Goal: Task Accomplishment & Management: Use online tool/utility

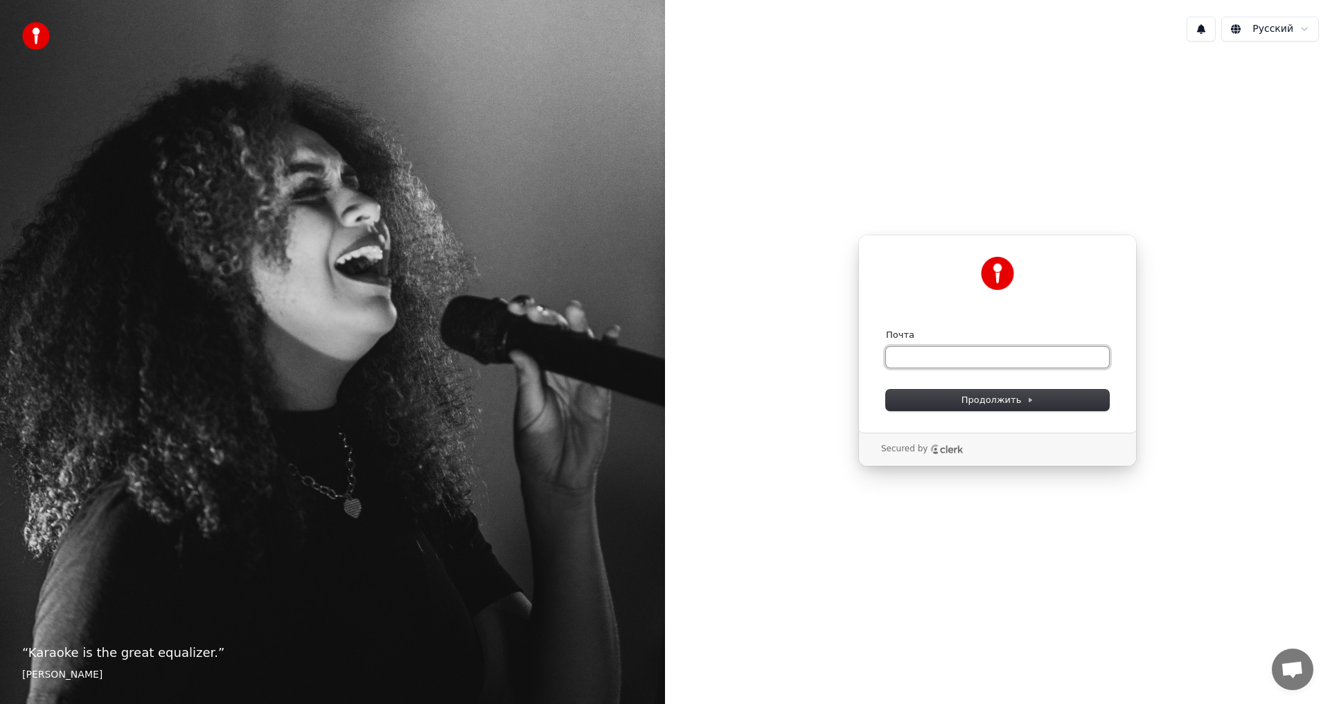
click at [1034, 357] on input "Почта" at bounding box center [997, 357] width 223 height 21
click at [1070, 359] on input "Почта" at bounding box center [997, 357] width 223 height 21
paste input "**********"
click at [973, 393] on button "Продолжить" at bounding box center [997, 400] width 223 height 21
type input "**********"
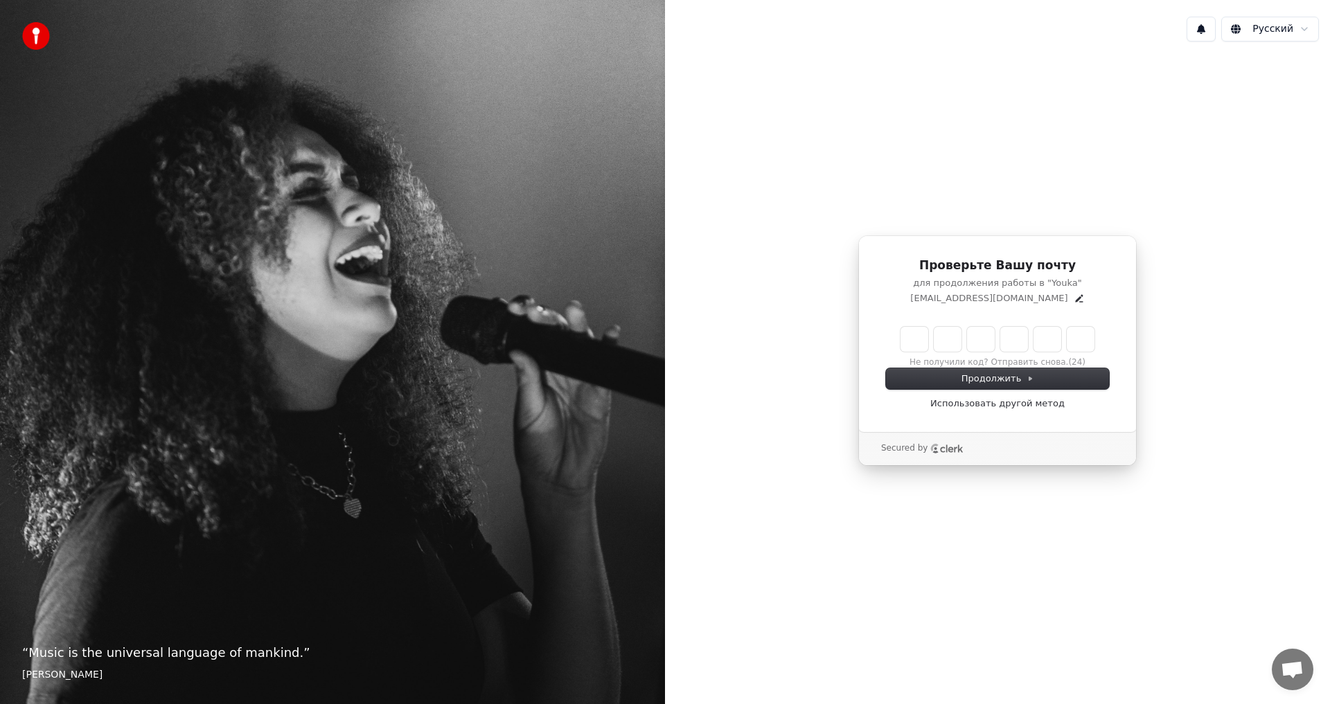
click at [1170, 220] on div "Проверьте Вашу почту для продолжения работы в "Youka" totosport963@gmail.com Не…" at bounding box center [997, 351] width 665 height 596
click at [923, 334] on input "Enter verification code" at bounding box center [1012, 339] width 222 height 25
click at [1229, 600] on div "Проверьте Вашу почту для продолжения работы в "Youka" totosport963@gmail.com 9 …" at bounding box center [997, 351] width 665 height 596
click at [1022, 336] on input "***" at bounding box center [1012, 339] width 222 height 25
type input "******"
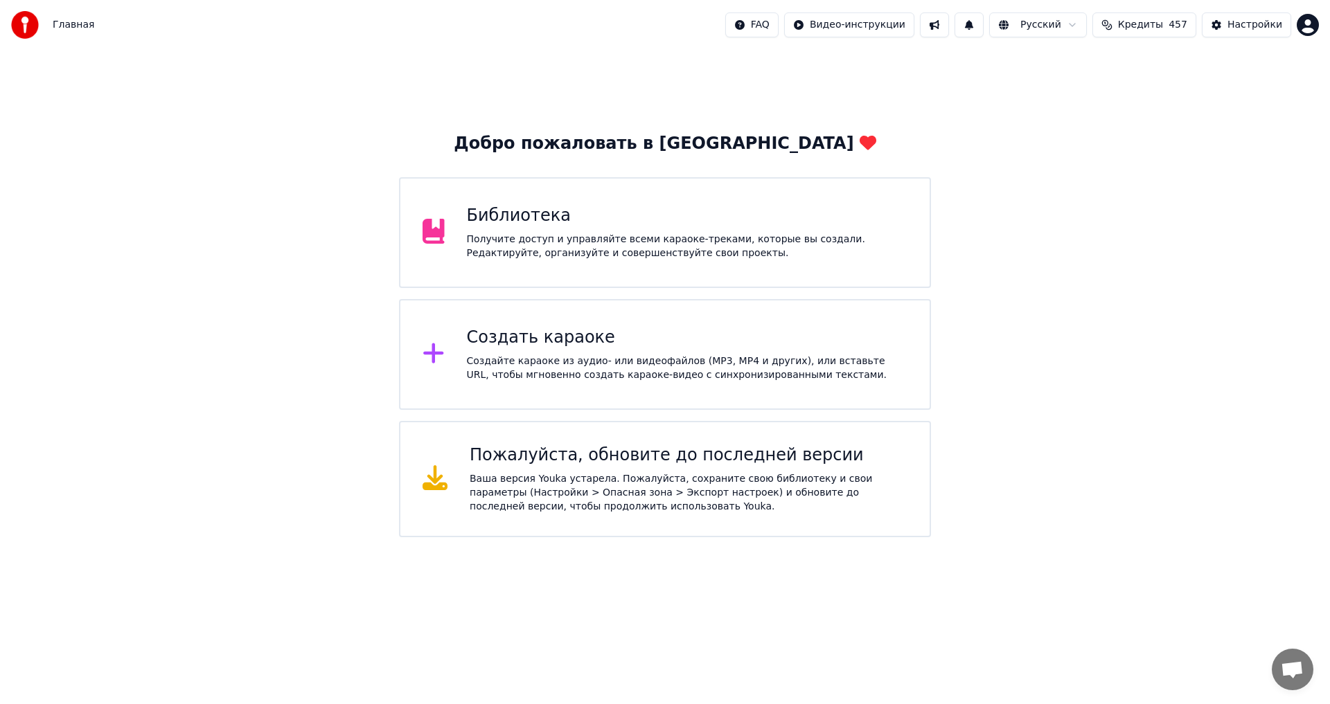
click at [550, 375] on div "Создайте караоке из аудио- или видеофайлов (MP3, MP4 и других), или вставьте UR…" at bounding box center [687, 369] width 441 height 28
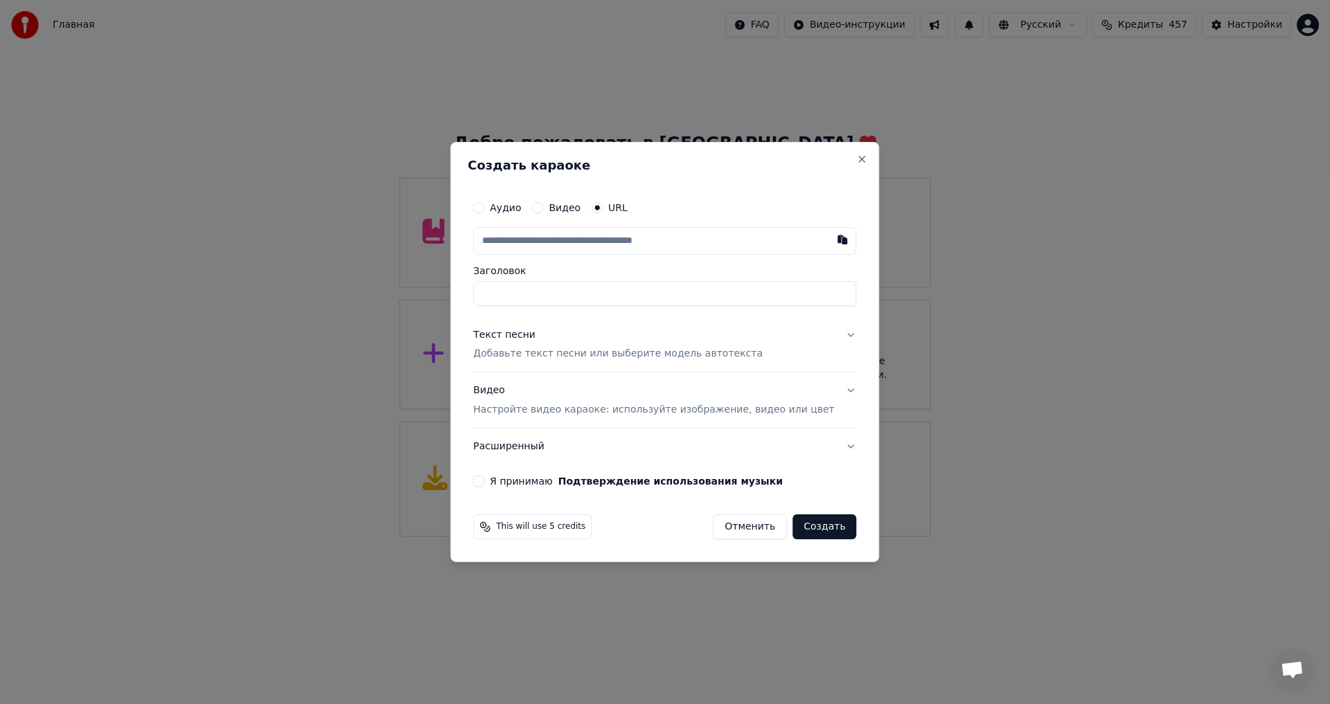
paste input "**********"
type input "**********"
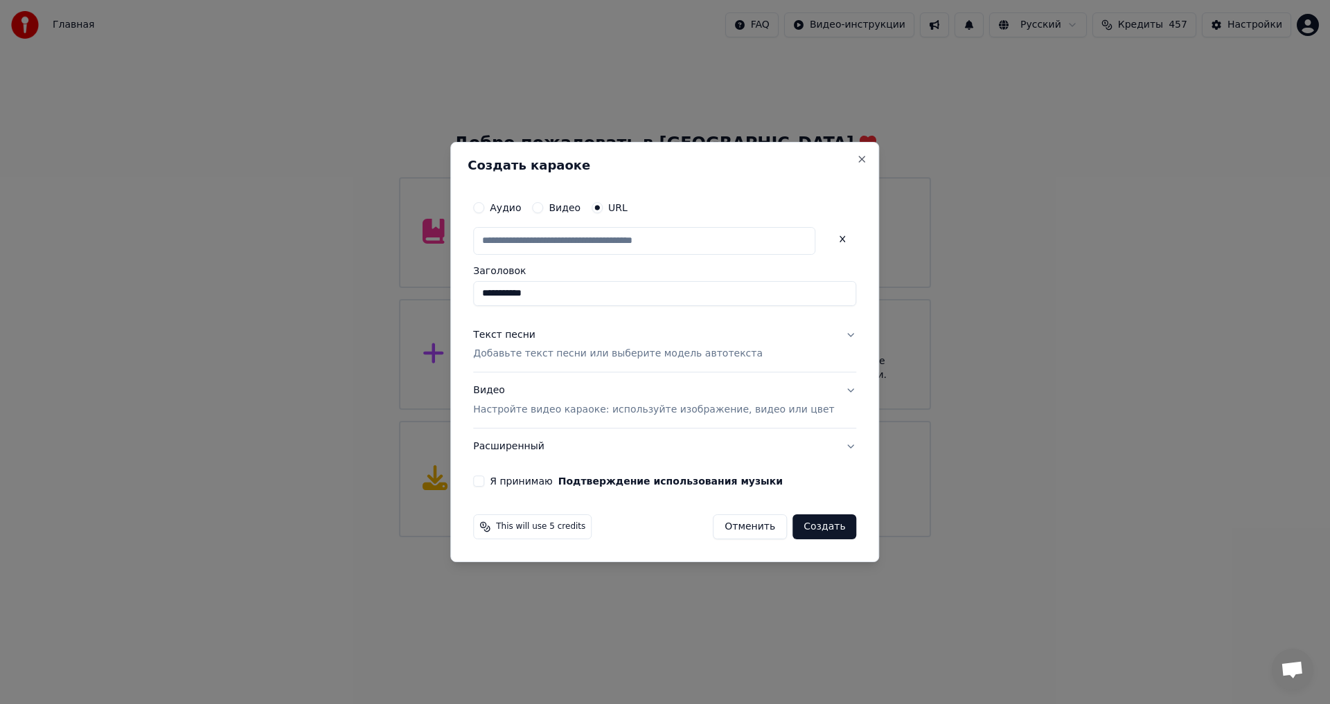
click at [567, 348] on p "Добавьте текст песни или выберите модель автотекста" at bounding box center [618, 355] width 290 height 14
type input "**********"
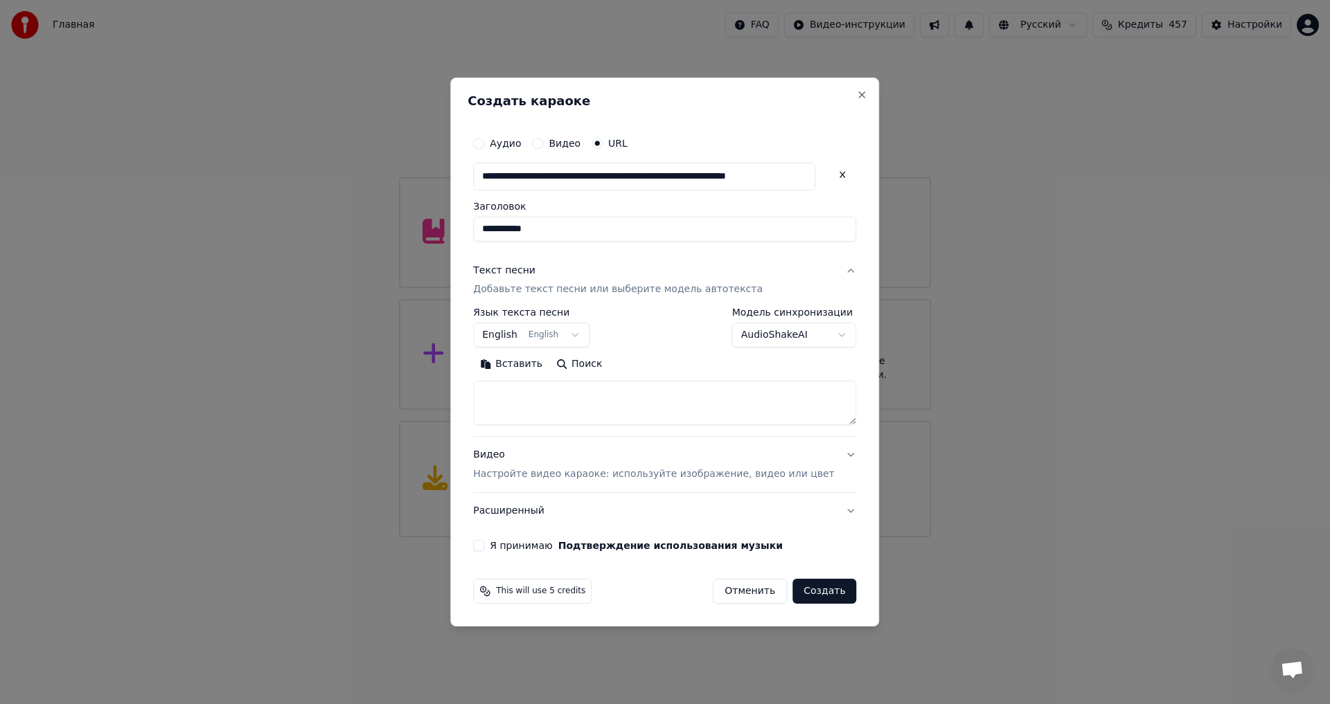
click at [814, 337] on body "**********" at bounding box center [665, 269] width 1330 height 538
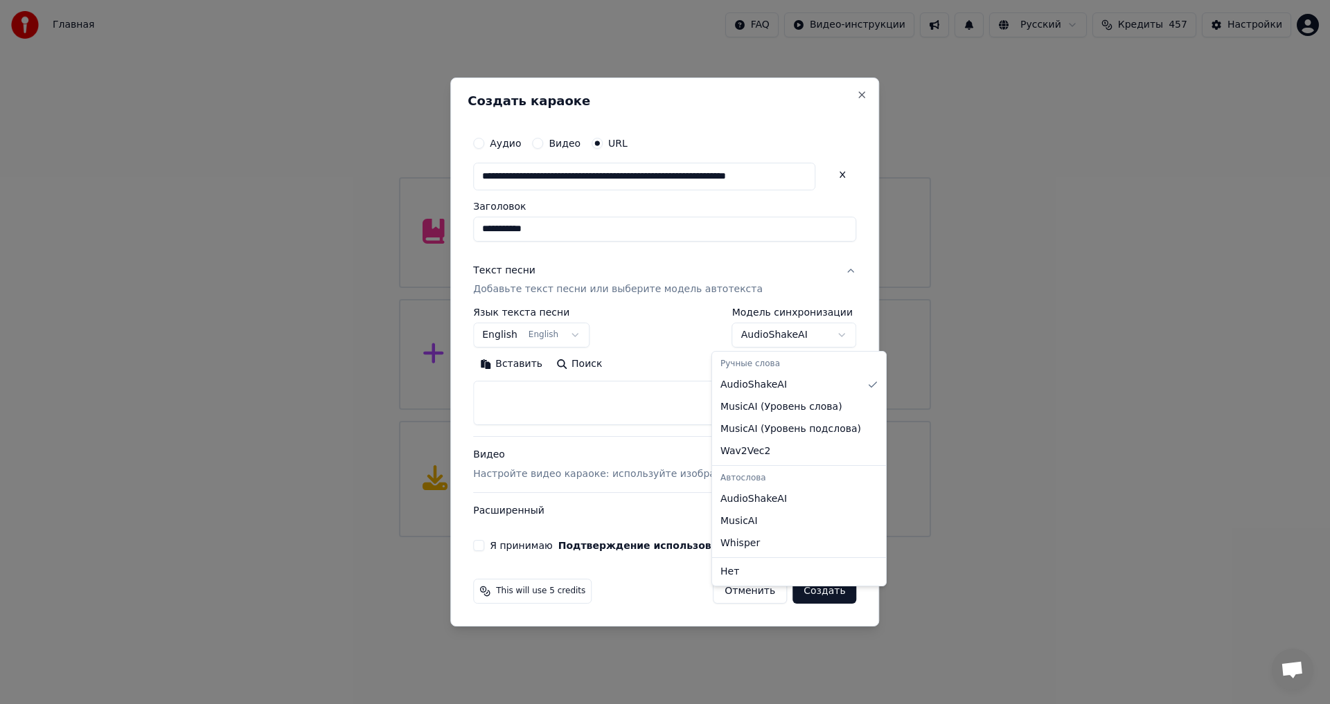
select select "**********"
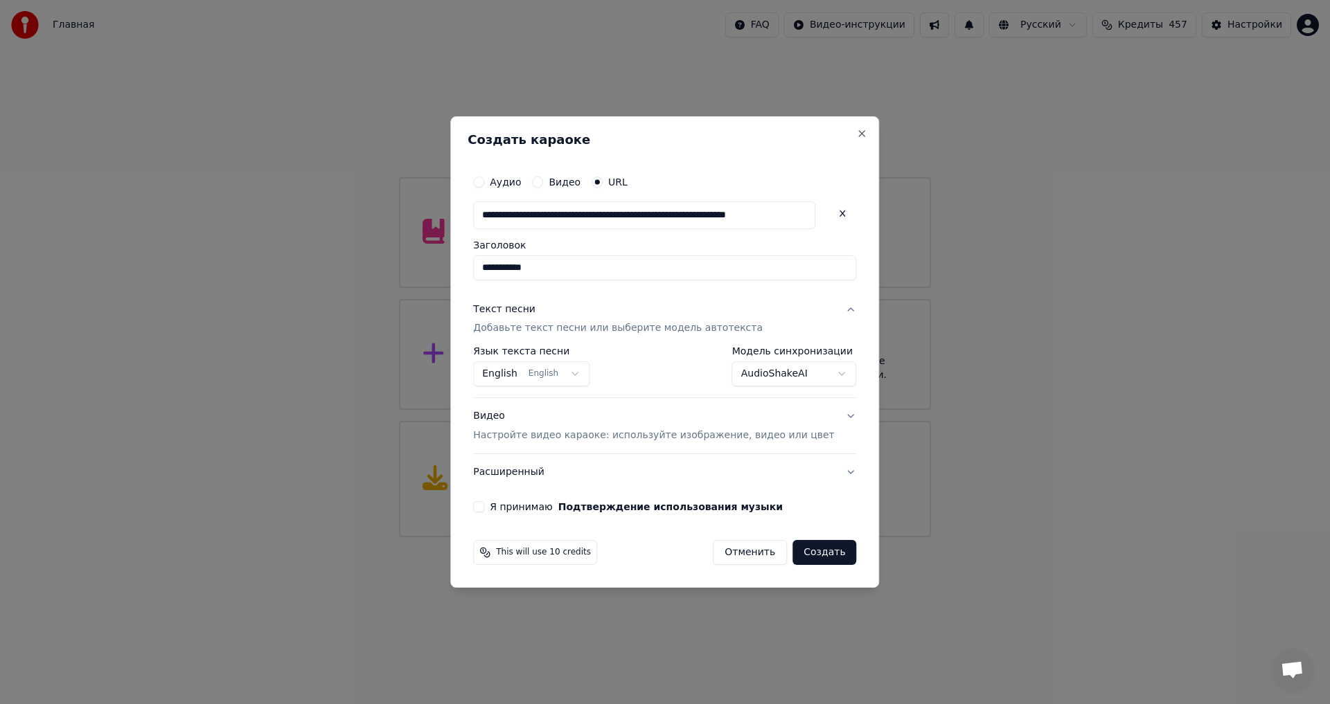
click at [589, 374] on button "English English" at bounding box center [531, 374] width 116 height 25
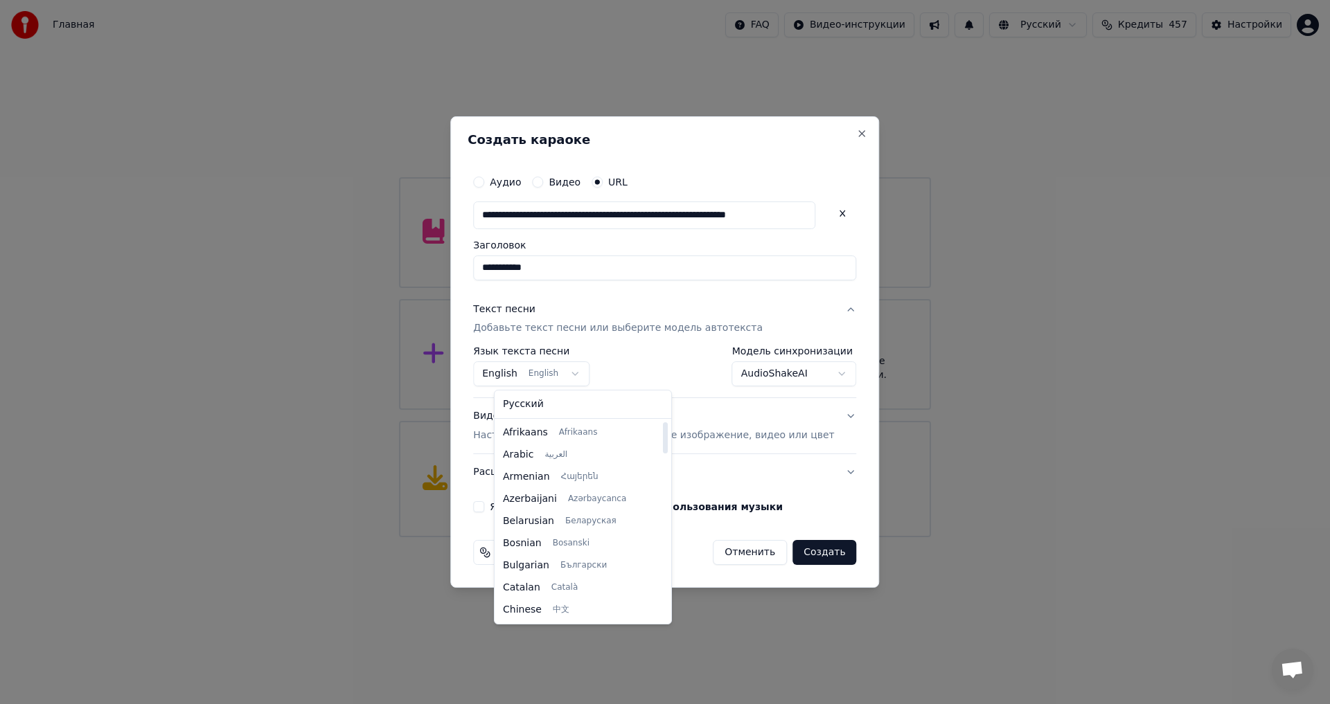
select select "**"
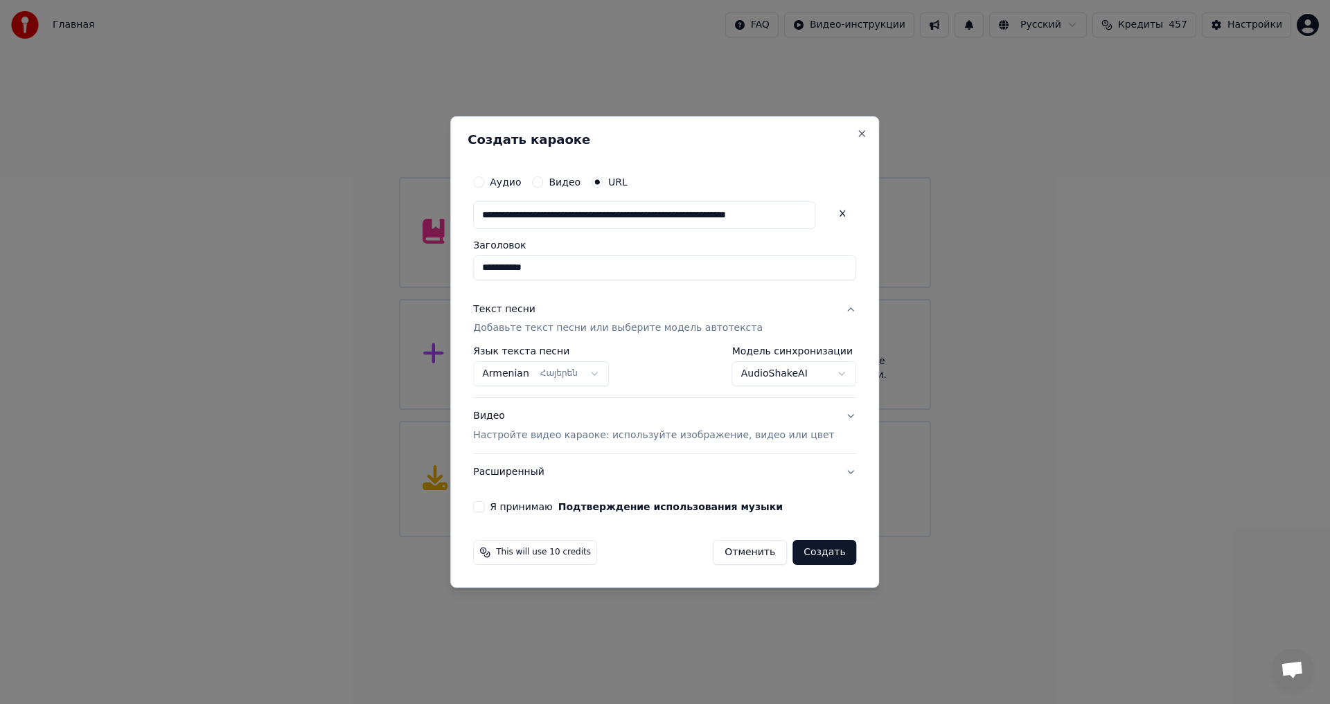
click at [484, 511] on button "Я принимаю Подтверждение использования музыки" at bounding box center [478, 507] width 11 height 11
click at [814, 552] on button "Создать" at bounding box center [824, 552] width 64 height 25
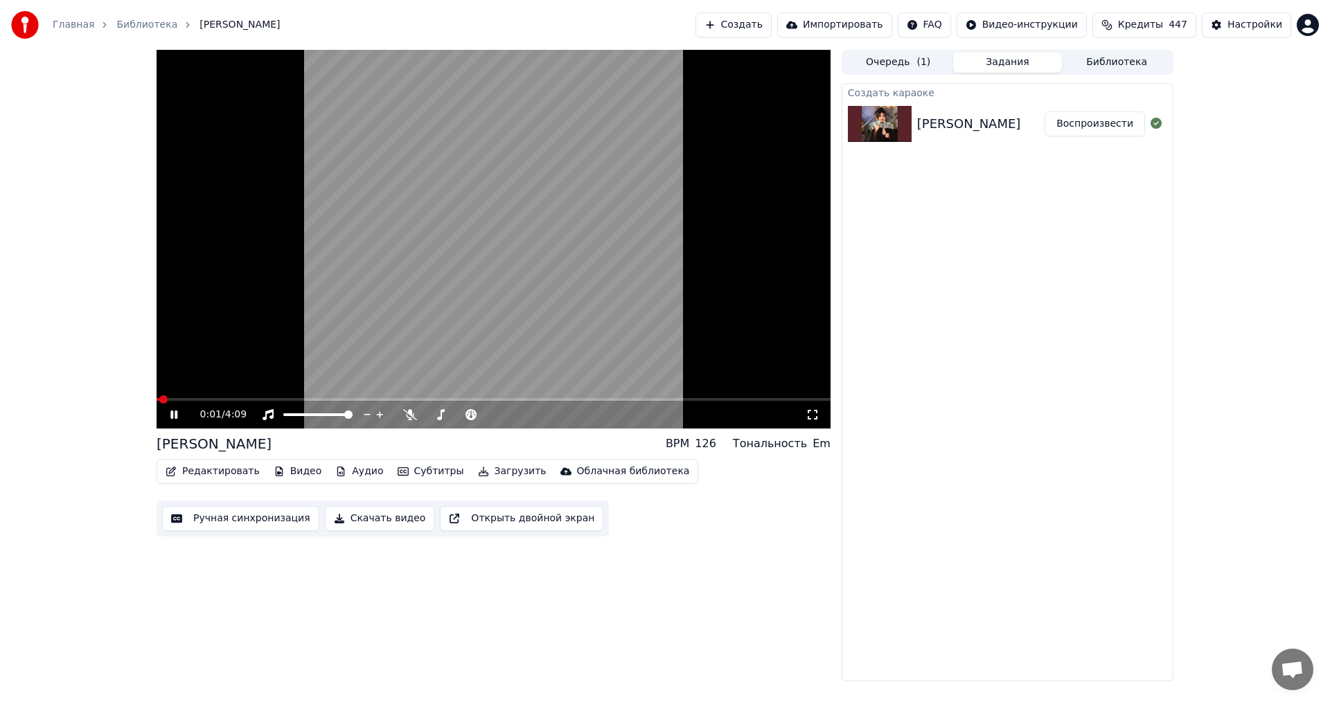
click at [537, 168] on video at bounding box center [494, 239] width 674 height 379
click at [274, 474] on icon "button" at bounding box center [279, 472] width 11 height 10
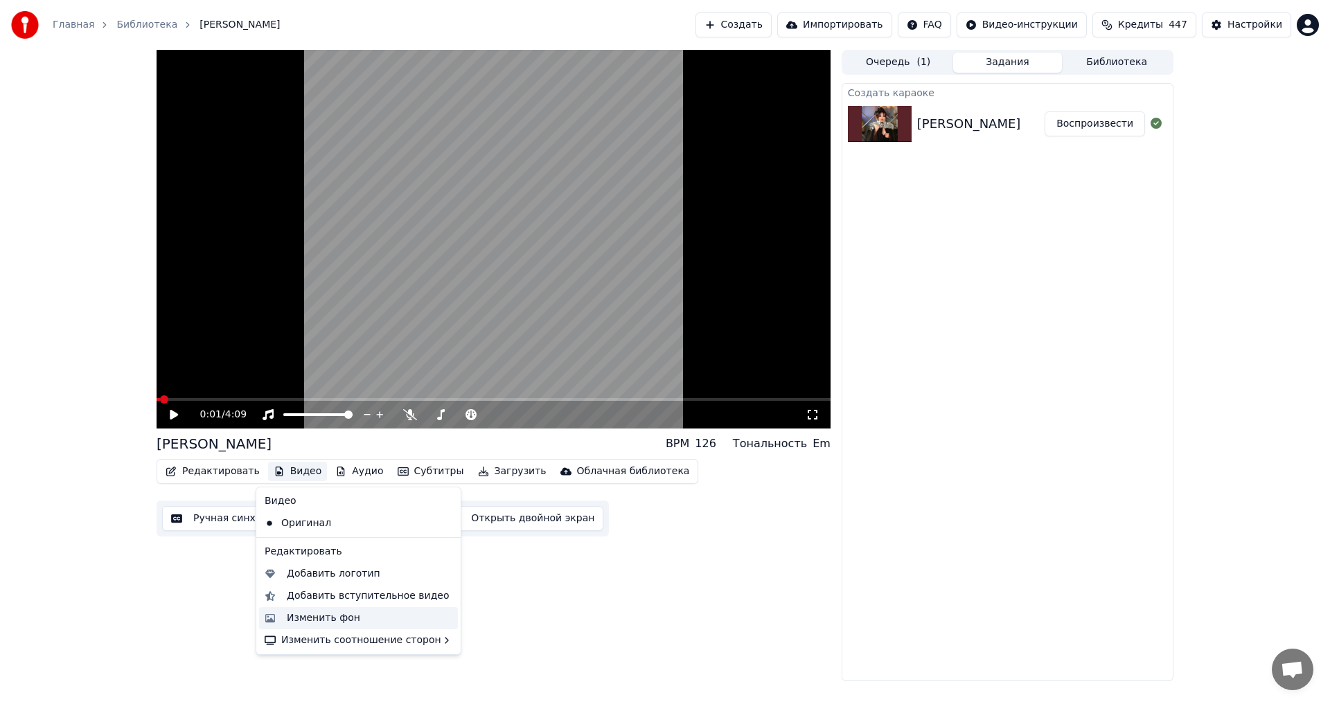
click at [341, 612] on div "Изменить фон" at bounding box center [323, 619] width 73 height 14
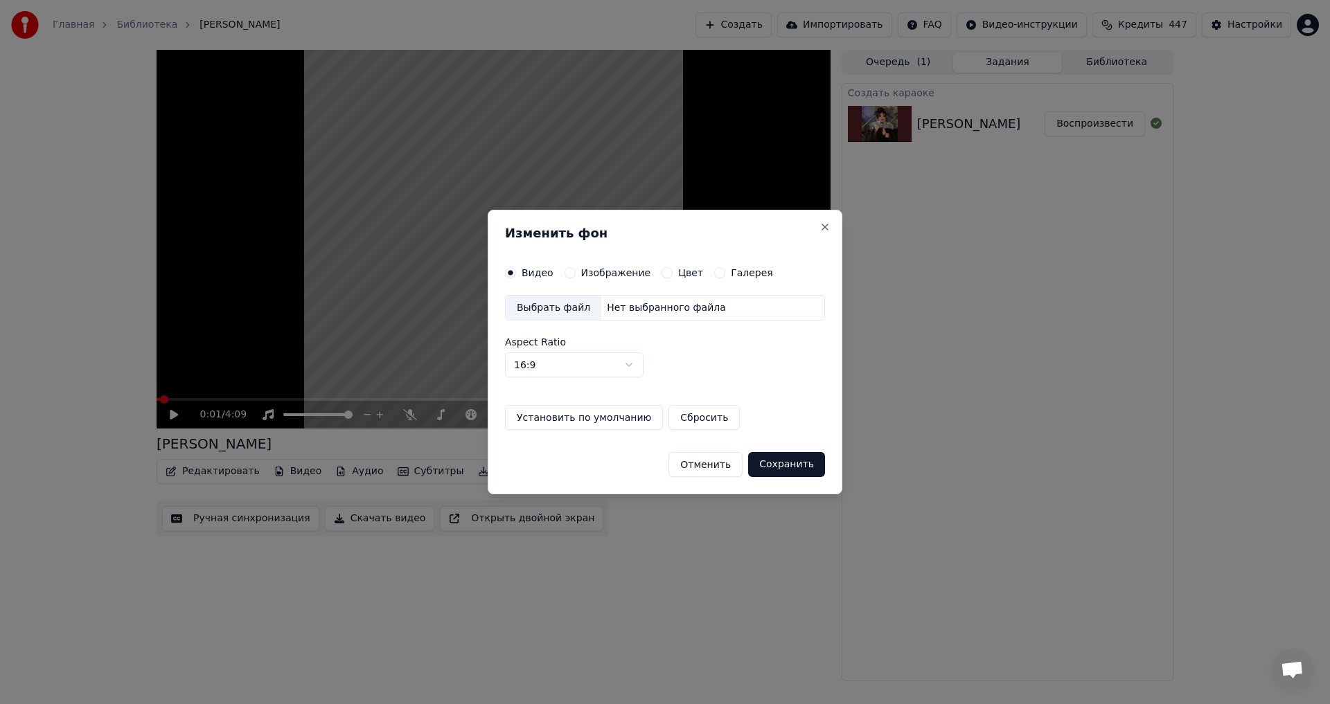
click at [565, 269] on button "Изображение" at bounding box center [570, 272] width 11 height 11
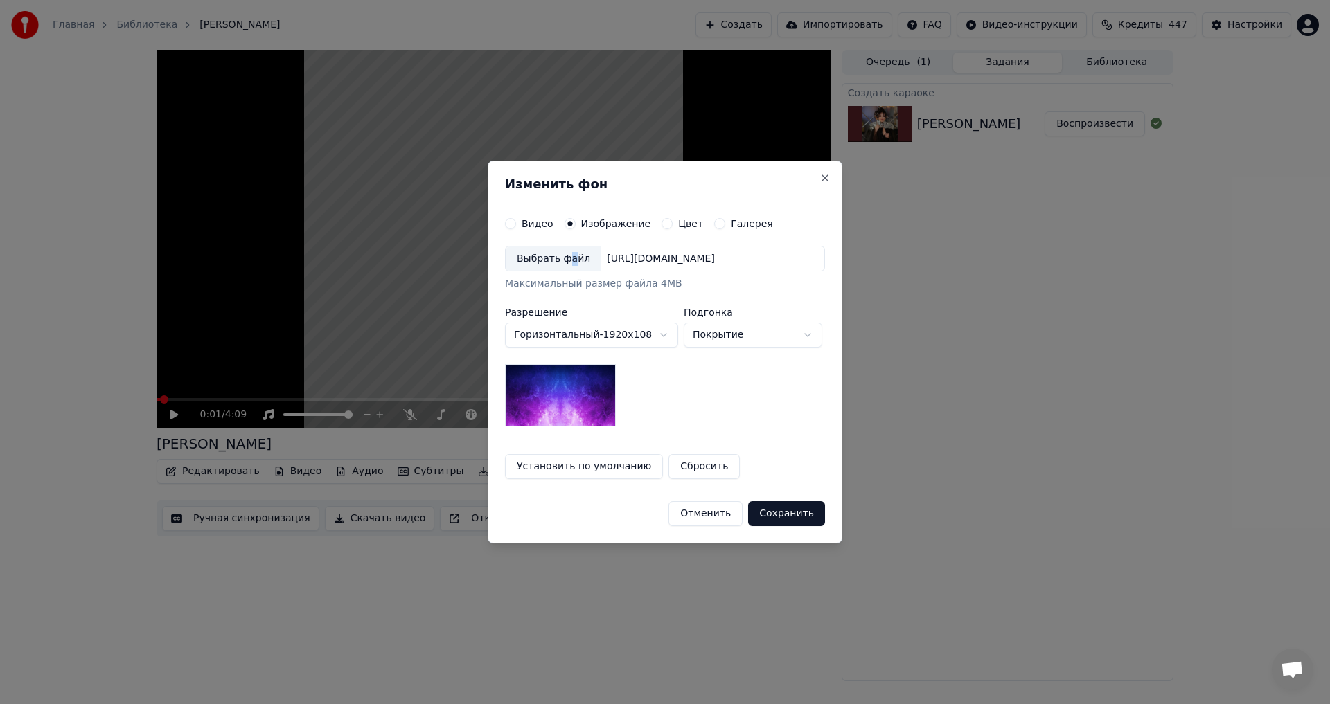
click at [567, 263] on div "Выбрать файл" at bounding box center [554, 259] width 96 height 25
click at [777, 508] on button "Сохранить" at bounding box center [786, 514] width 77 height 25
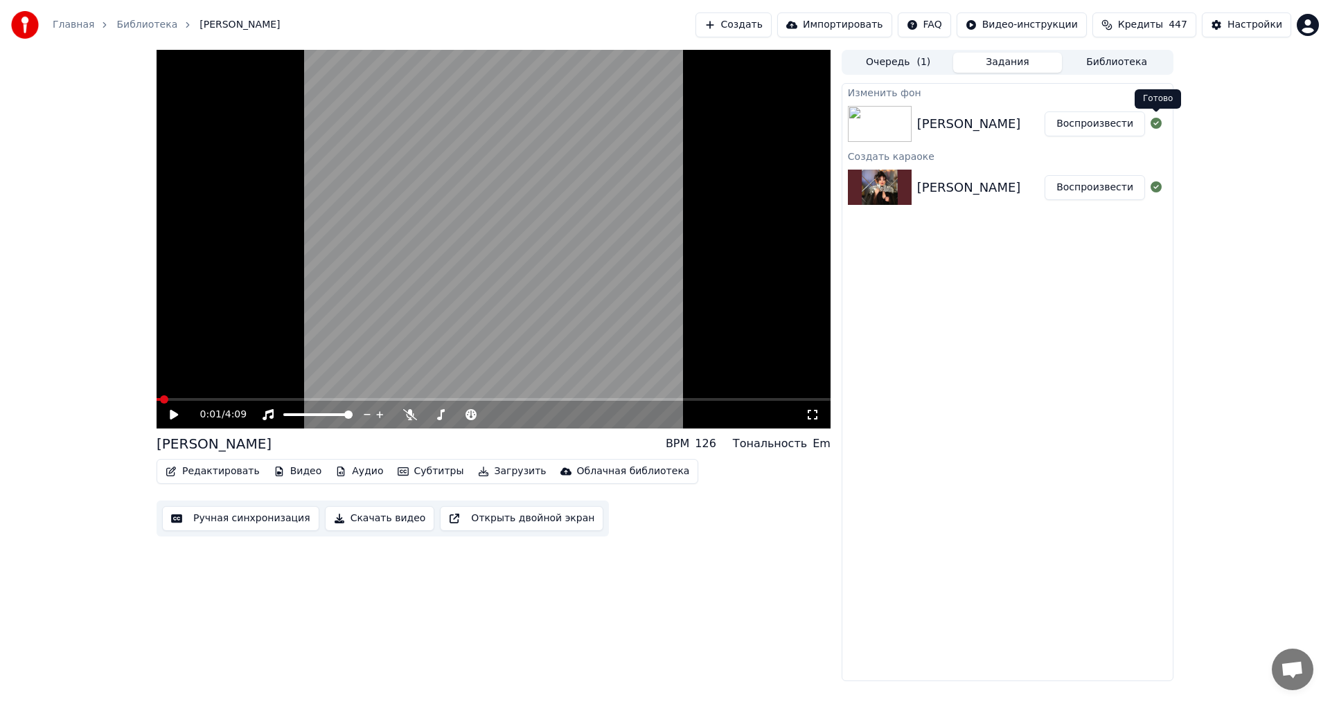
click at [1144, 128] on button "Воспроизвести" at bounding box center [1095, 124] width 100 height 25
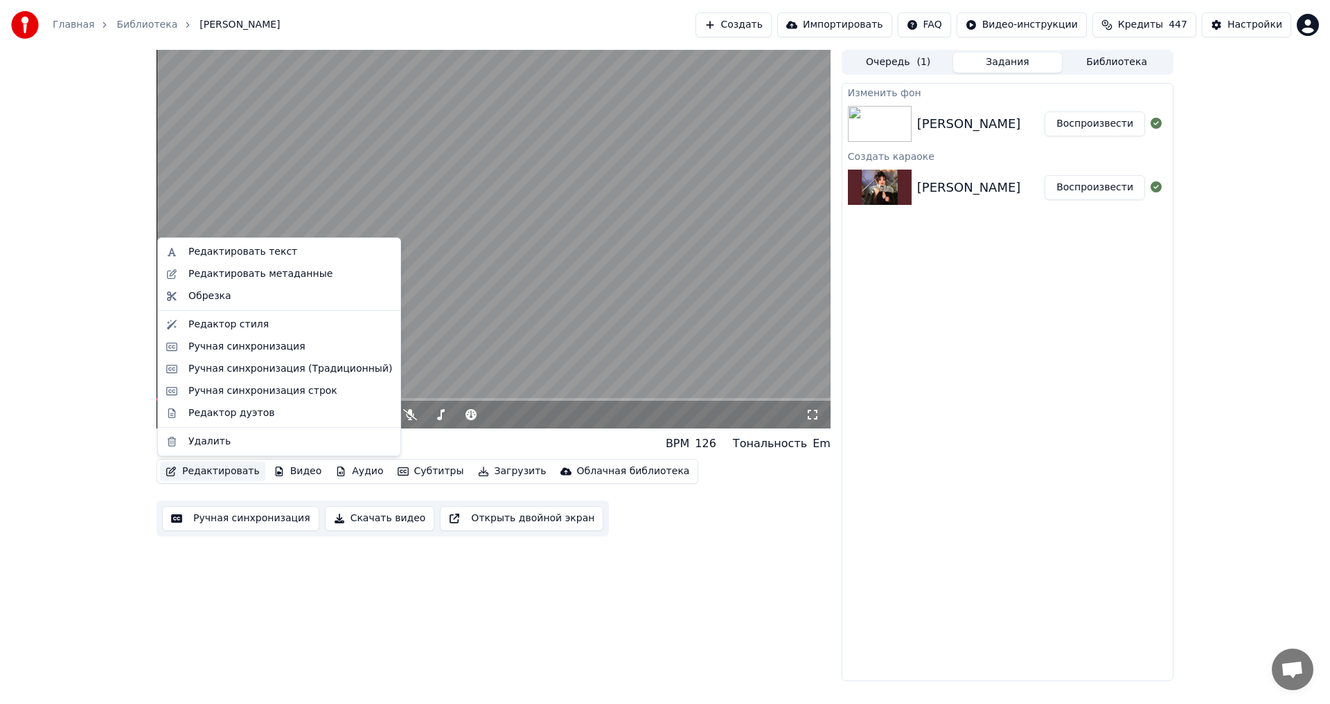
click at [189, 463] on button "Редактировать" at bounding box center [212, 471] width 105 height 19
click at [246, 250] on div "Редактировать текст" at bounding box center [242, 252] width 109 height 14
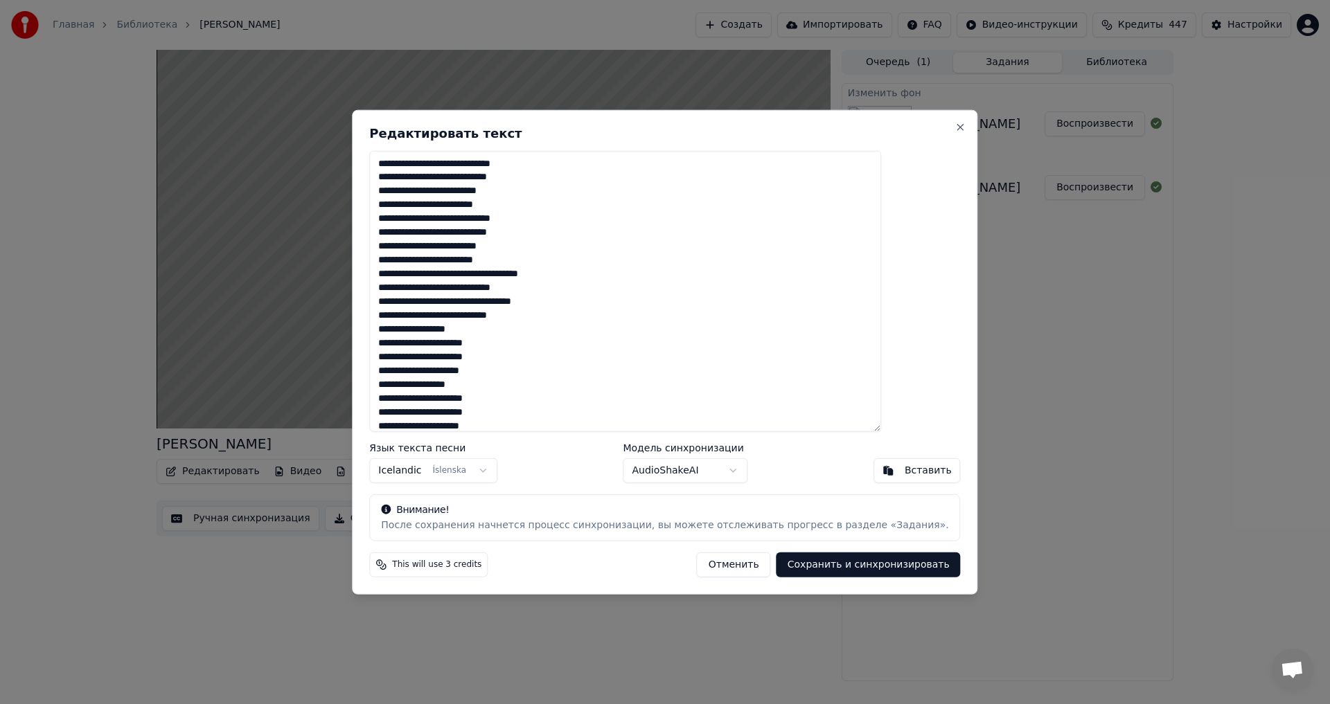
click at [419, 162] on textarea at bounding box center [625, 291] width 512 height 282
click at [711, 567] on button "Отменить" at bounding box center [734, 565] width 74 height 25
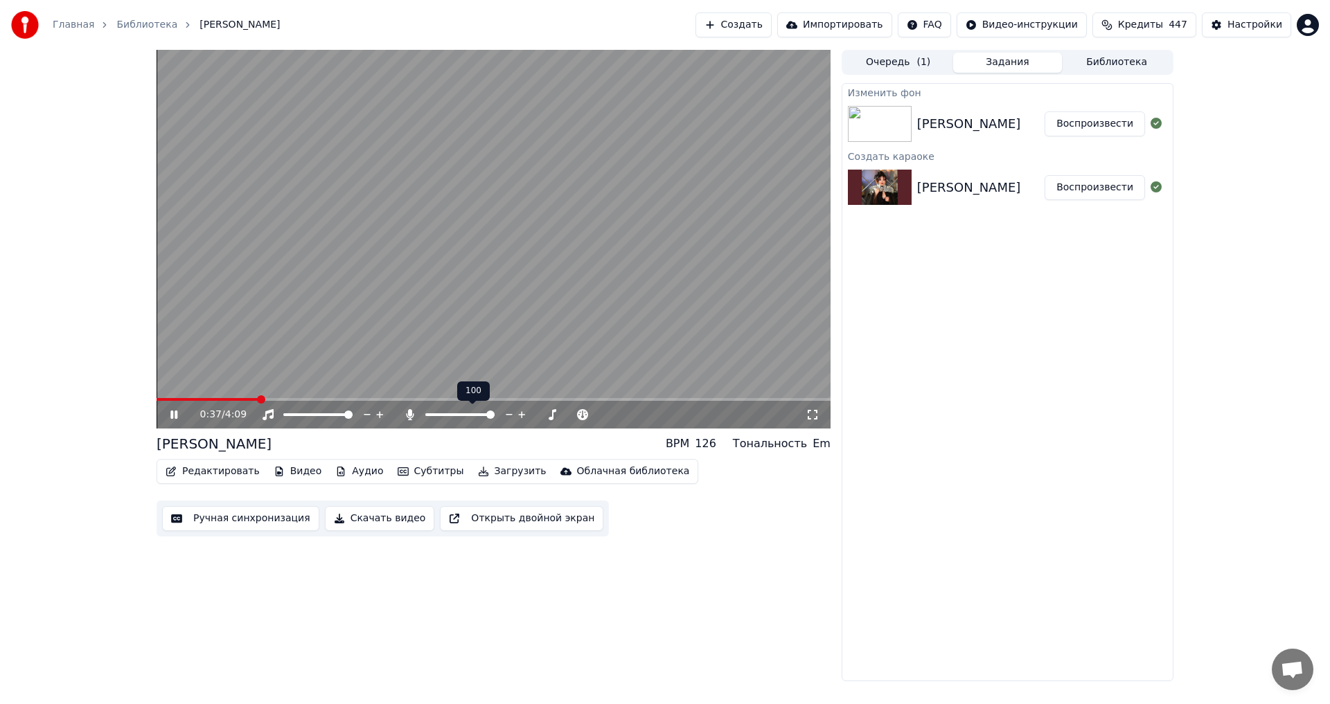
click at [495, 412] on span at bounding box center [490, 415] width 8 height 8
click at [341, 399] on span at bounding box center [494, 399] width 674 height 3
click at [389, 401] on span at bounding box center [494, 399] width 674 height 3
click at [224, 525] on button "Ручная синхронизация" at bounding box center [240, 518] width 157 height 25
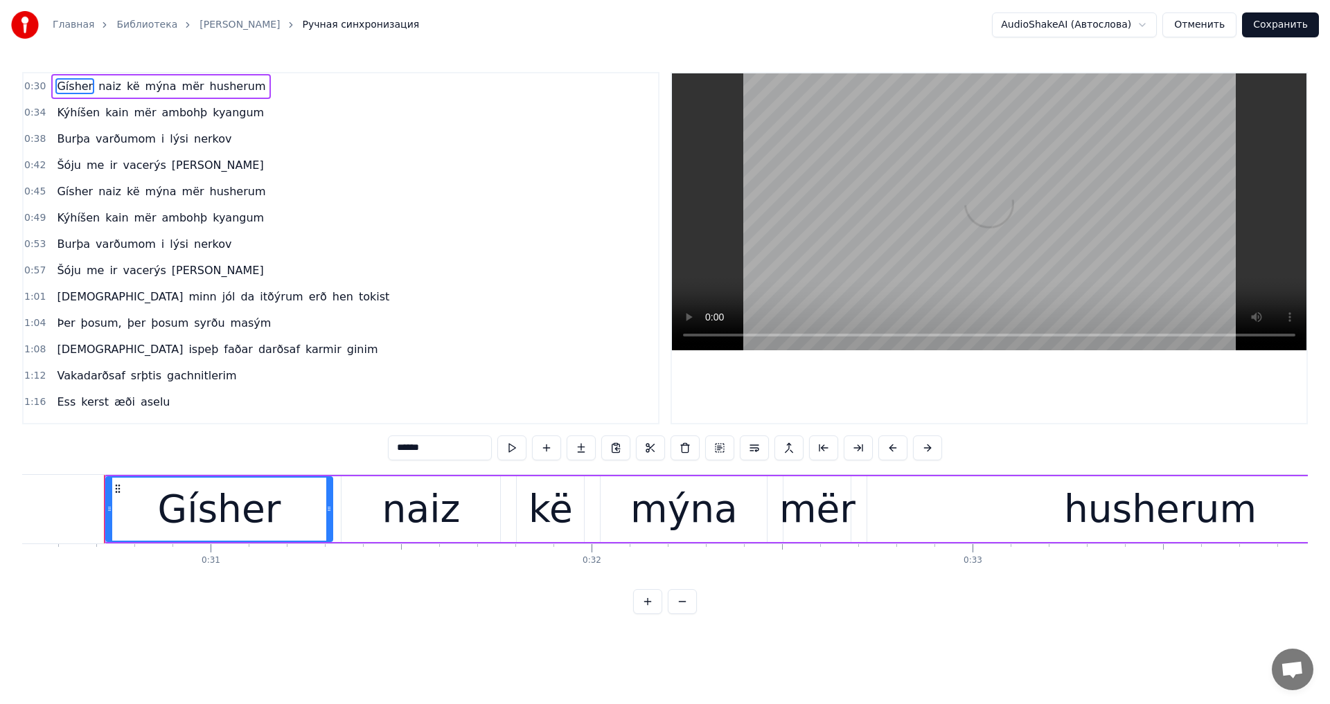
scroll to position [0, 11634]
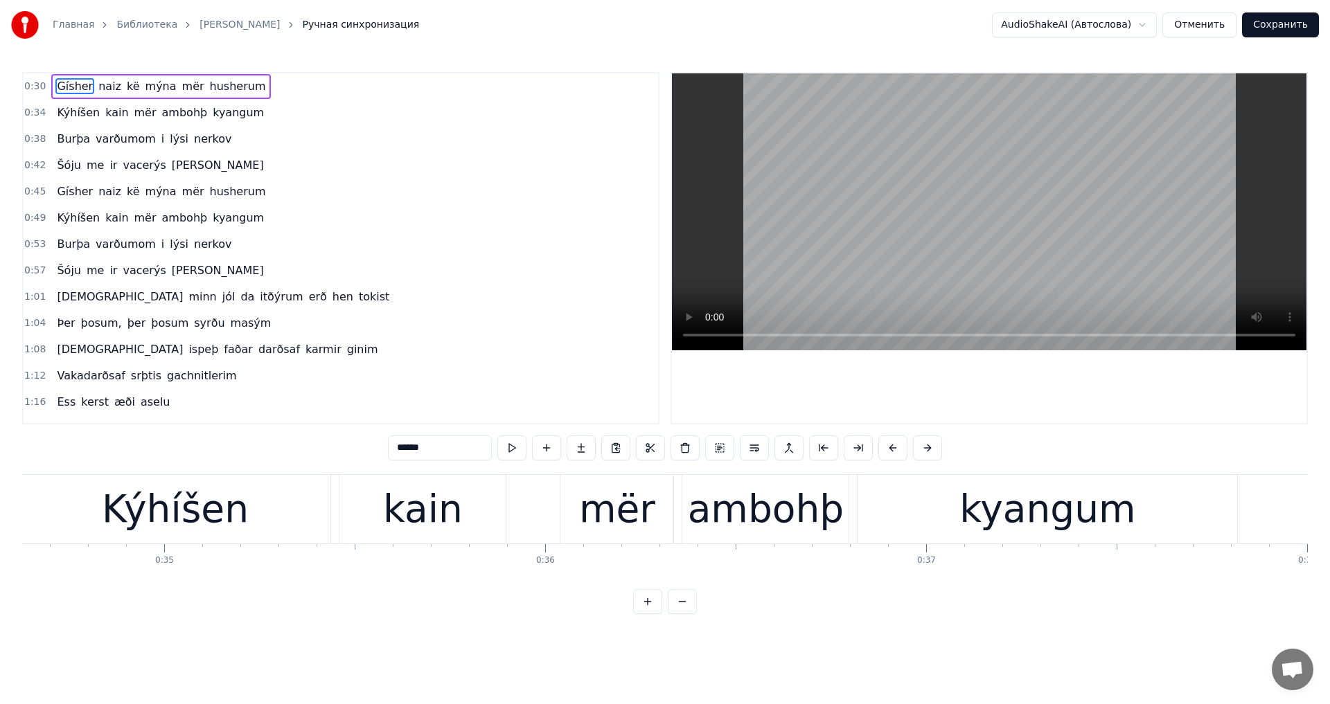
click at [928, 262] on video at bounding box center [989, 211] width 635 height 277
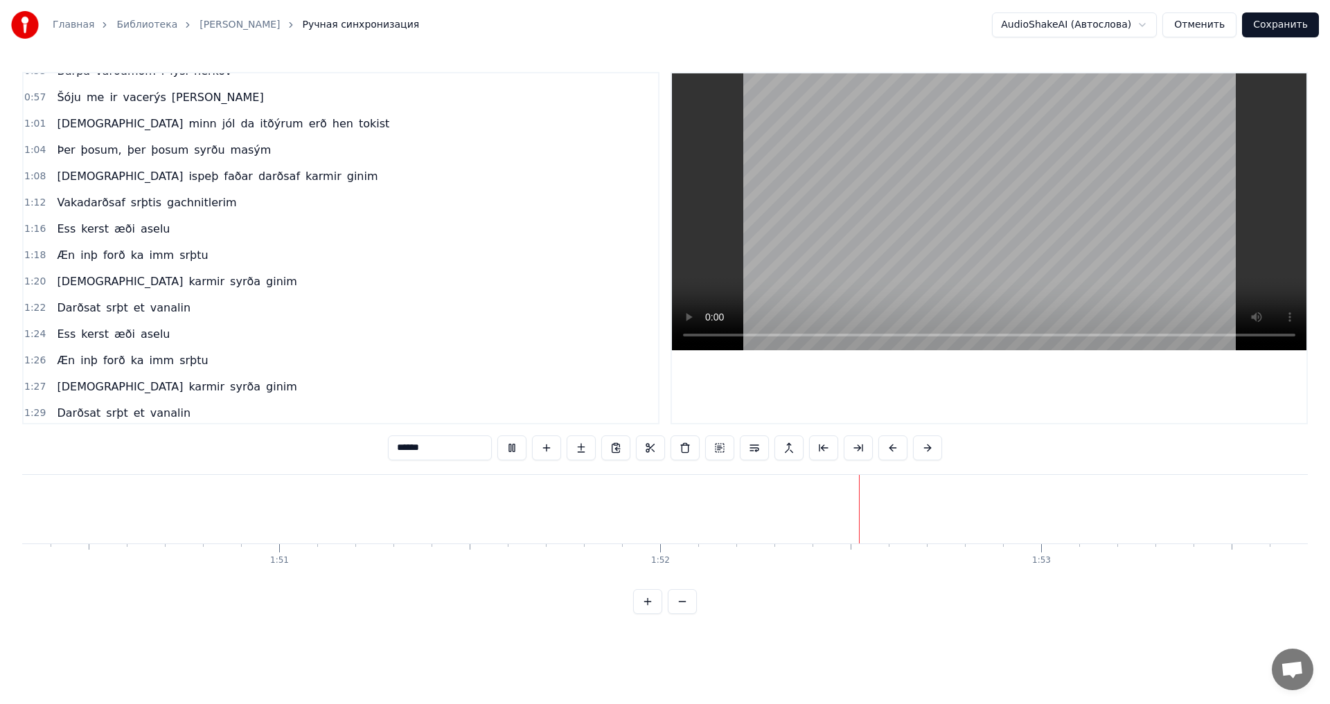
scroll to position [208, 0]
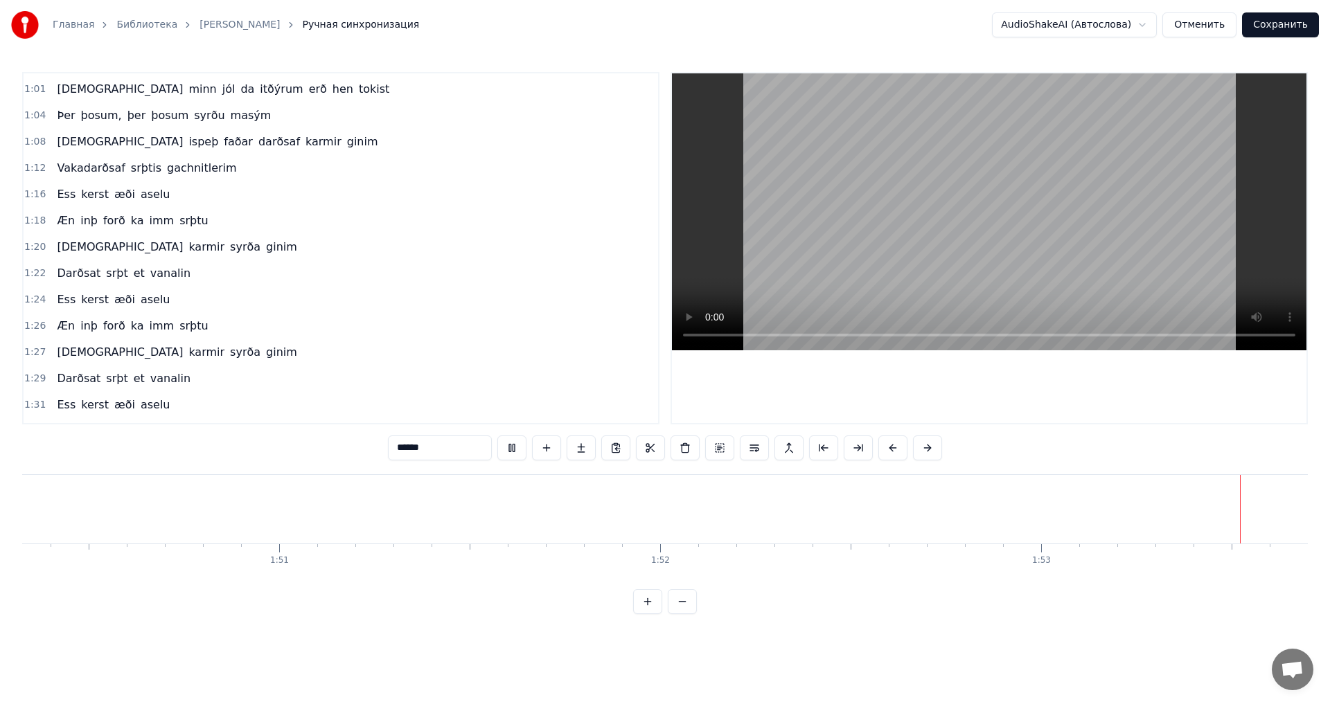
click at [956, 279] on video at bounding box center [989, 211] width 635 height 277
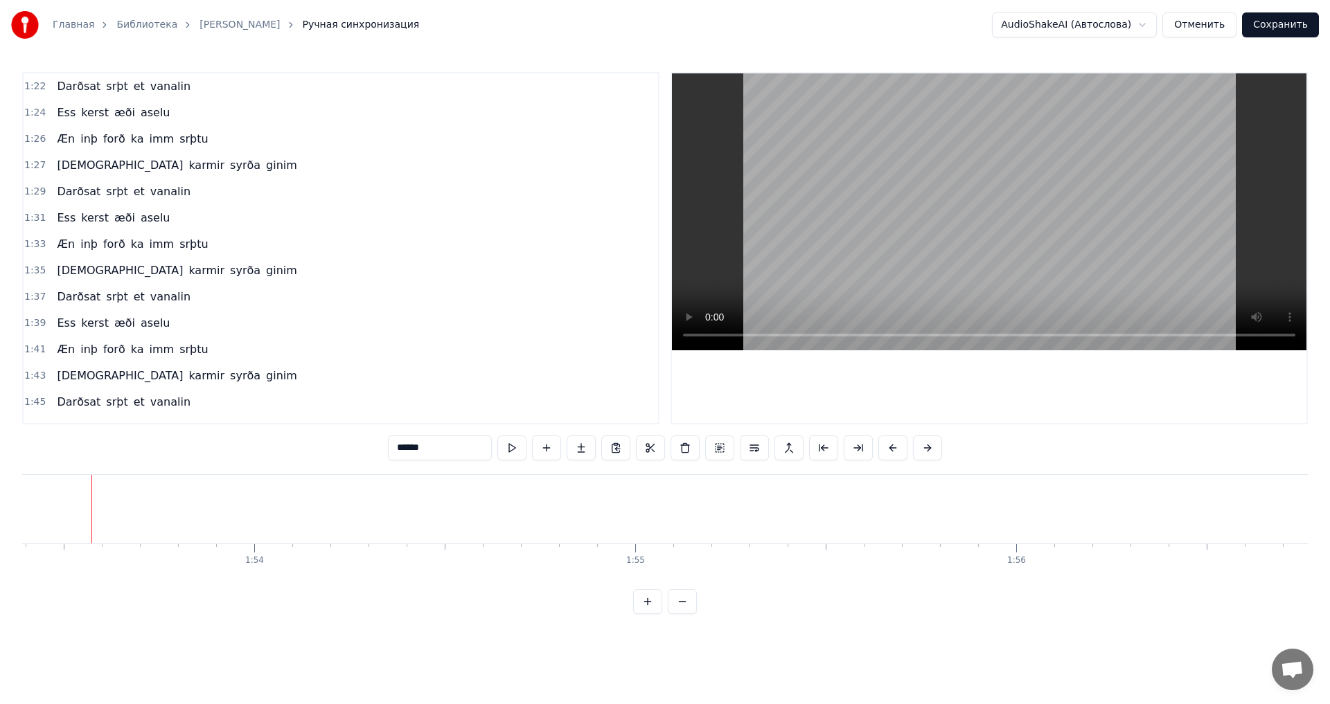
scroll to position [416, 0]
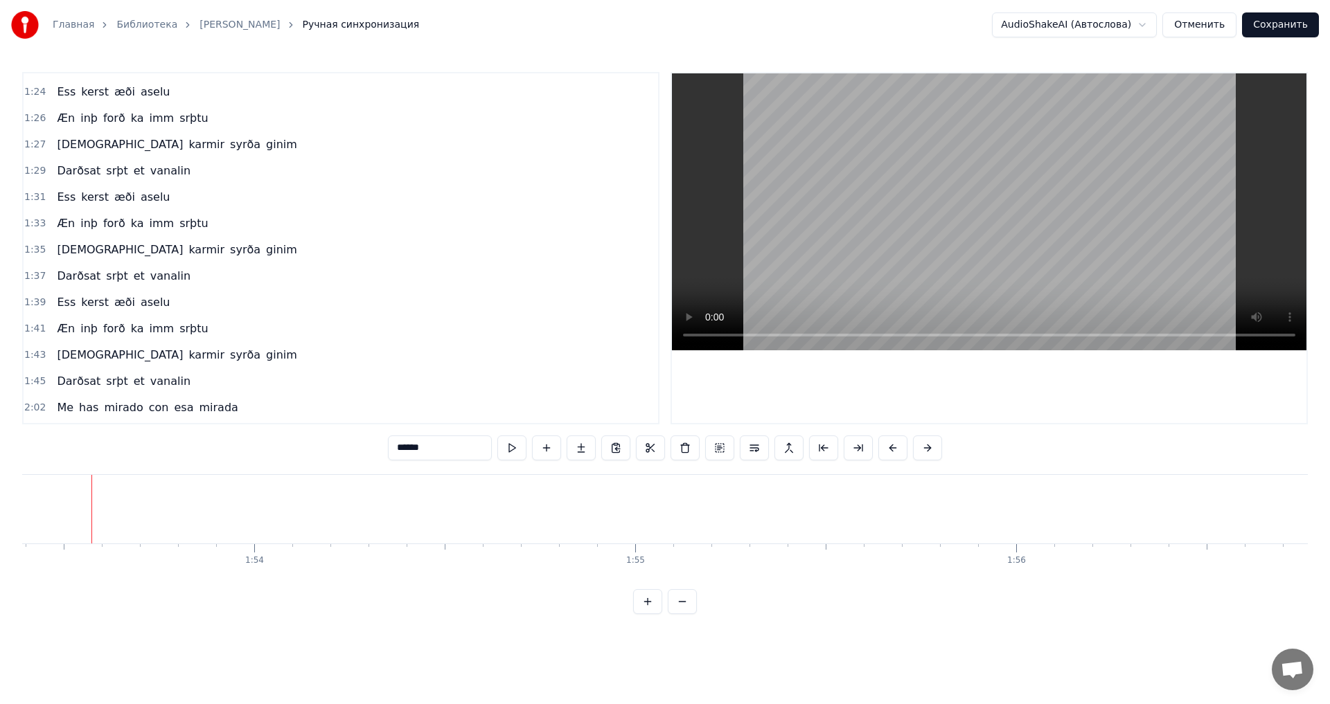
click at [71, 359] on span "[DEMOGRAPHIC_DATA]" at bounding box center [119, 355] width 129 height 16
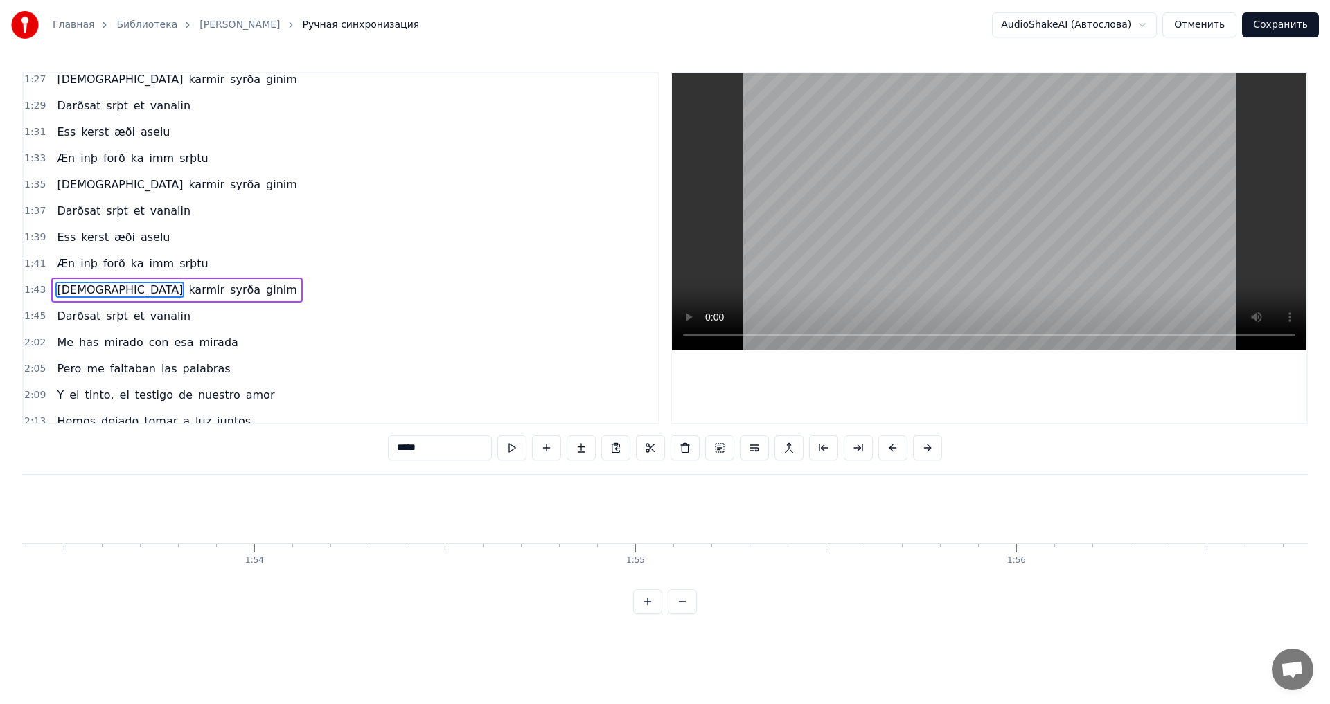
scroll to position [522, 0]
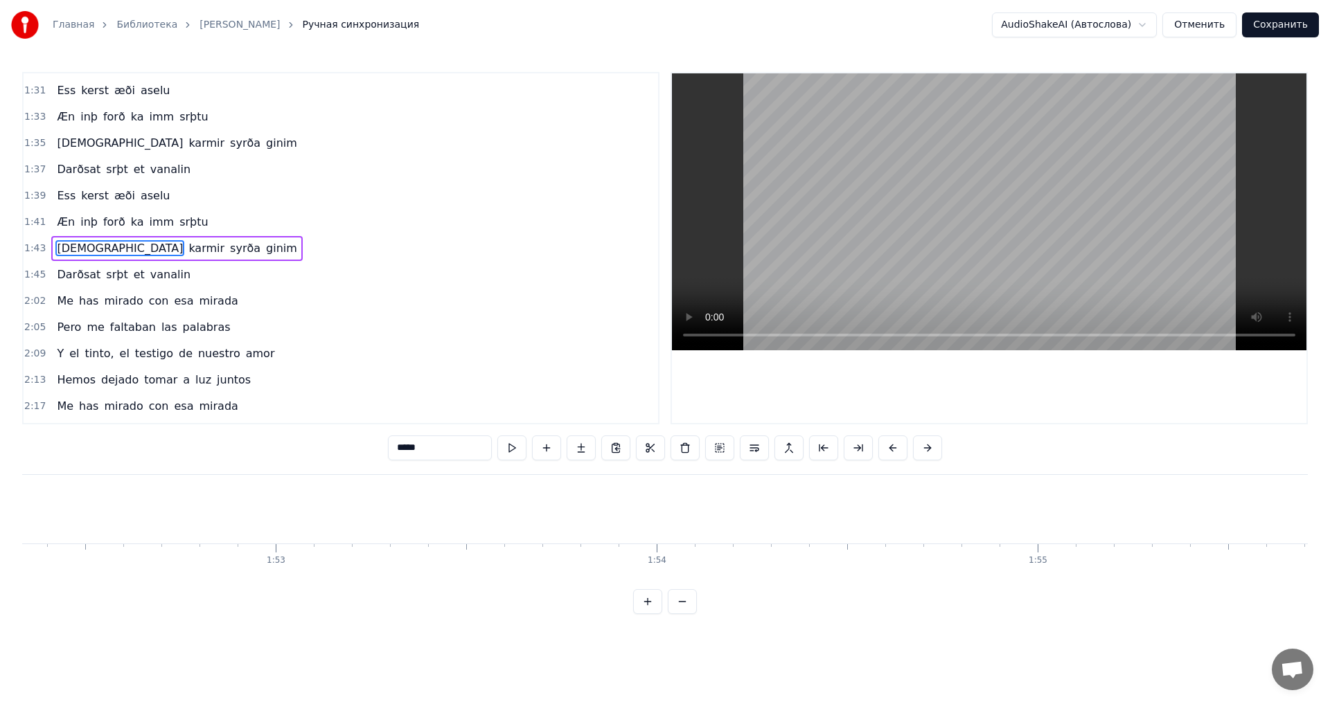
click at [856, 249] on video at bounding box center [989, 211] width 635 height 277
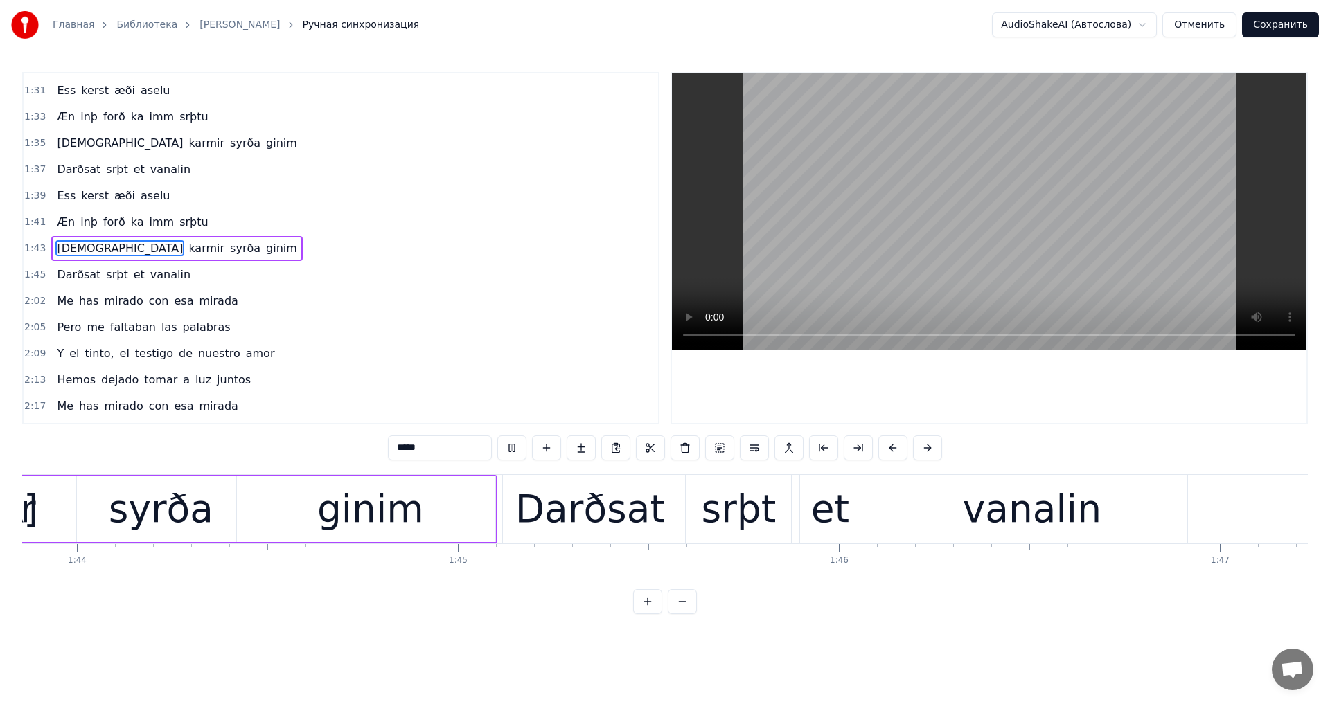
scroll to position [0, 39540]
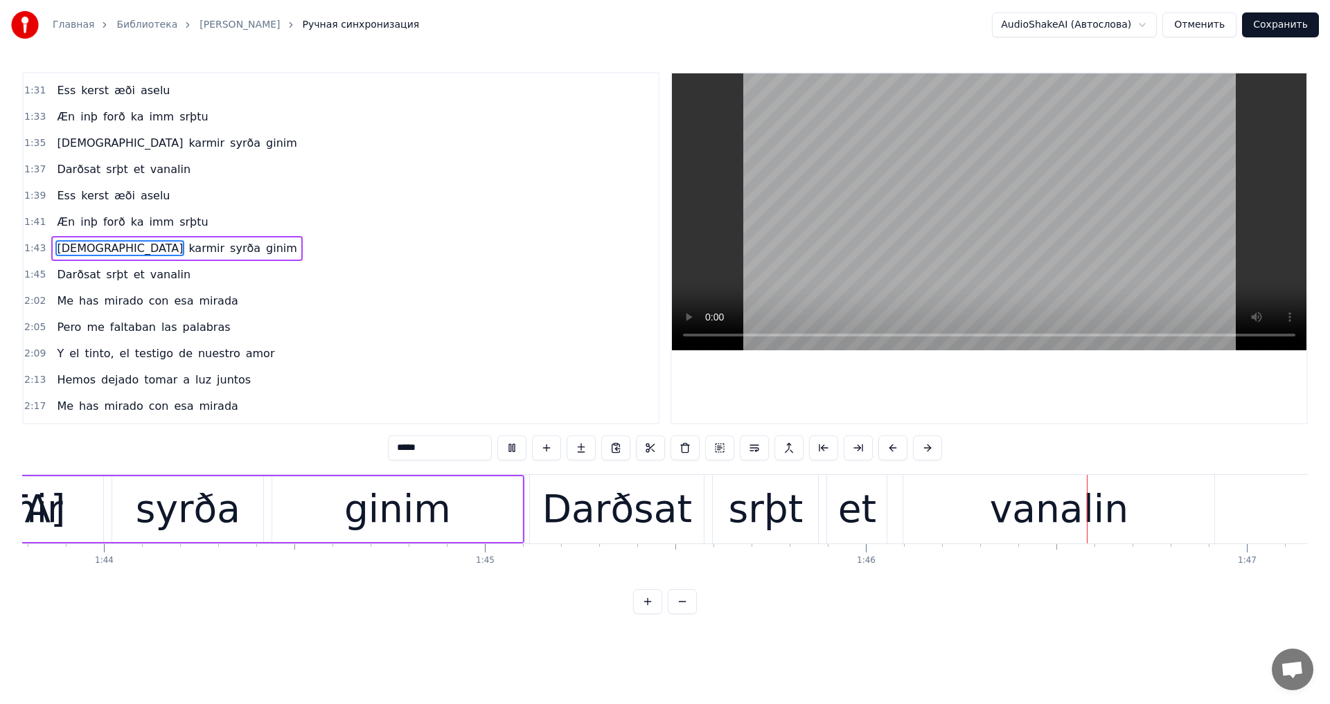
click at [62, 273] on span "Darðsat" at bounding box center [78, 275] width 46 height 16
type input "*******"
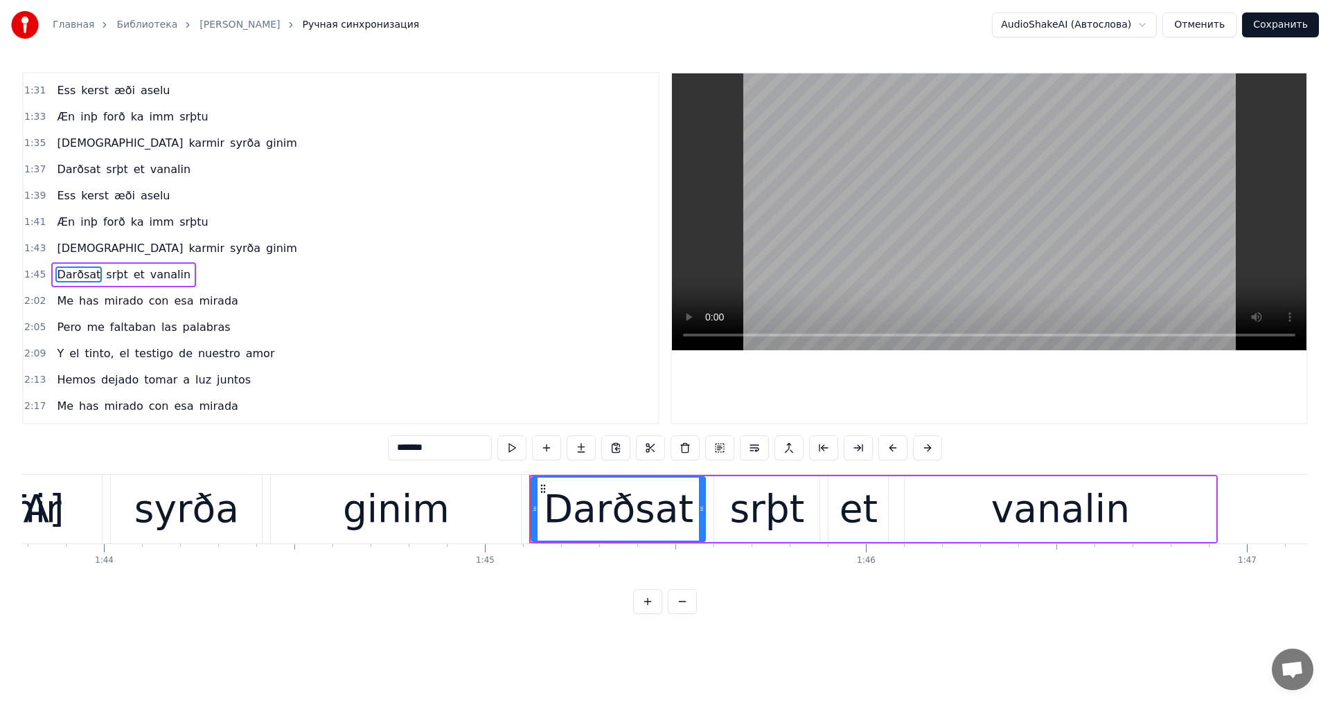
scroll to position [549, 0]
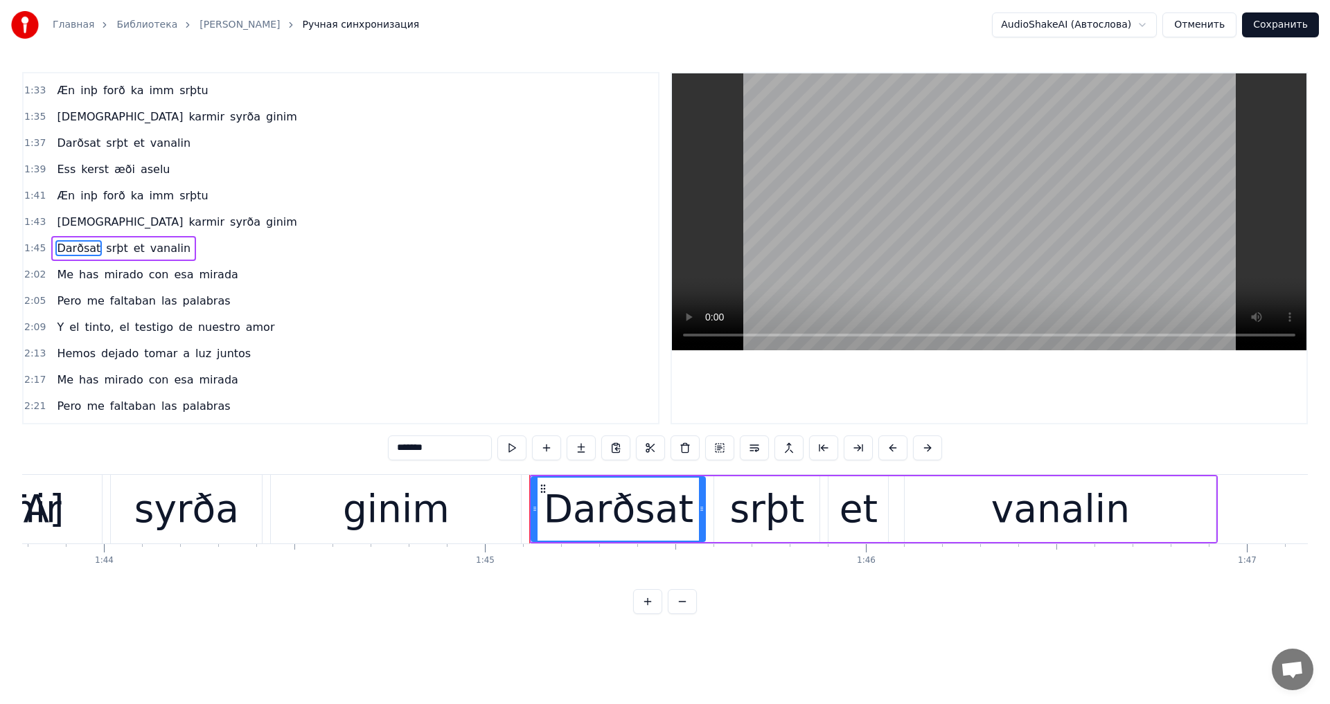
click at [1217, 22] on button "Отменить" at bounding box center [1199, 24] width 74 height 25
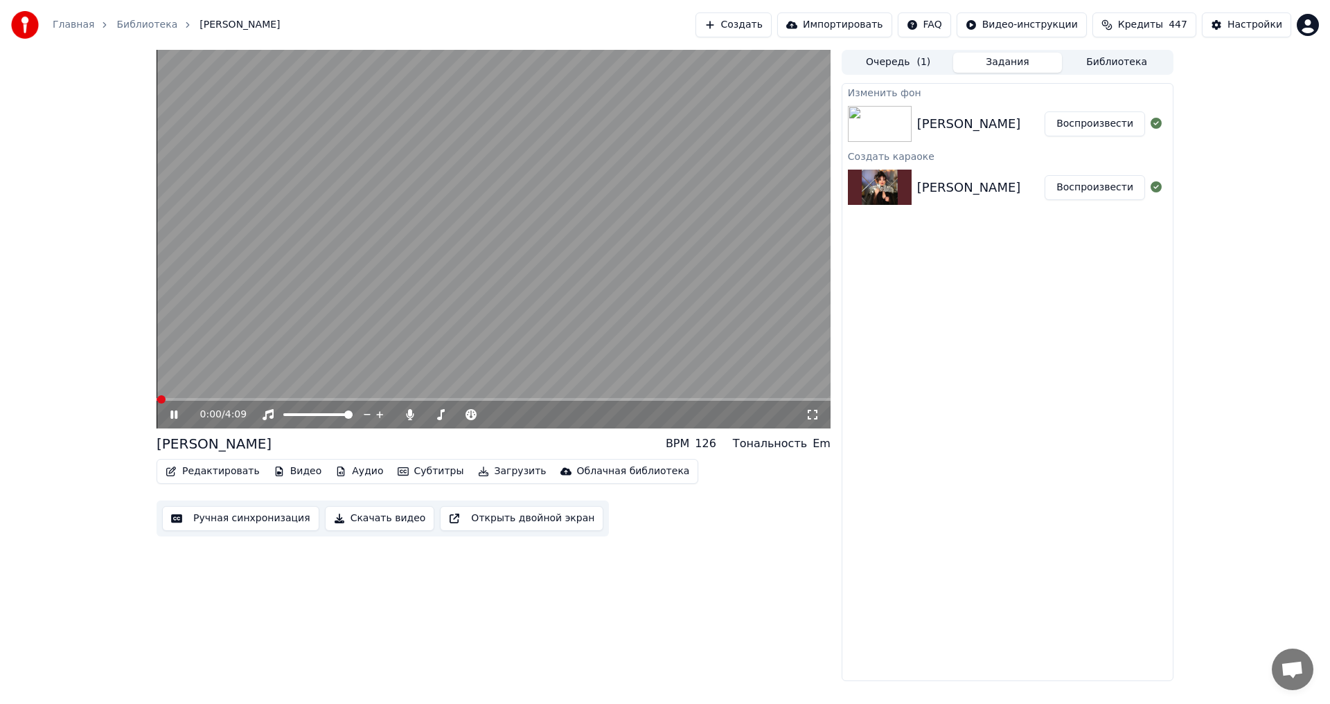
click at [172, 416] on icon at bounding box center [173, 415] width 7 height 8
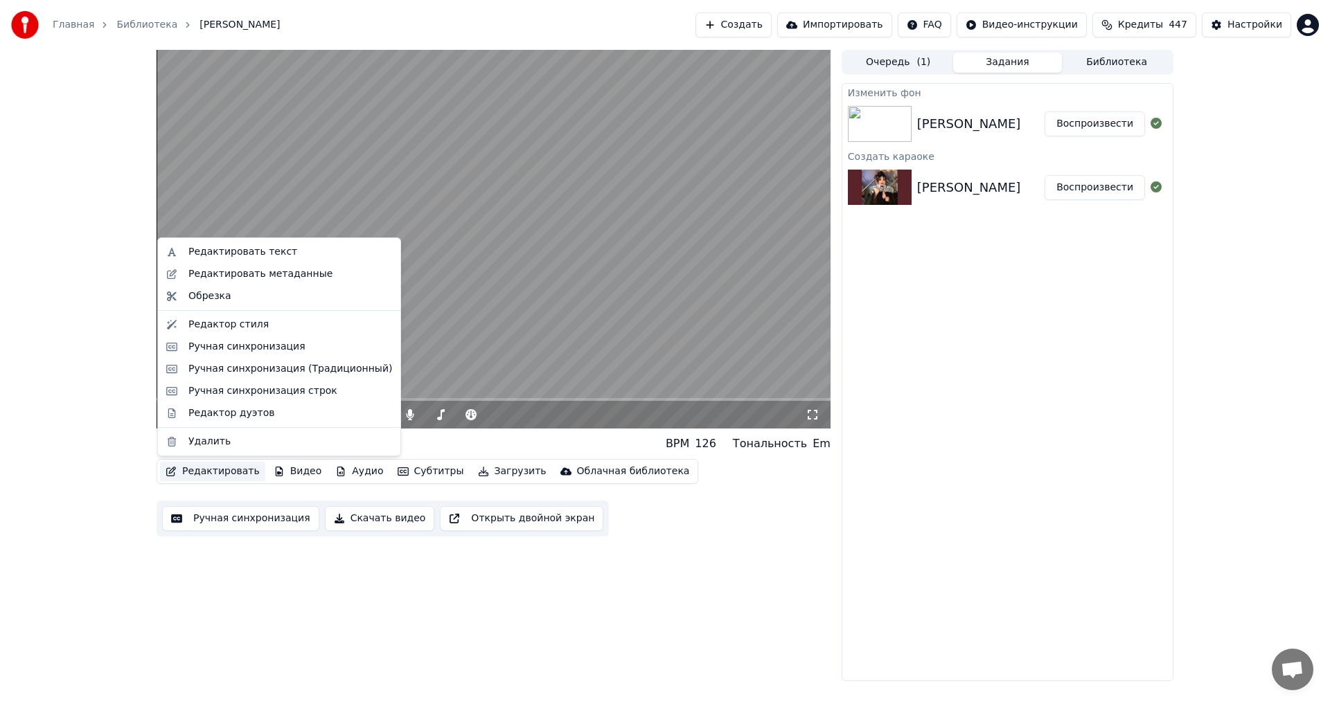
click at [234, 472] on button "Редактировать" at bounding box center [212, 471] width 105 height 19
click at [249, 249] on div "Редактировать текст" at bounding box center [242, 252] width 109 height 14
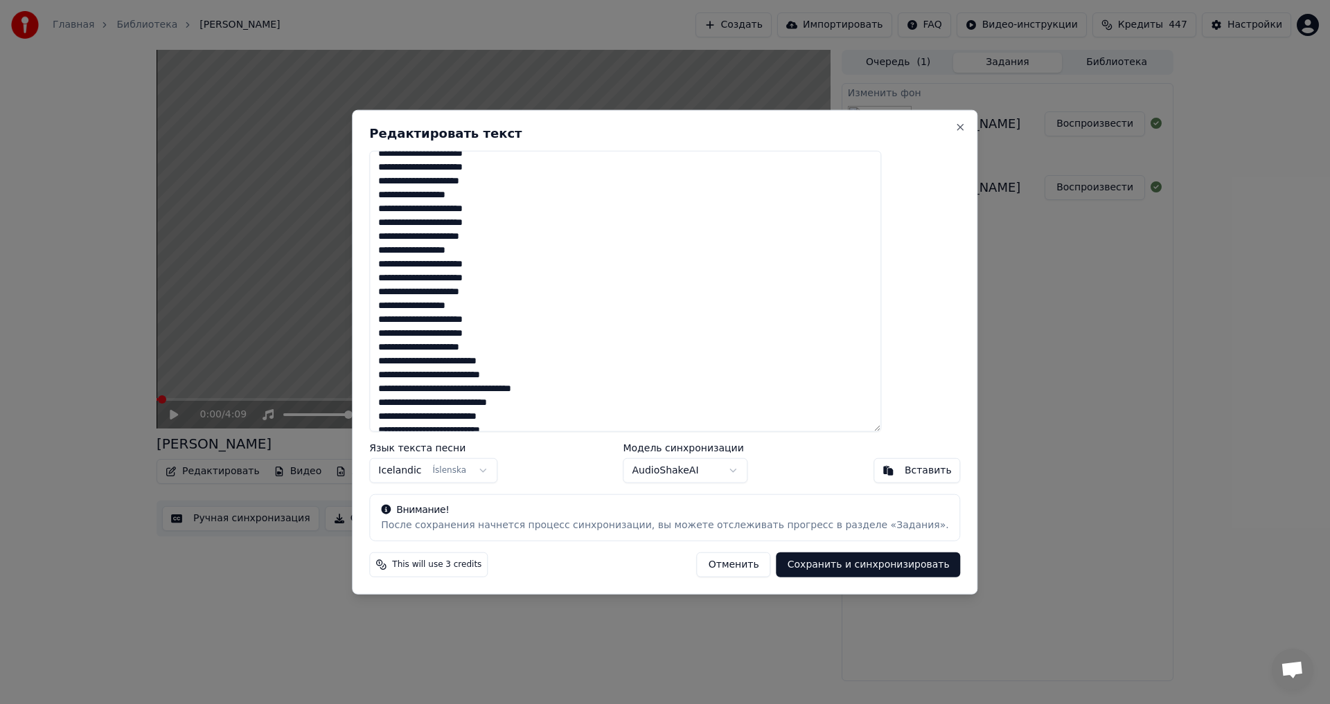
scroll to position [208, 0]
drag, startPoint x: 418, startPoint y: 160, endPoint x: 552, endPoint y: 331, distance: 217.6
click at [552, 331] on textarea at bounding box center [625, 291] width 512 height 282
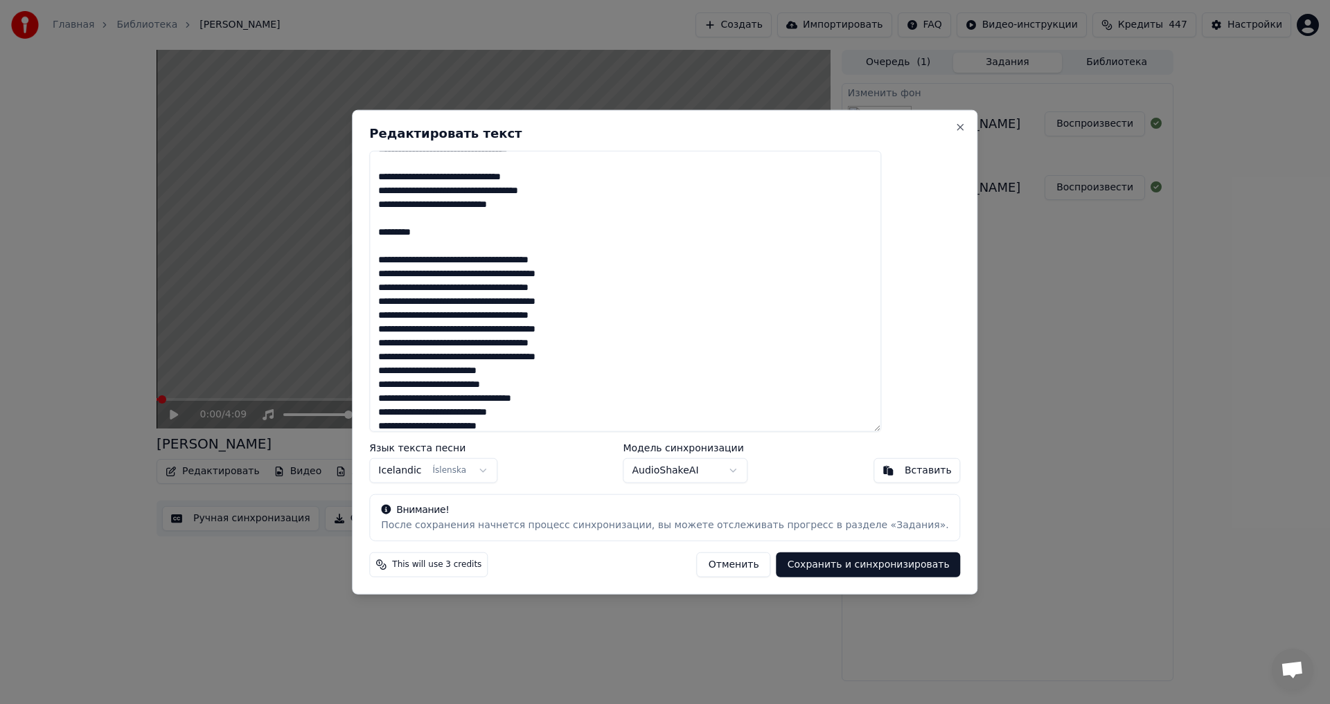
click at [387, 231] on body "Главная Библиотека [PERSON_NAME] Создать Импортировать FAQ Видео-инструкции Кре…" at bounding box center [665, 352] width 1330 height 704
click at [466, 238] on textarea at bounding box center [625, 291] width 512 height 282
click at [469, 236] on textarea at bounding box center [625, 291] width 512 height 282
click at [465, 236] on textarea at bounding box center [625, 291] width 512 height 282
type textarea "**********"
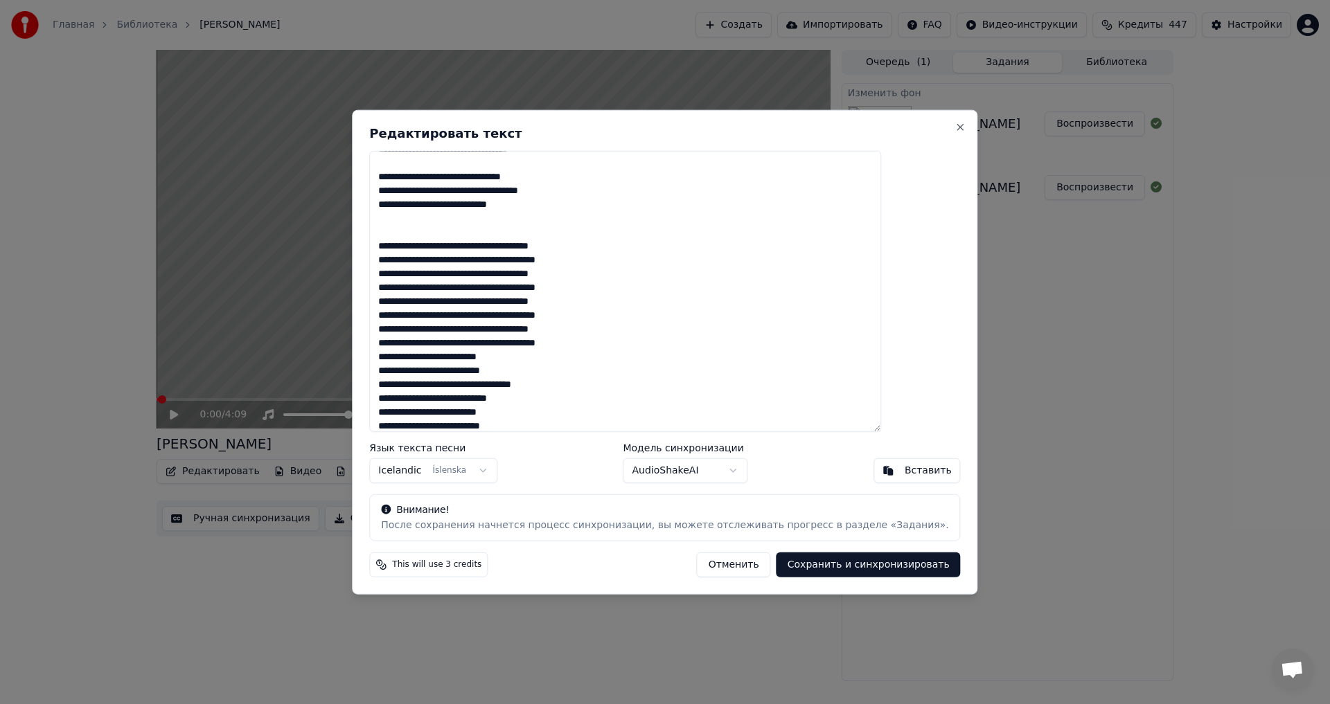
click at [777, 561] on button "Сохранить и синхронизировать" at bounding box center [869, 565] width 184 height 25
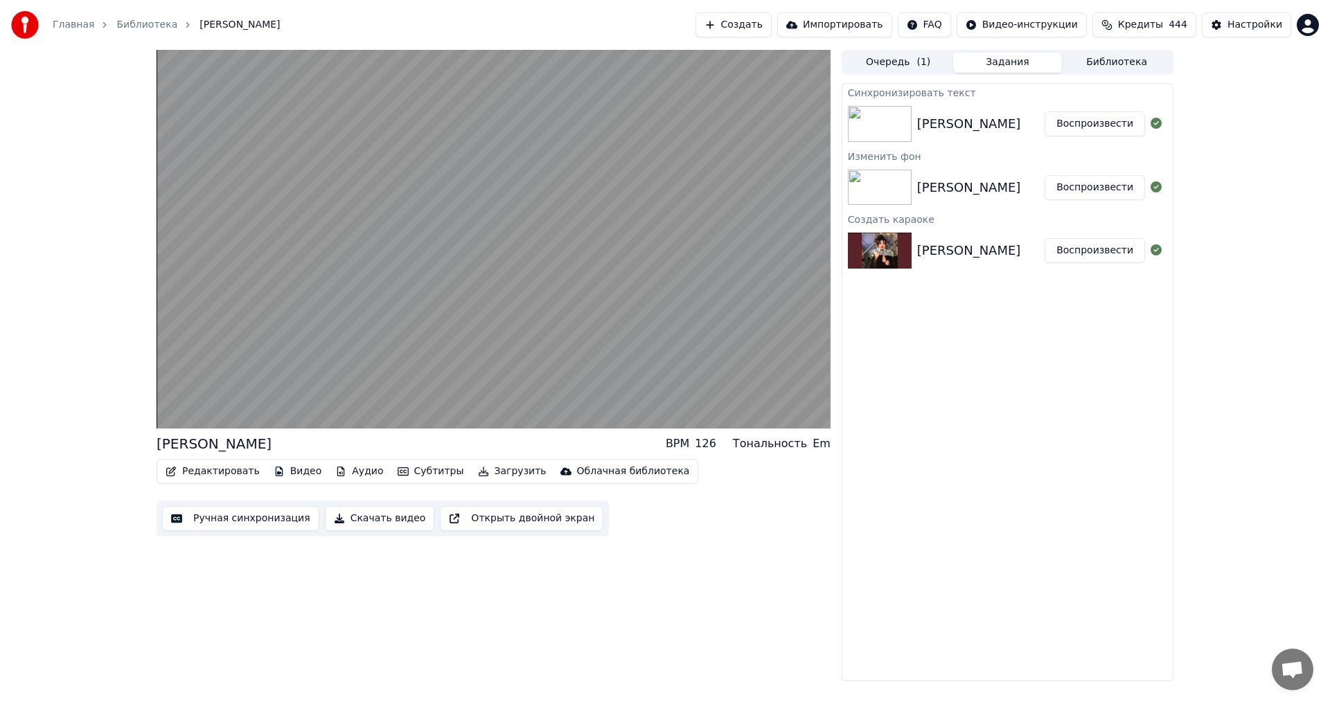
click at [376, 149] on video at bounding box center [494, 239] width 674 height 379
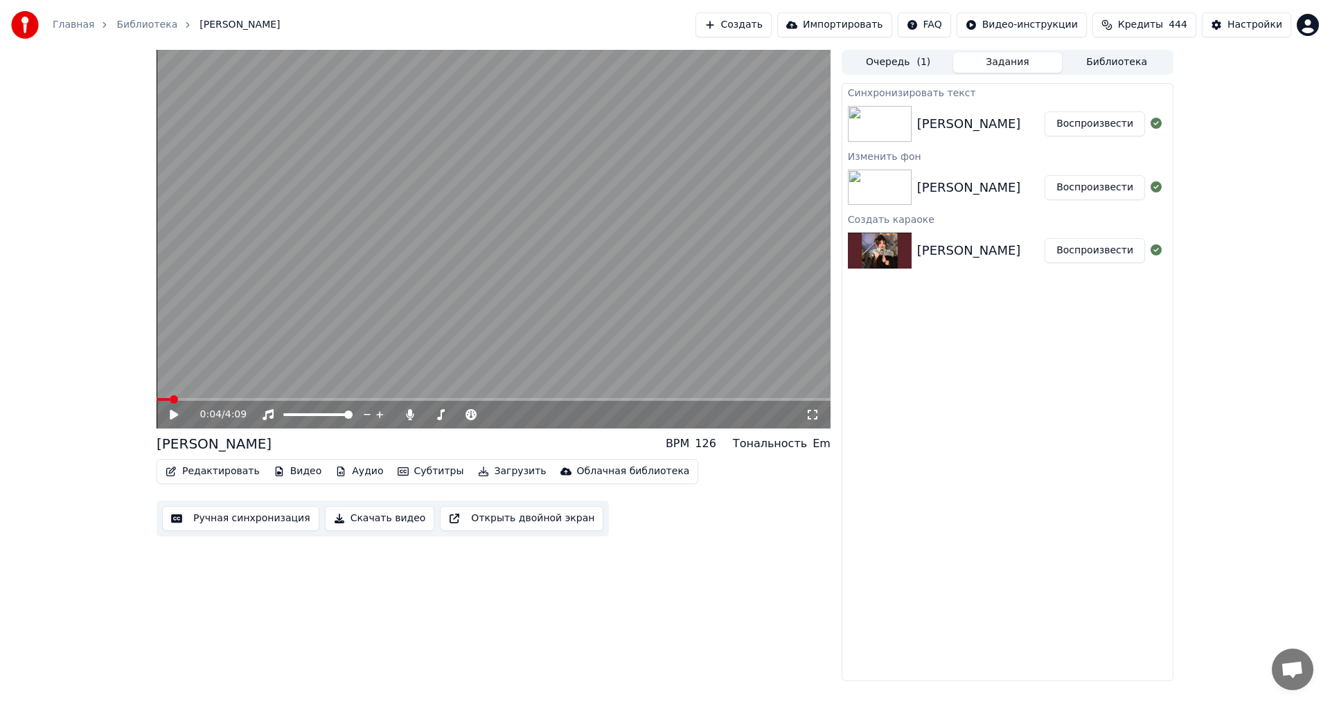
click at [220, 521] on button "Ручная синхронизация" at bounding box center [240, 518] width 157 height 25
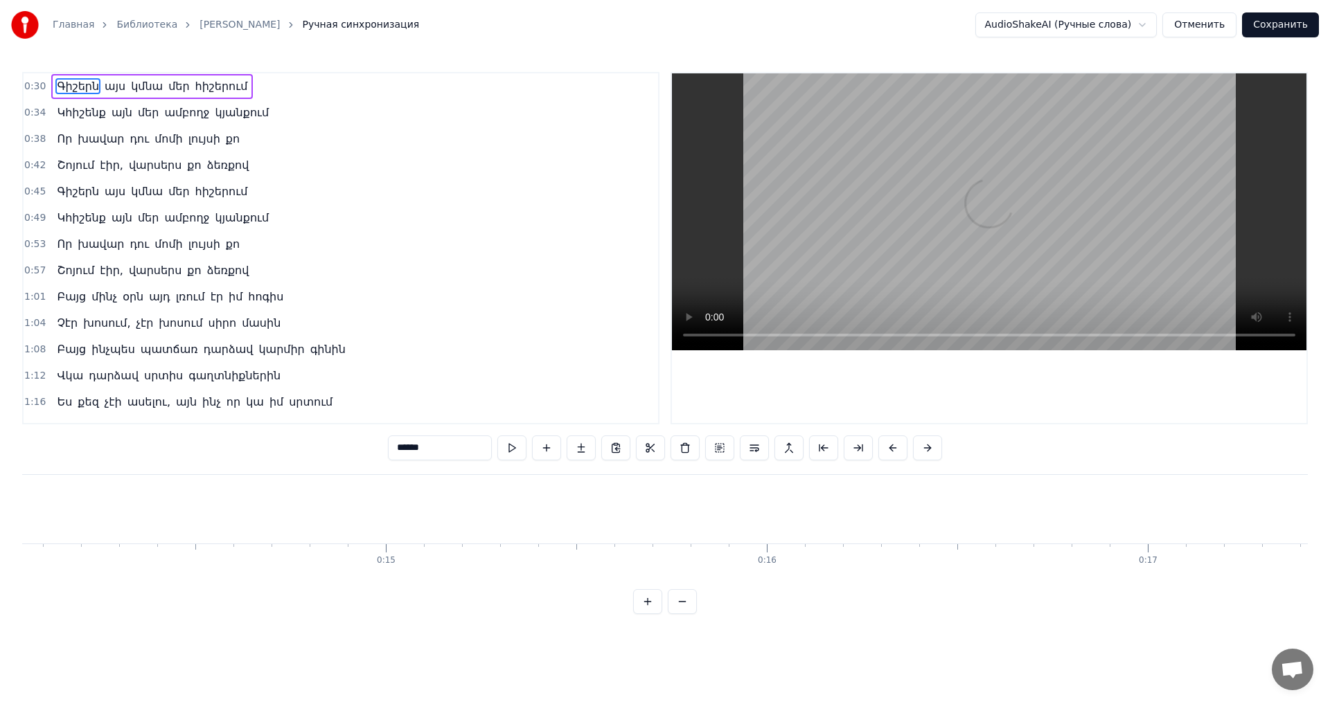
scroll to position [0, 6655]
click at [1180, 18] on button "Отменить" at bounding box center [1199, 24] width 74 height 25
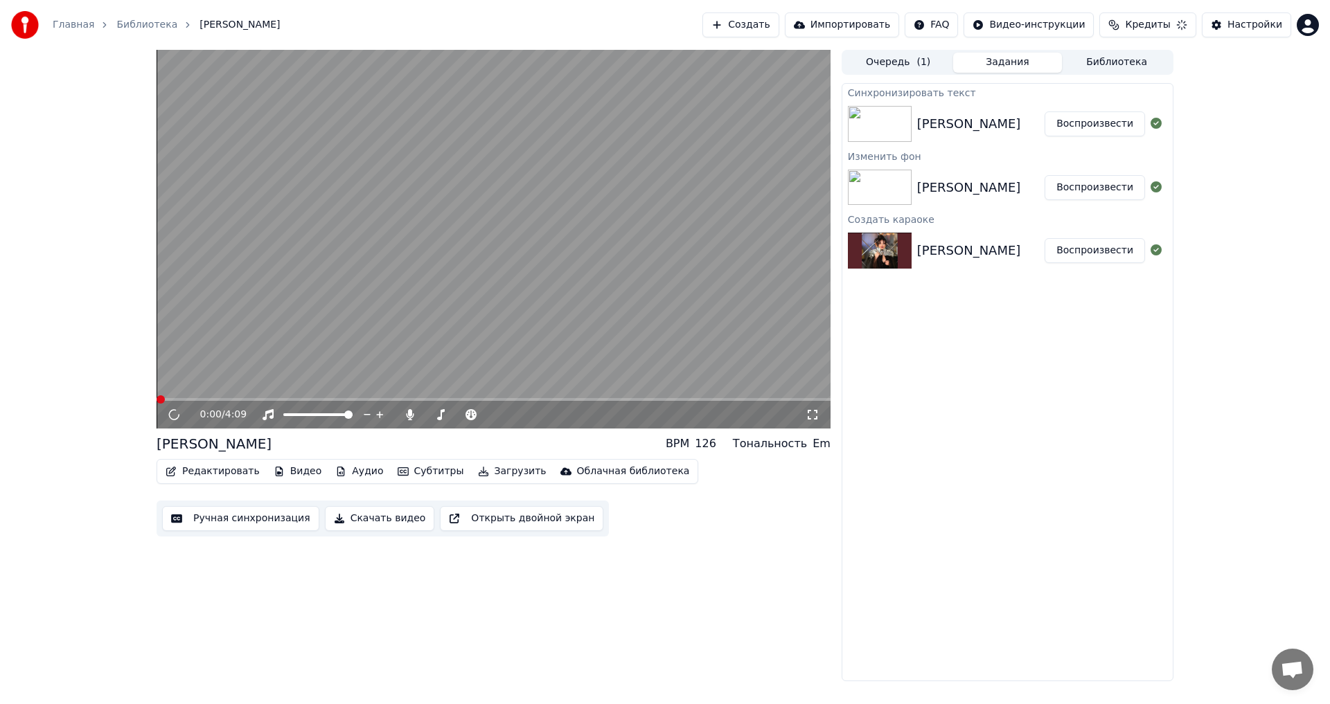
click at [1187, 21] on button "Кредиты" at bounding box center [1147, 24] width 96 height 25
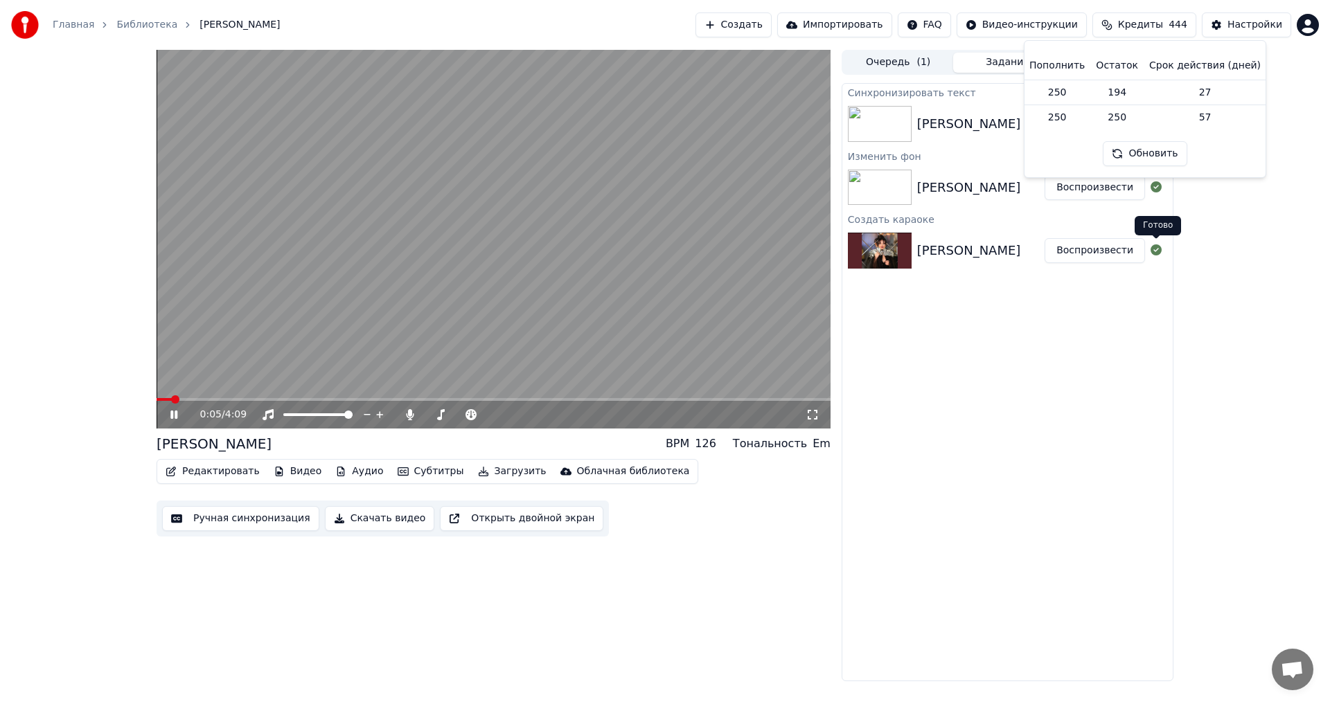
click at [1288, 458] on div "0:05 / 4:09 [PERSON_NAME] BPM 126 Тональность Em Редактировать Видео Аудио Субт…" at bounding box center [665, 366] width 1330 height 632
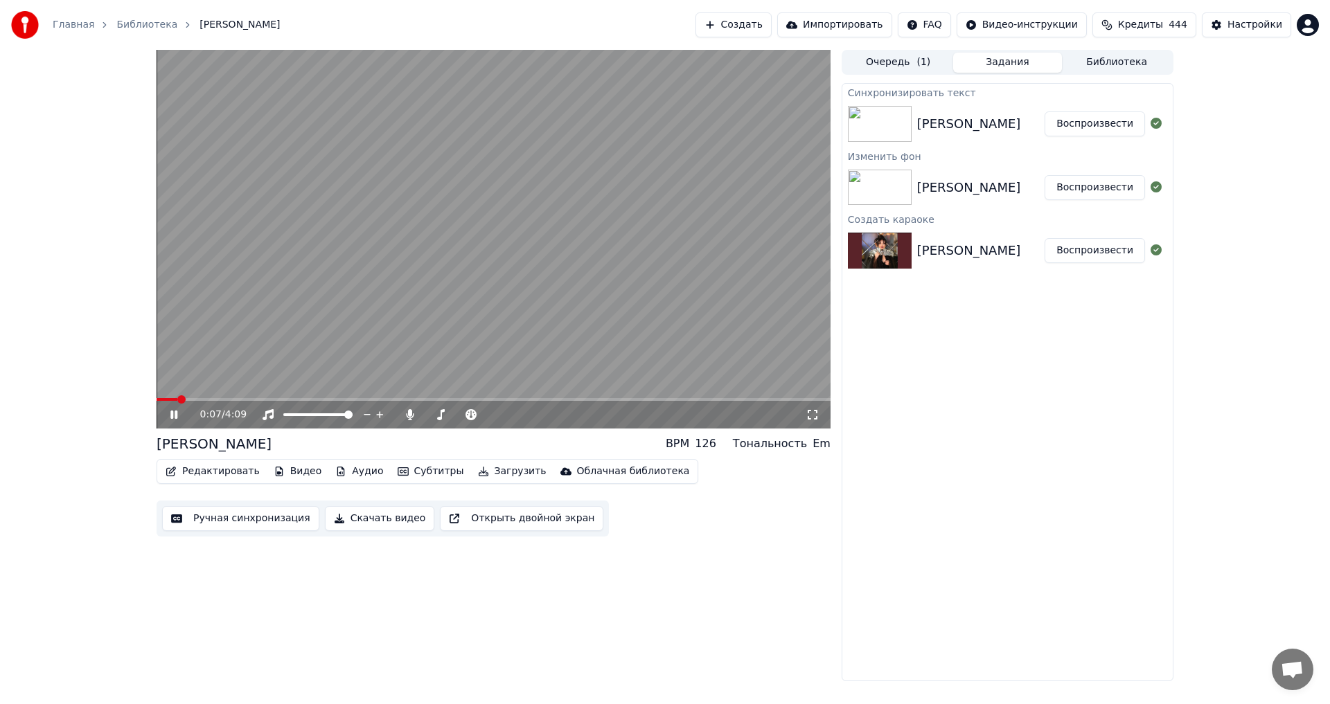
click at [395, 247] on video at bounding box center [494, 239] width 674 height 379
click at [222, 481] on button "Редактировать" at bounding box center [212, 471] width 105 height 19
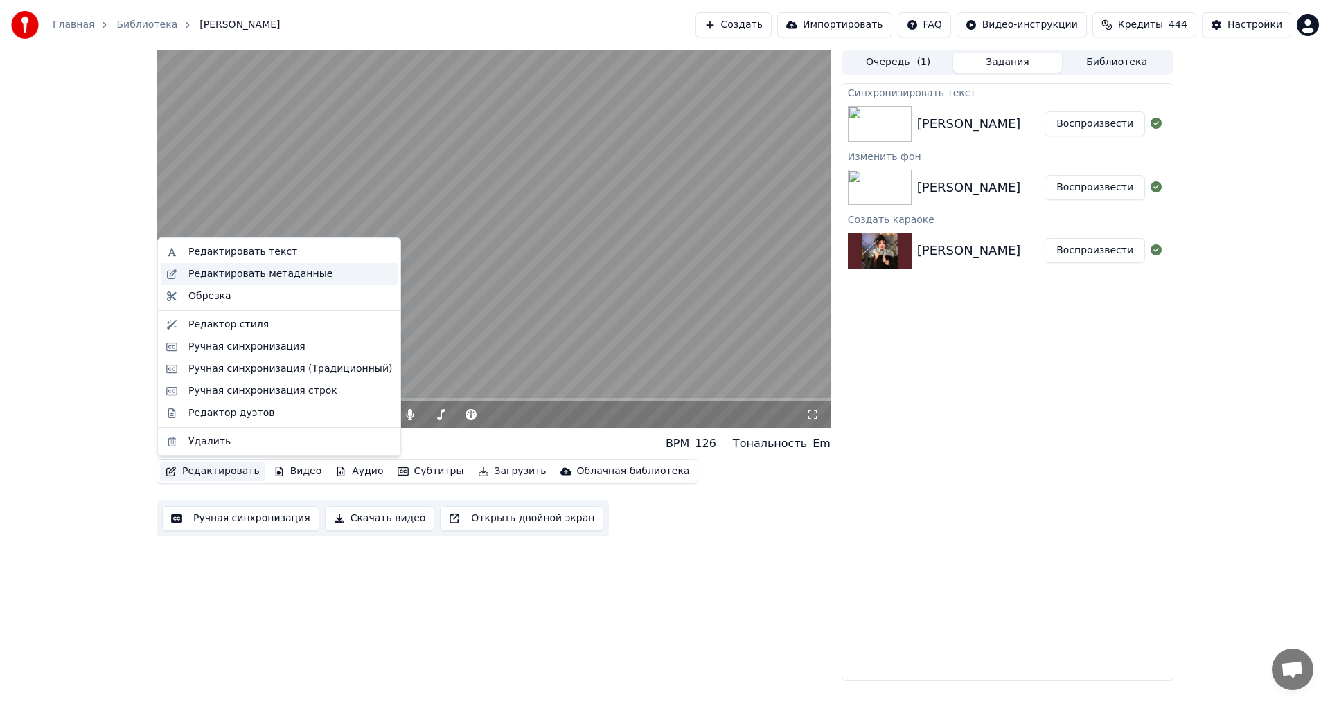
click at [251, 273] on div "Редактировать метаданные" at bounding box center [260, 274] width 144 height 14
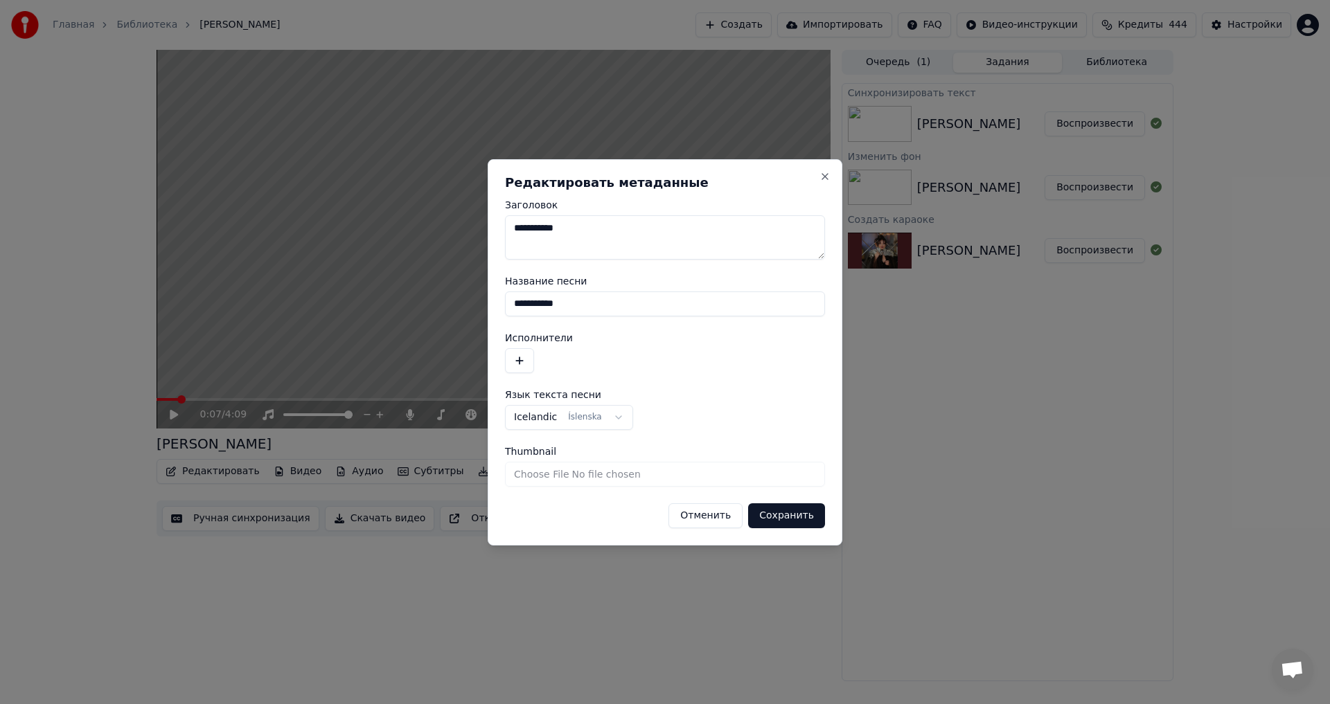
drag, startPoint x: 594, startPoint y: 299, endPoint x: 457, endPoint y: 303, distance: 137.2
click at [457, 303] on body "**********" at bounding box center [665, 352] width 1330 height 704
type input "**********"
click at [514, 360] on button "button" at bounding box center [519, 360] width 29 height 25
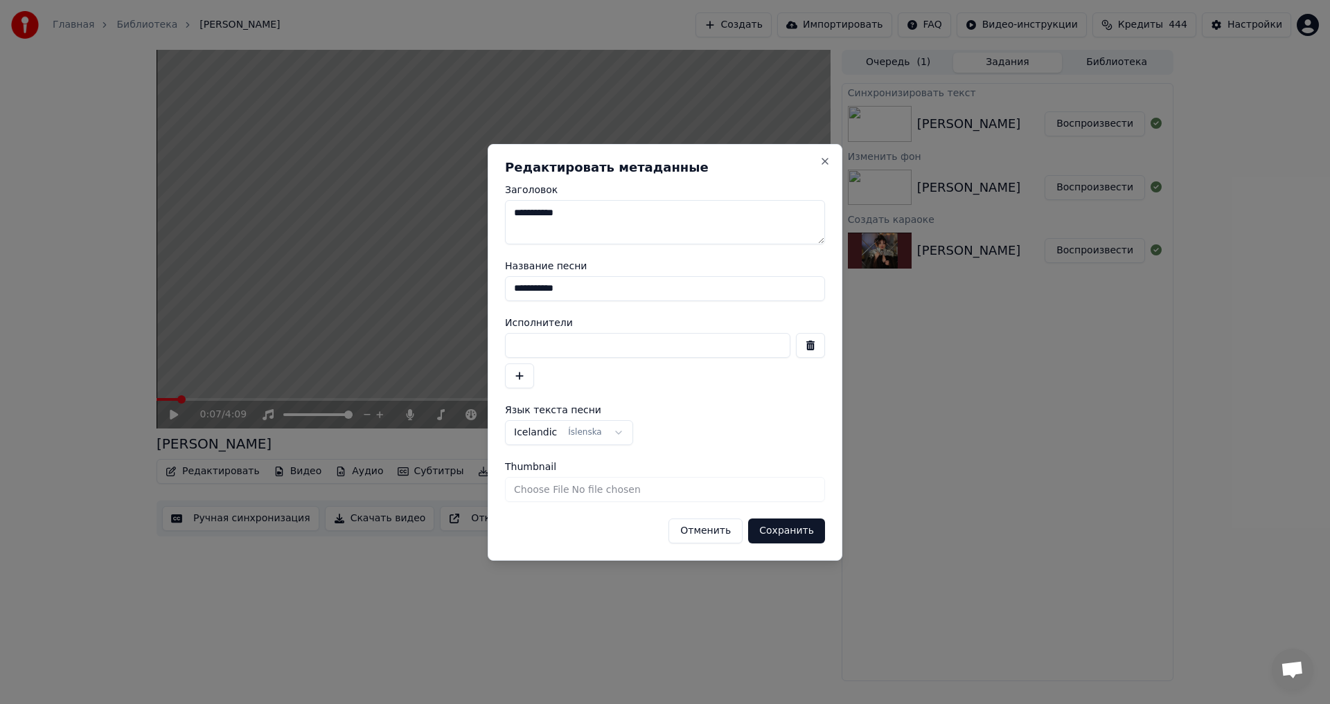
click at [560, 344] on input at bounding box center [647, 345] width 285 height 25
type input "****"
click at [787, 540] on button "Сохранить" at bounding box center [786, 531] width 77 height 25
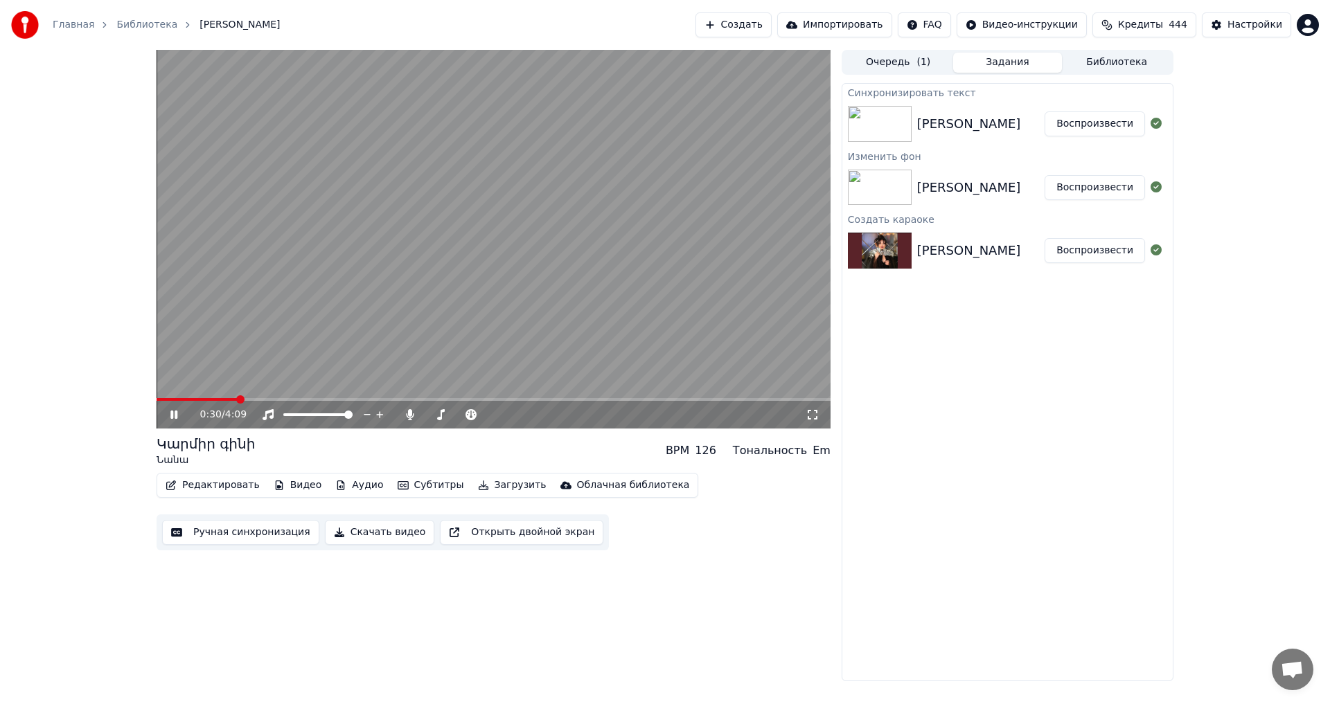
click at [236, 398] on span at bounding box center [494, 399] width 674 height 3
click at [237, 398] on span at bounding box center [197, 399] width 81 height 3
click at [389, 197] on video at bounding box center [494, 239] width 674 height 379
click at [184, 481] on button "Редактировать" at bounding box center [212, 485] width 105 height 19
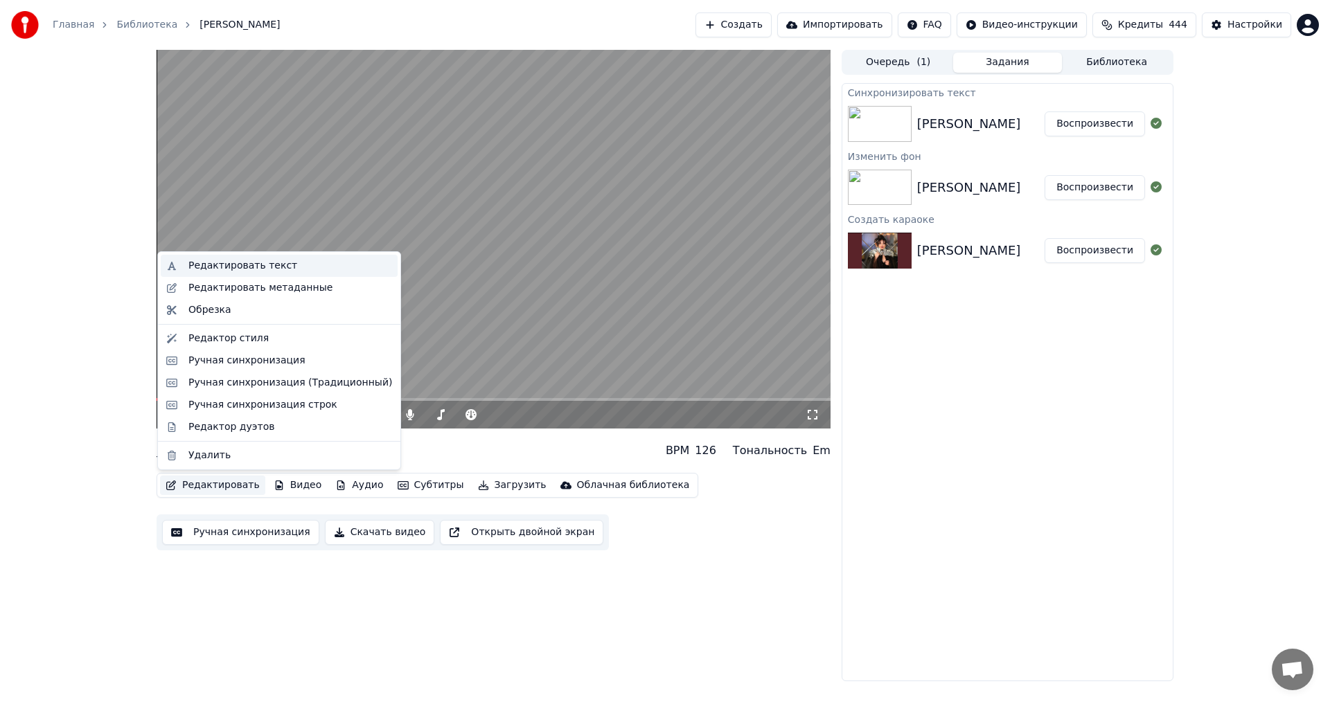
click at [248, 265] on div "Редактировать текст" at bounding box center [242, 266] width 109 height 14
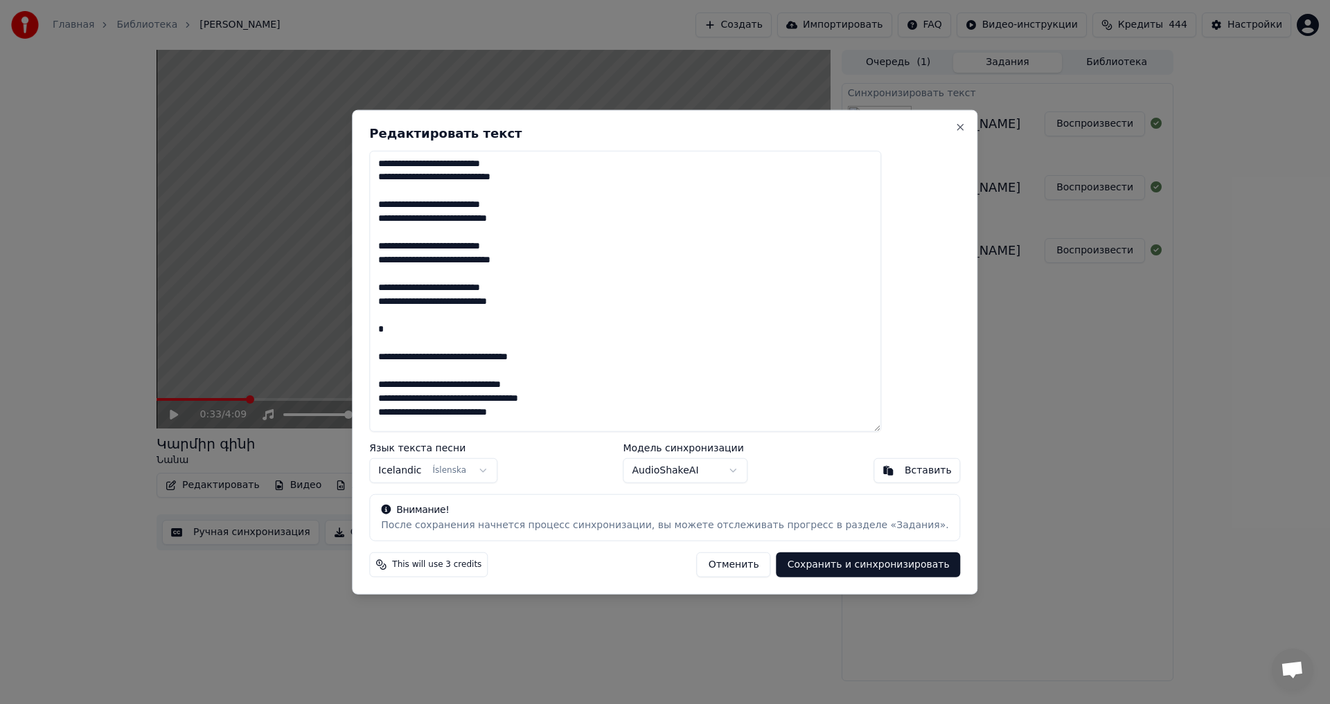
click at [531, 168] on textarea at bounding box center [625, 291] width 512 height 282
type textarea "**********"
click at [788, 567] on button "Сохранить и синхронизировать" at bounding box center [869, 565] width 184 height 25
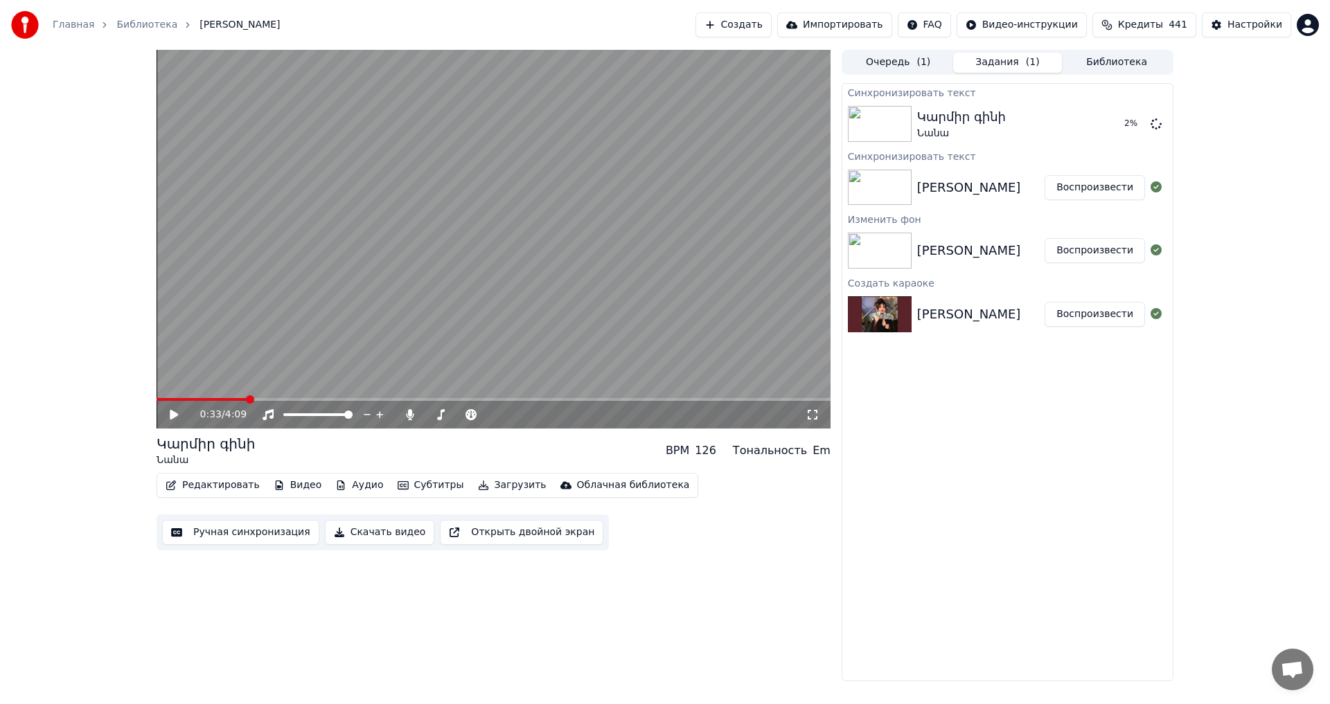
click at [883, 583] on div "Синхронизировать текст Կարմիր գինի Նանա 2 % Синхронизировать текст [PERSON_NAME…" at bounding box center [1008, 382] width 332 height 598
click at [449, 444] on div "Կարմիր գինի Նանա BPM 126 Тональность Em" at bounding box center [494, 450] width 674 height 33
click at [544, 446] on div "Կարմիր գինի Նանա BPM 126 Тональность Em" at bounding box center [494, 450] width 674 height 33
click at [227, 399] on span at bounding box center [192, 399] width 70 height 3
click at [252, 402] on div "0:41 / 4:09" at bounding box center [494, 415] width 674 height 28
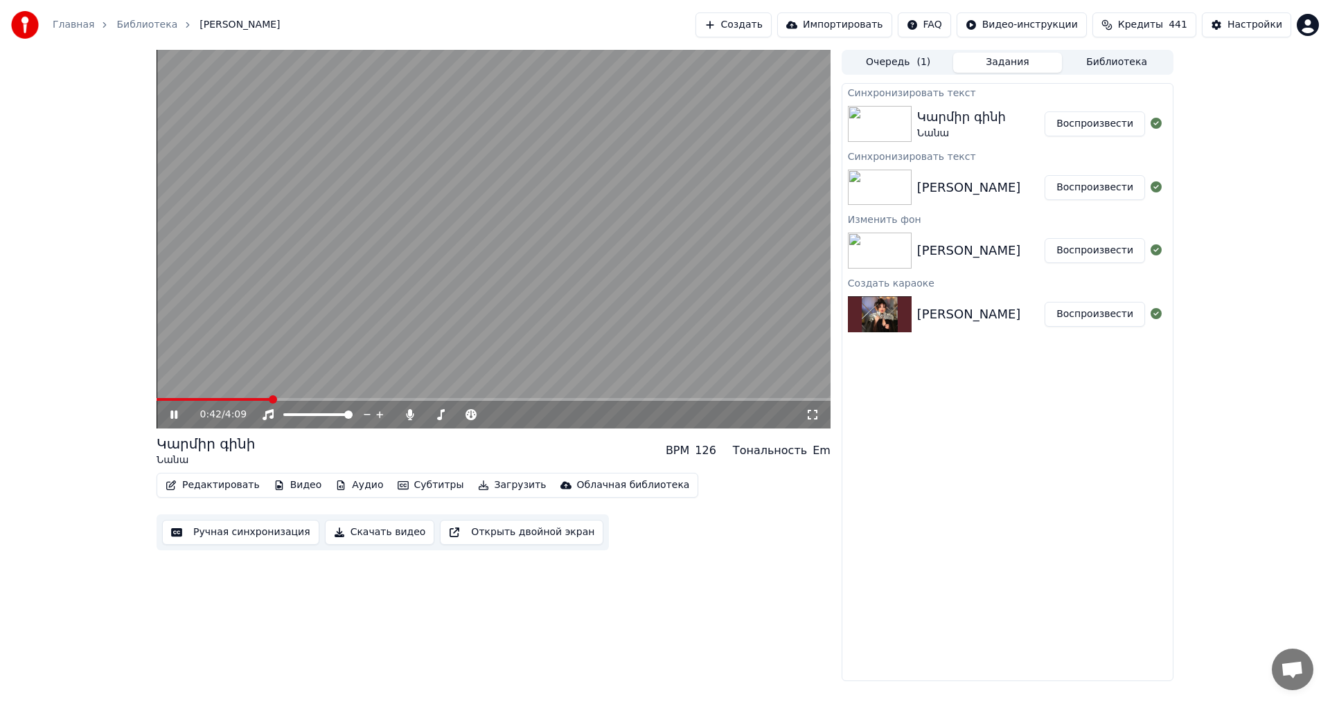
click at [252, 400] on span at bounding box center [214, 399] width 114 height 3
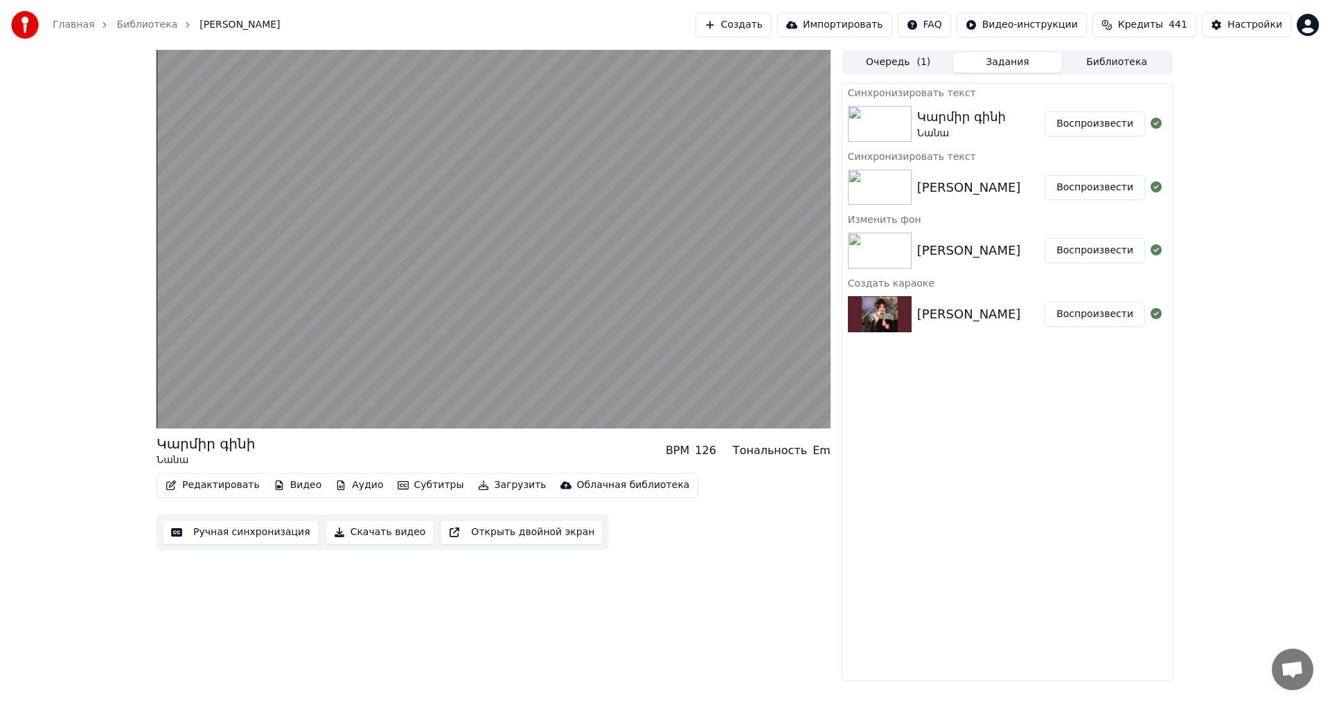
click at [319, 314] on video at bounding box center [494, 239] width 674 height 379
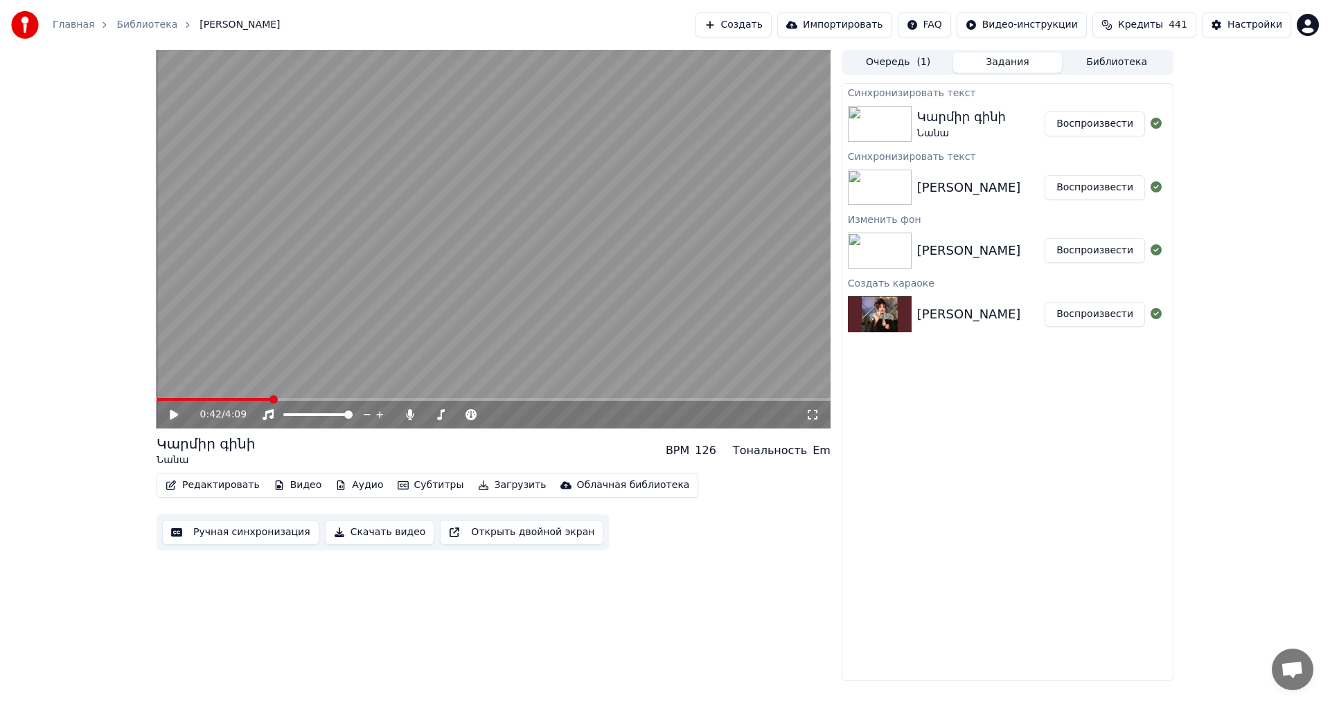
click at [256, 398] on video at bounding box center [494, 239] width 674 height 379
click at [256, 399] on span at bounding box center [214, 399] width 115 height 3
click at [429, 335] on video at bounding box center [494, 239] width 674 height 379
click at [199, 486] on button "Редактировать" at bounding box center [212, 485] width 105 height 19
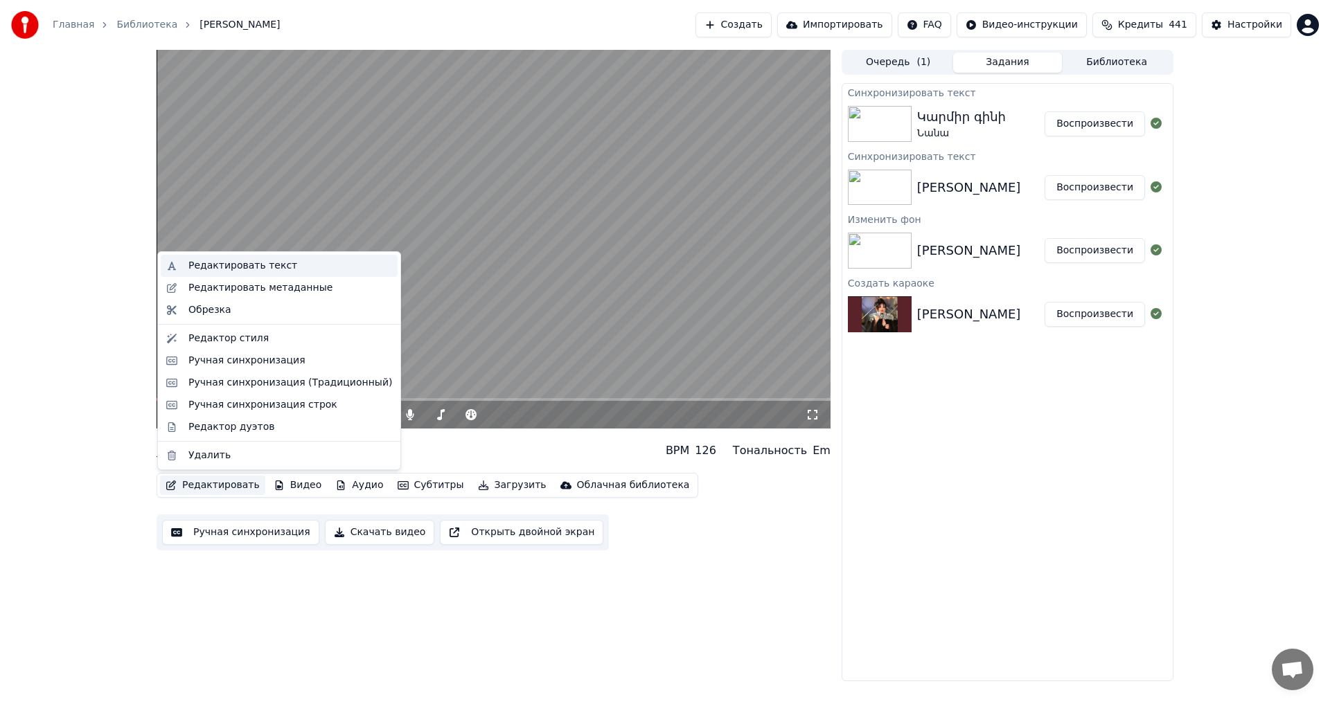
click at [275, 267] on div "Редактировать текст" at bounding box center [242, 266] width 109 height 14
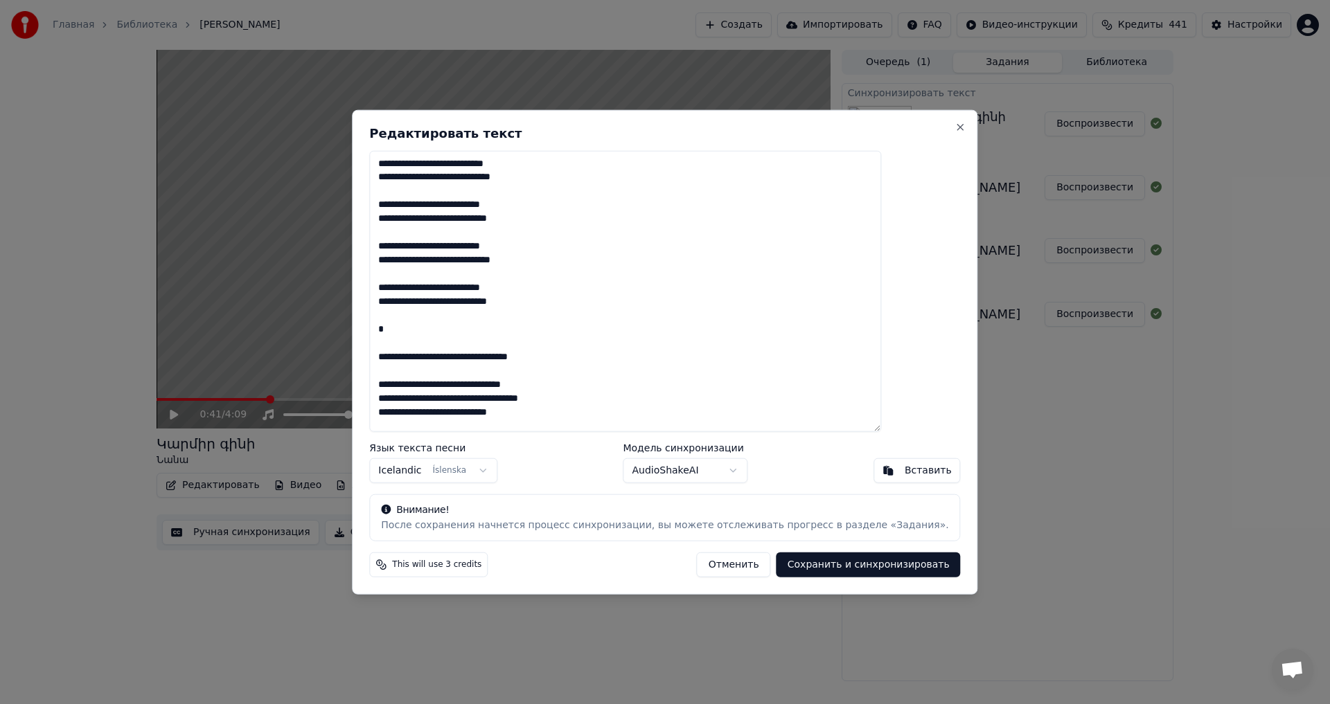
click at [584, 203] on textarea at bounding box center [625, 291] width 512 height 282
type textarea "**********"
click at [784, 565] on button "Сохранить и синхронизировать" at bounding box center [869, 565] width 184 height 25
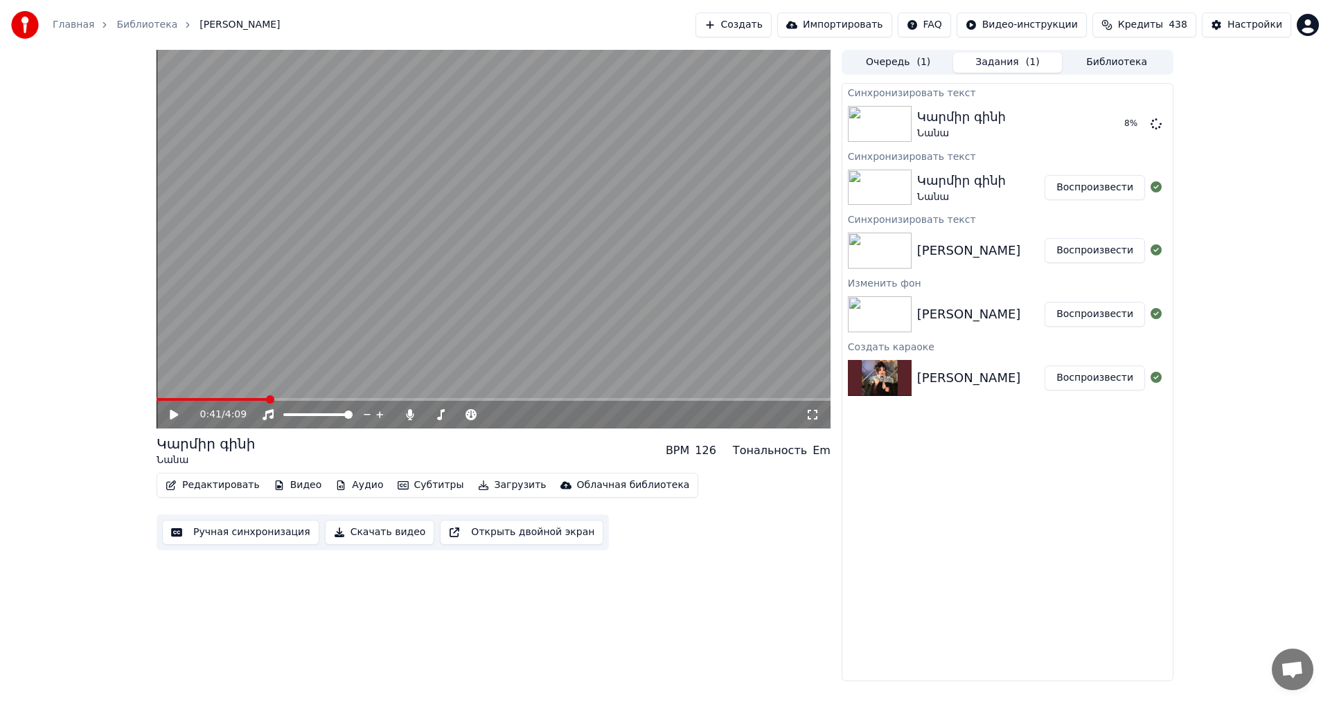
click at [879, 468] on div "Синхронизировать текст Կարմիր գինի Նանա 8 % Синхронизировать текст Կարմիր գինի …" at bounding box center [1008, 382] width 332 height 598
click at [229, 396] on video at bounding box center [494, 239] width 674 height 379
click at [227, 400] on span at bounding box center [214, 399] width 115 height 3
click at [542, 263] on video at bounding box center [494, 239] width 674 height 379
click at [544, 303] on video at bounding box center [494, 239] width 674 height 379
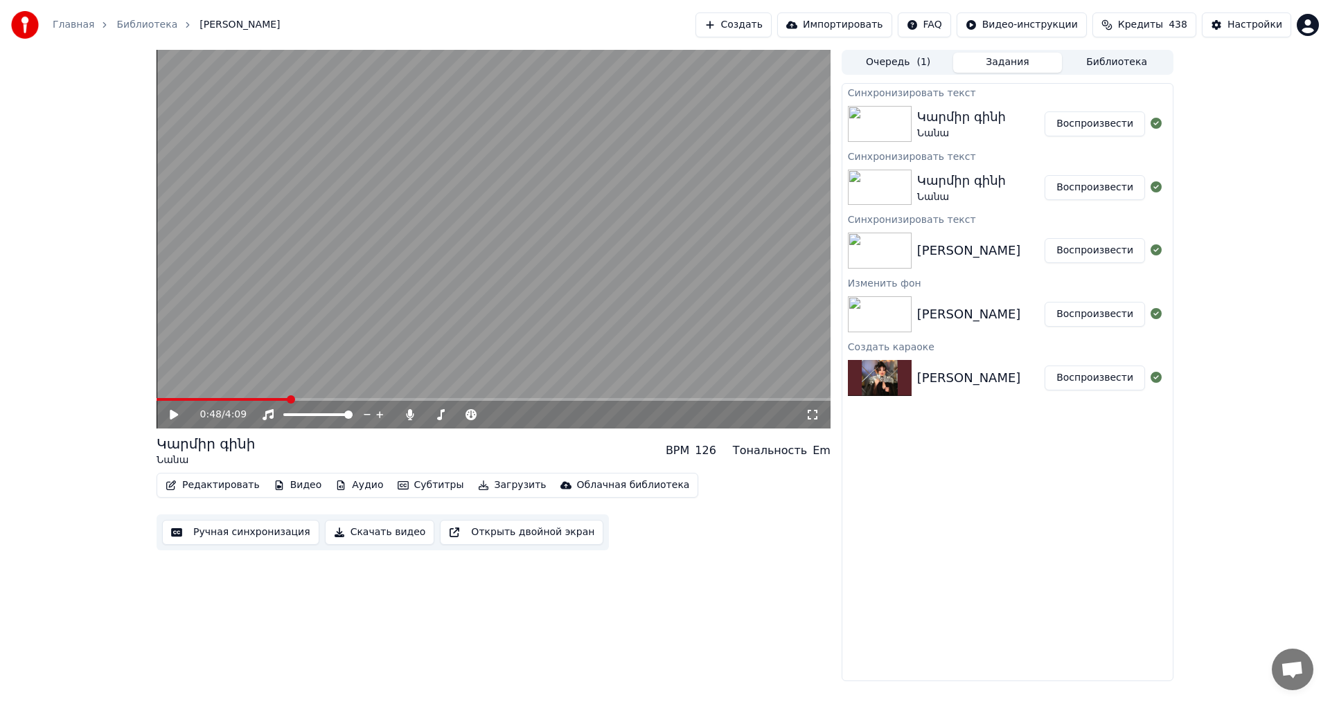
click at [206, 486] on button "Редактировать" at bounding box center [212, 485] width 105 height 19
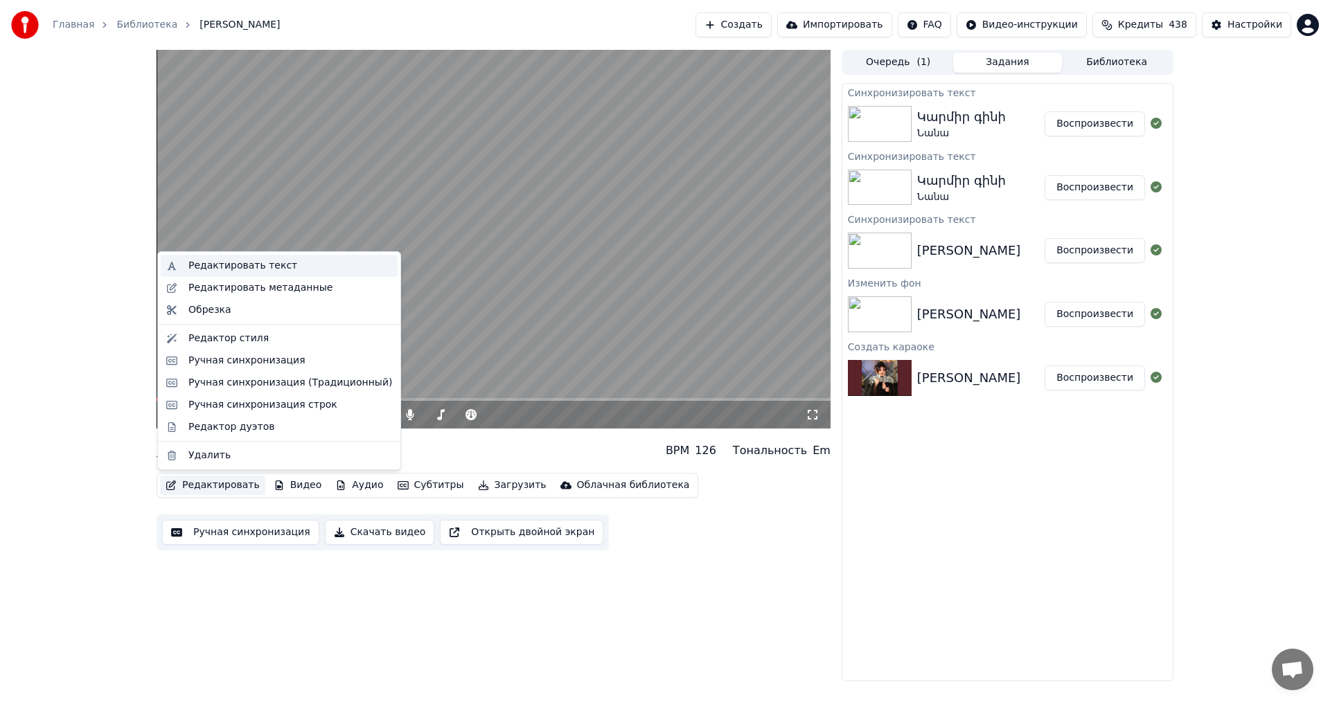
click at [246, 275] on div "Редактировать текст" at bounding box center [279, 266] width 237 height 22
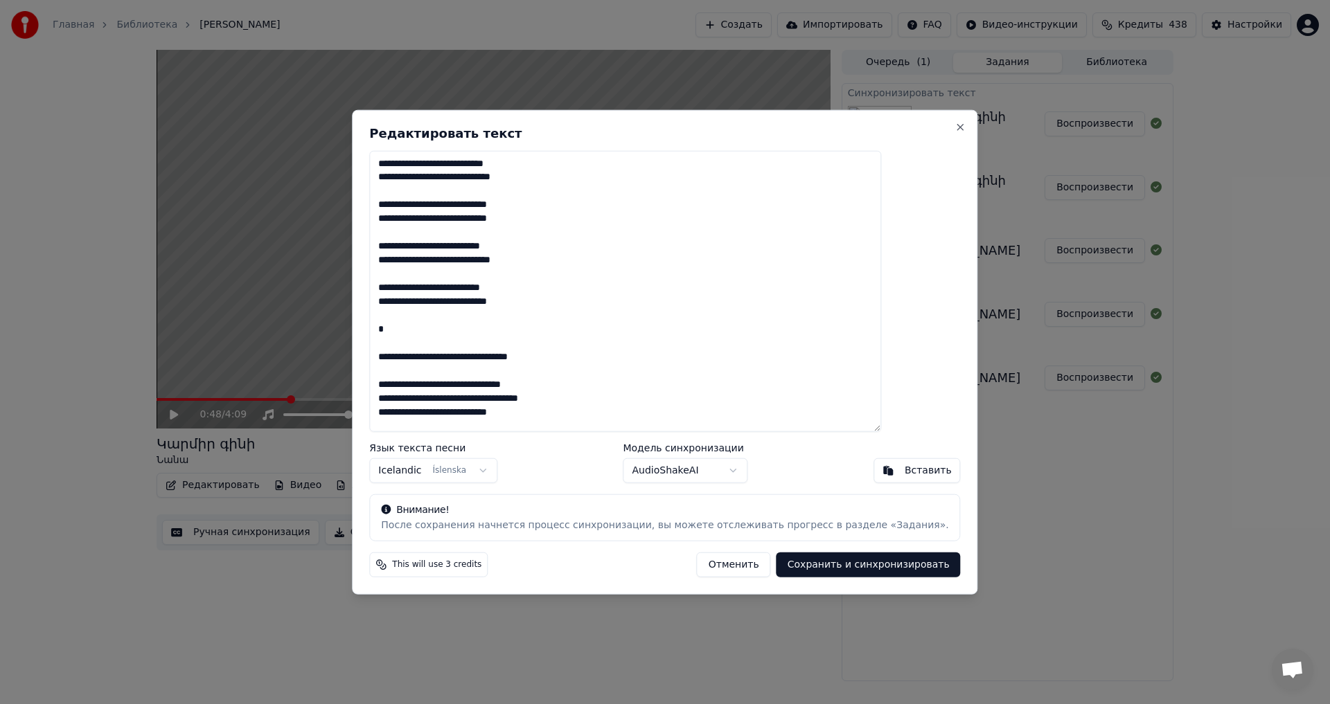
click at [577, 242] on textarea at bounding box center [625, 291] width 512 height 282
click at [530, 251] on textarea at bounding box center [625, 291] width 512 height 282
click at [557, 287] on textarea at bounding box center [625, 291] width 512 height 282
type textarea "**********"
click at [792, 575] on button "Сохранить и синхронизировать" at bounding box center [869, 565] width 184 height 25
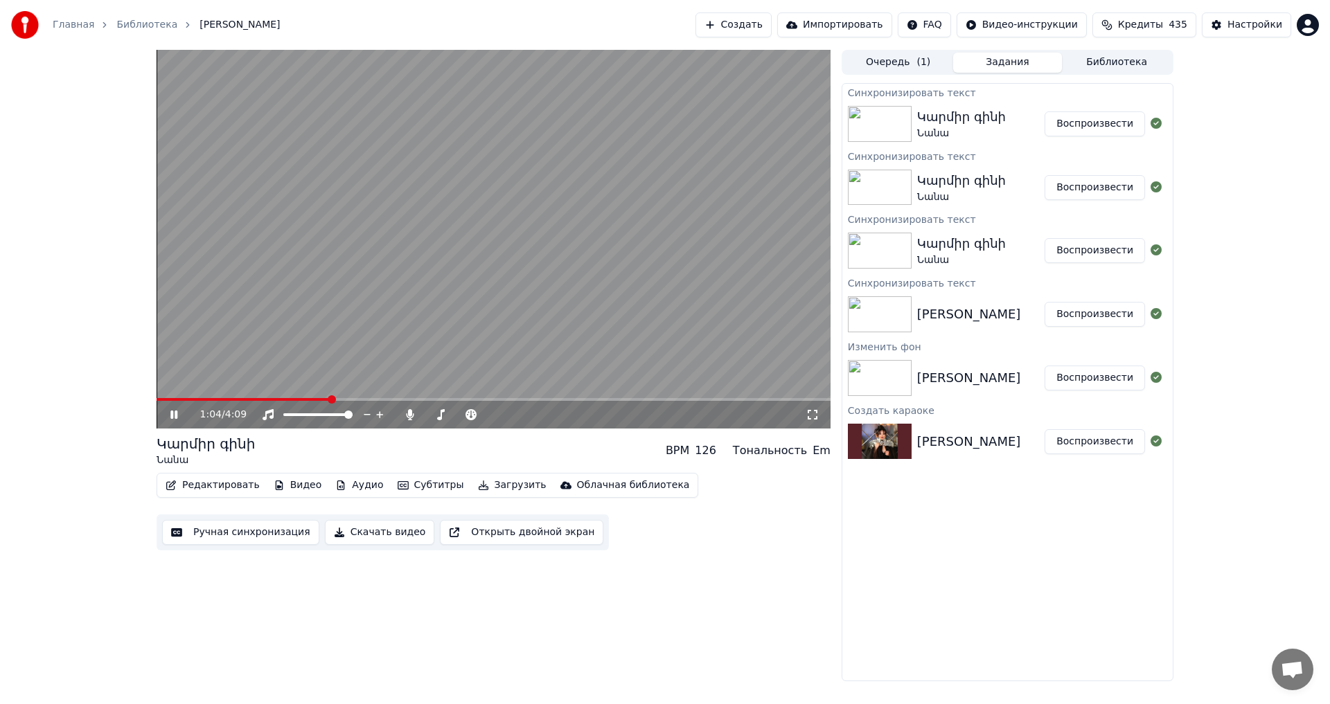
click at [514, 324] on video at bounding box center [494, 239] width 674 height 379
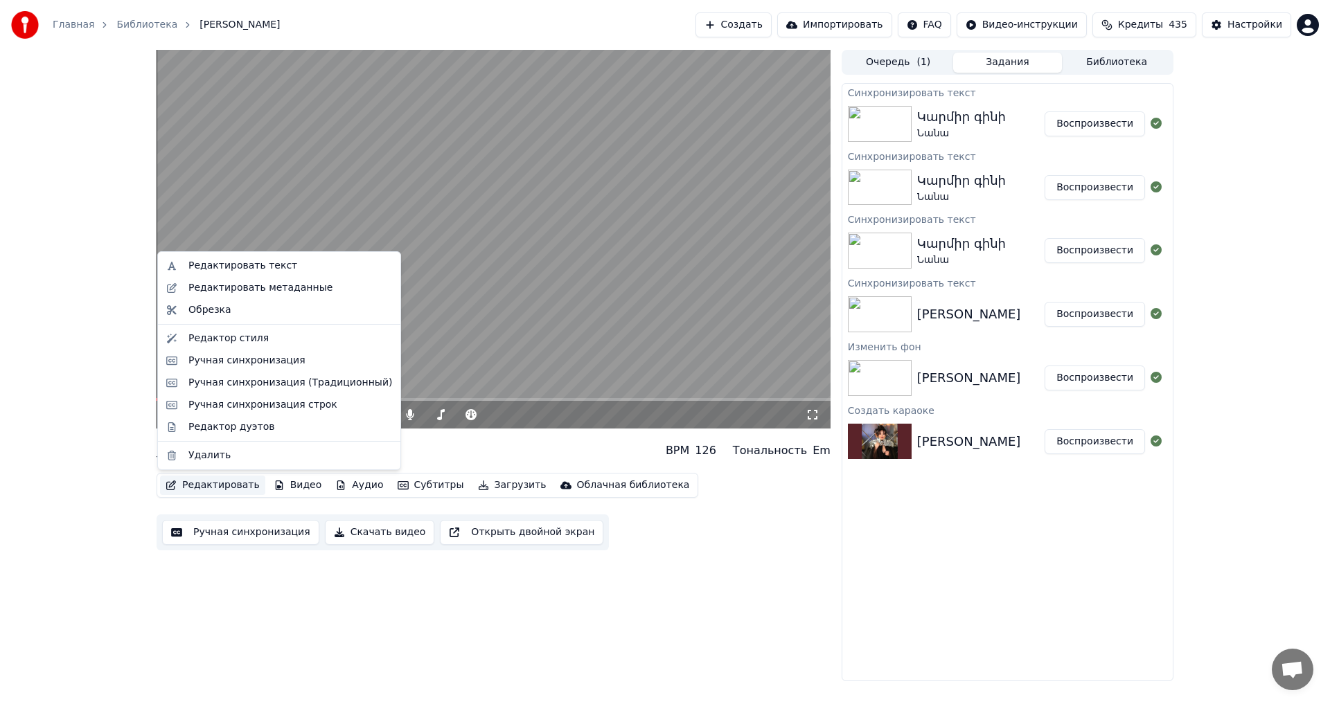
click at [220, 490] on button "Редактировать" at bounding box center [212, 485] width 105 height 19
click at [263, 270] on div "Редактировать текст" at bounding box center [242, 266] width 109 height 14
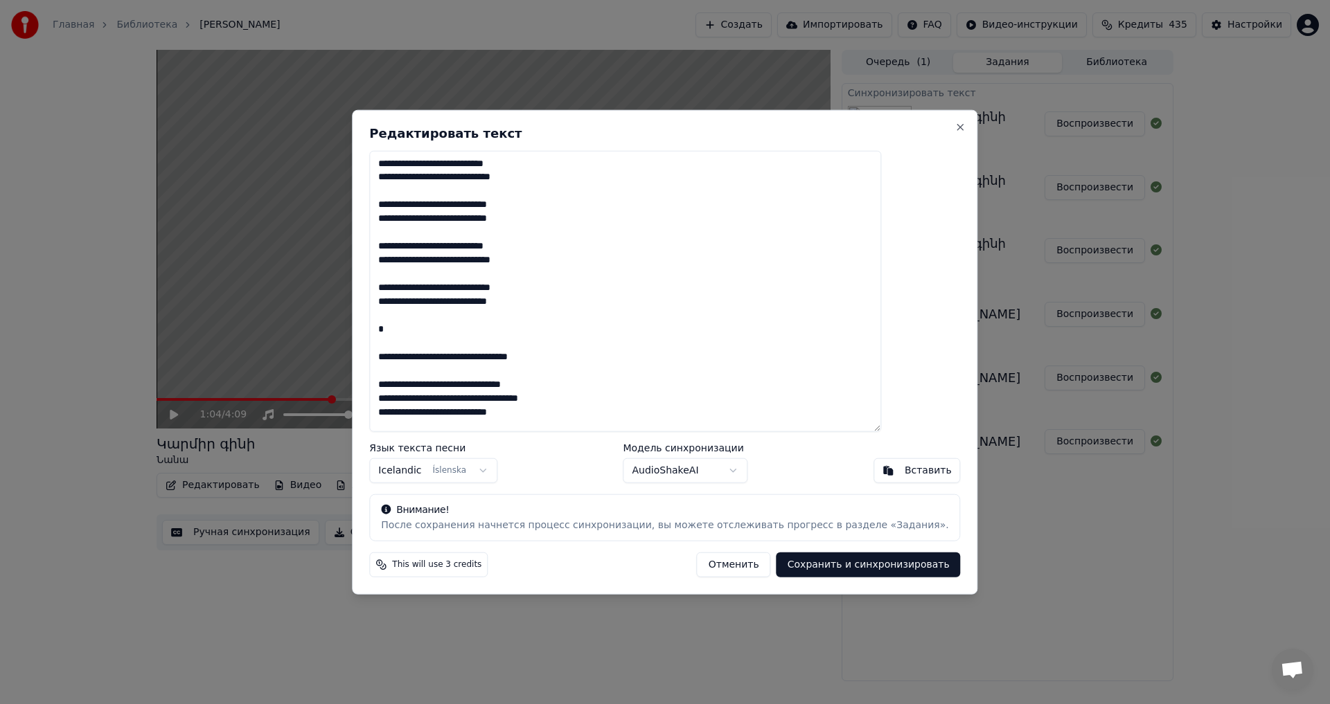
click at [554, 359] on textarea at bounding box center [625, 291] width 512 height 282
click at [557, 358] on textarea at bounding box center [625, 291] width 512 height 282
click at [560, 357] on textarea at bounding box center [625, 291] width 512 height 282
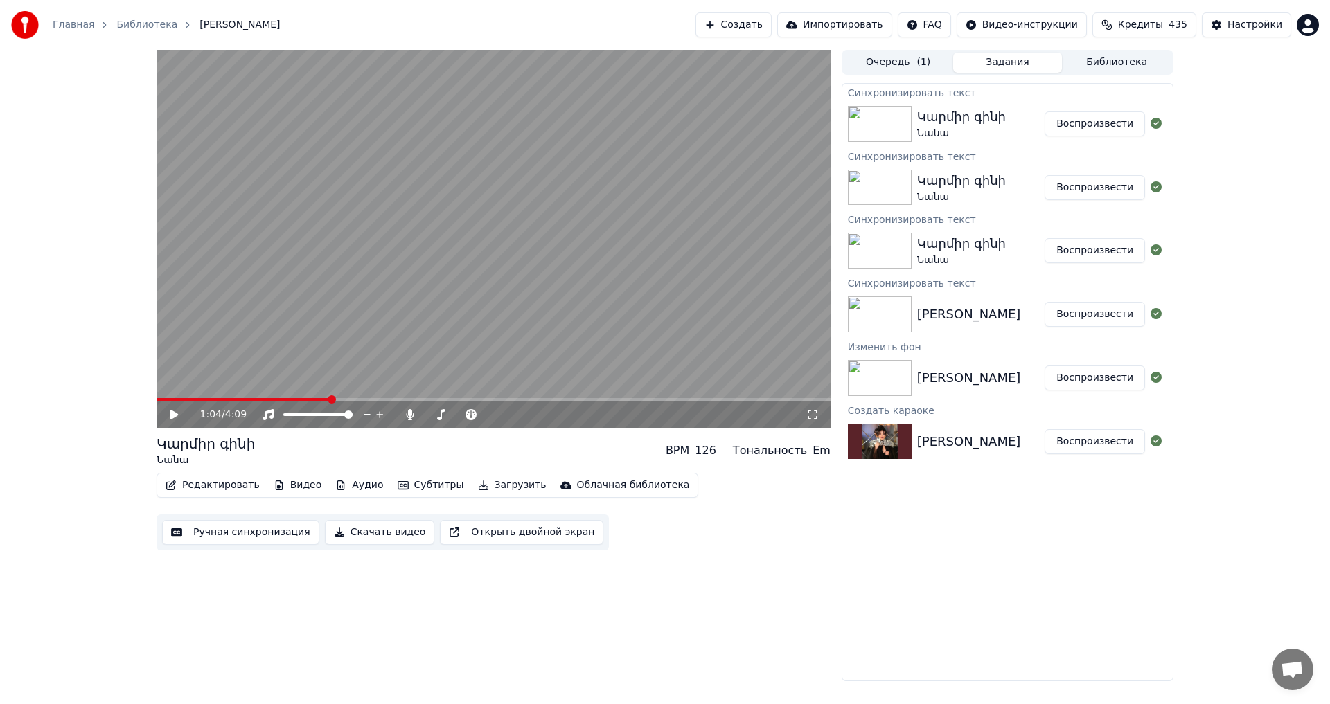
click at [337, 238] on video at bounding box center [494, 239] width 674 height 379
click at [218, 488] on button "Редактировать" at bounding box center [212, 485] width 105 height 19
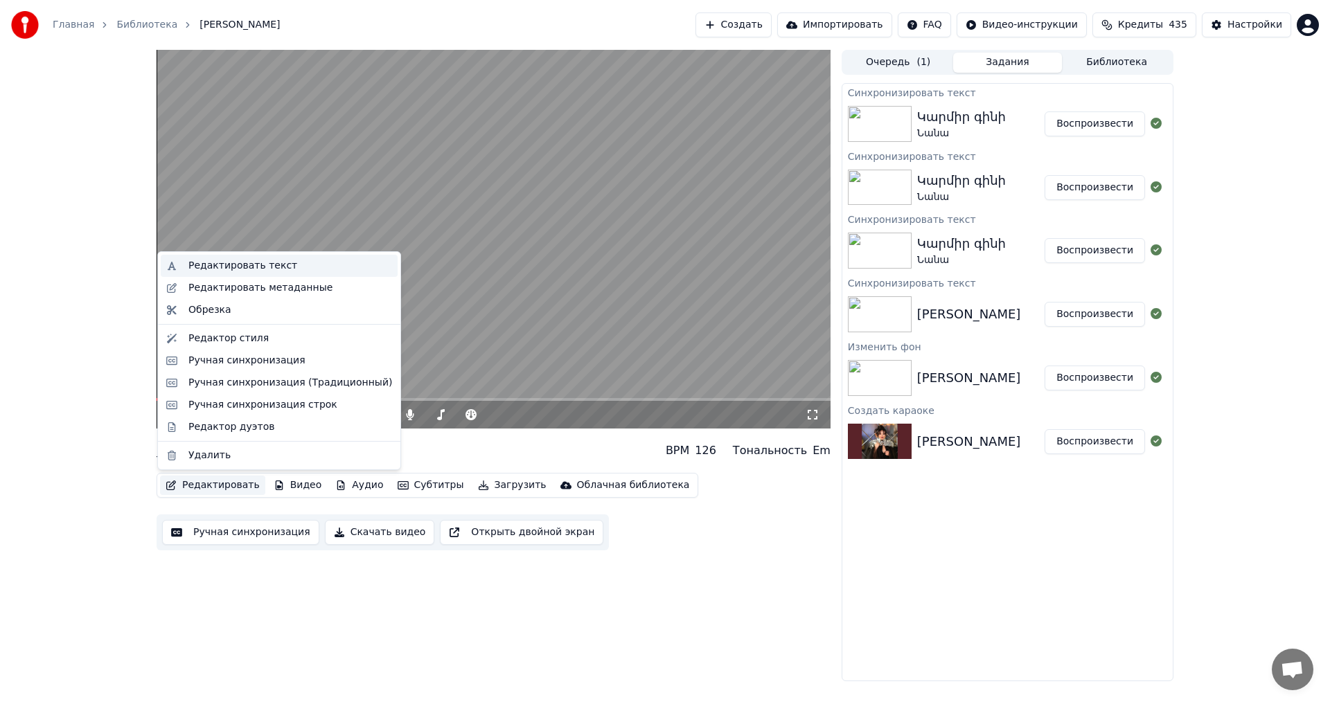
click at [280, 274] on div "Редактировать текст" at bounding box center [279, 266] width 237 height 22
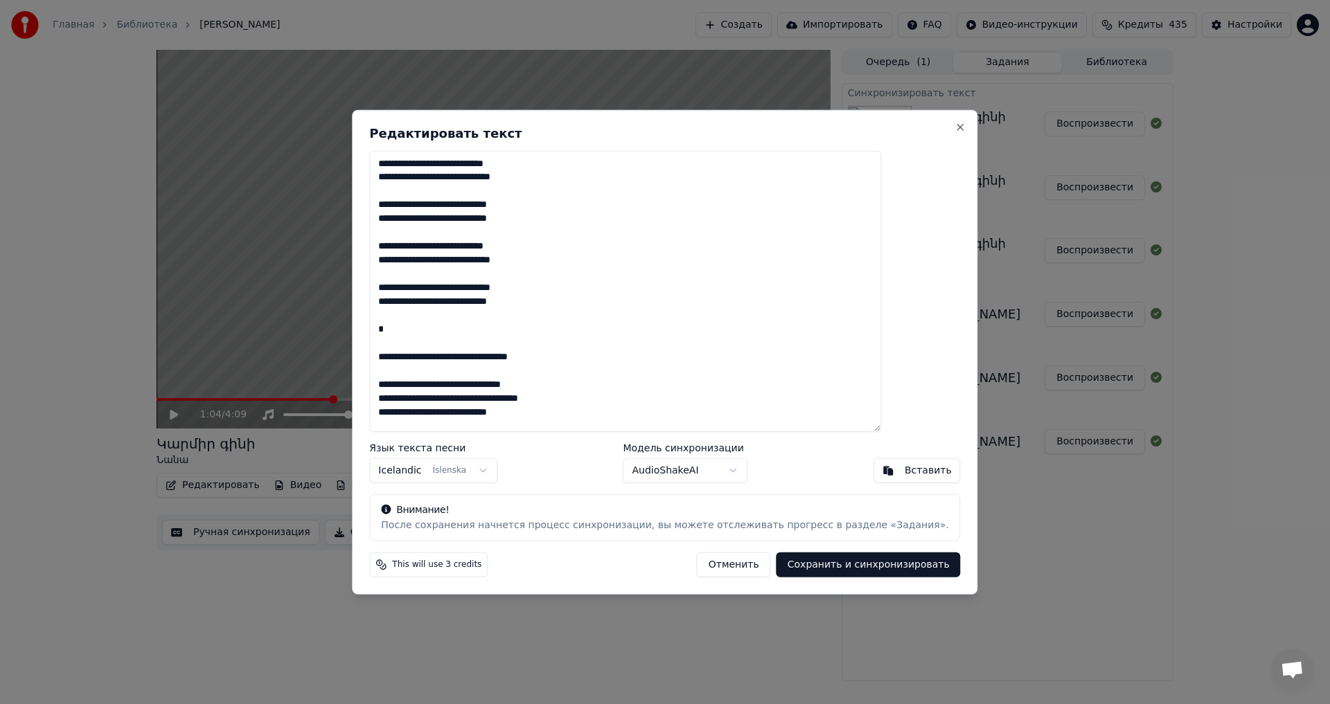
click at [557, 358] on textarea at bounding box center [625, 291] width 512 height 282
type textarea "**********"
click at [817, 571] on button "Сохранить и синхронизировать" at bounding box center [869, 565] width 184 height 25
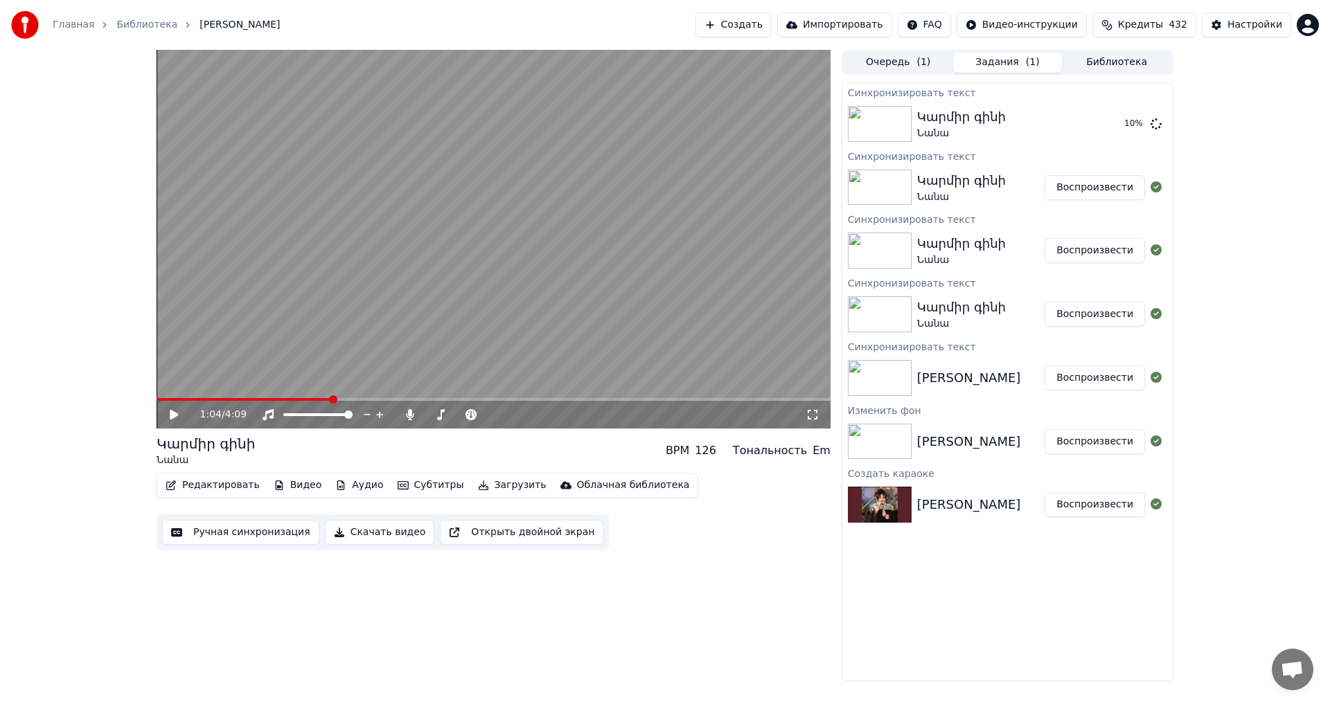
click at [737, 509] on div "Редактировать Видео Аудио Субтитры Загрузить Облачная библиотека Ручная синхрон…" at bounding box center [494, 512] width 674 height 78
click at [286, 399] on span at bounding box center [244, 399] width 175 height 3
click at [604, 351] on video at bounding box center [494, 239] width 674 height 379
click at [593, 330] on video at bounding box center [494, 239] width 674 height 379
click at [412, 283] on video at bounding box center [494, 239] width 674 height 379
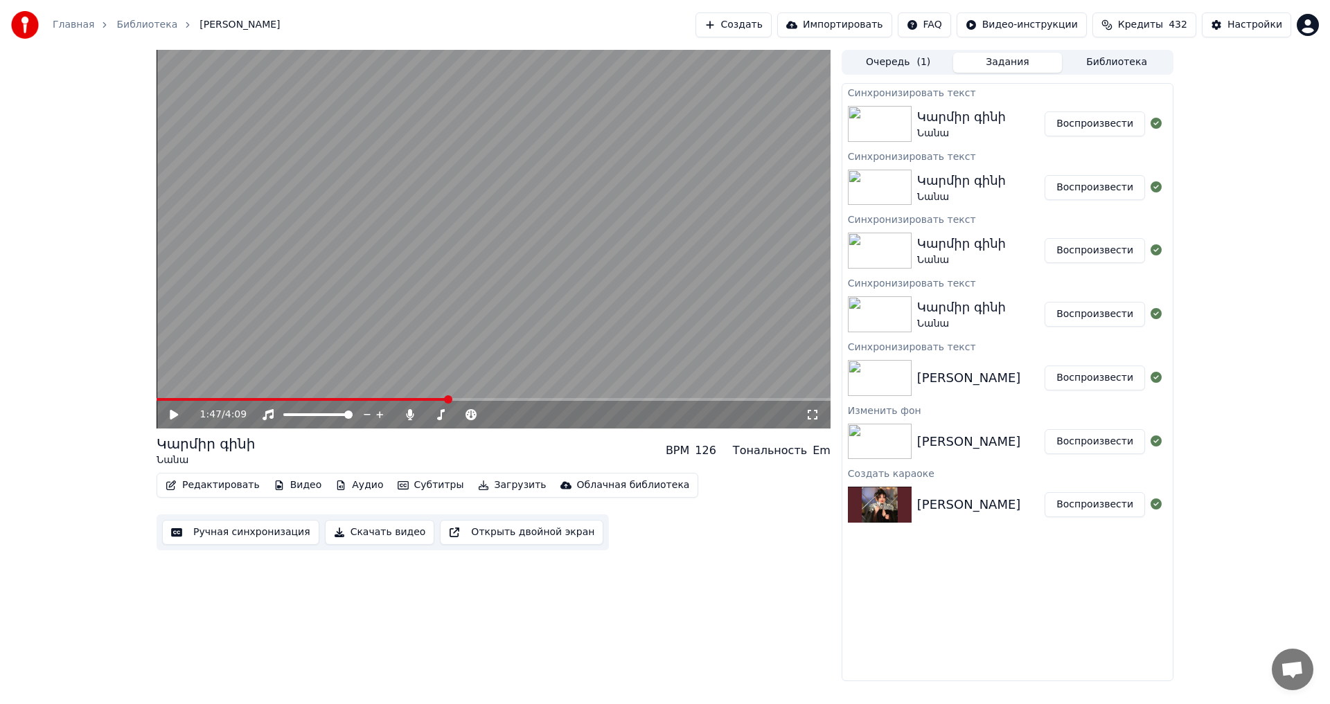
click at [249, 533] on button "Ручная синхронизация" at bounding box center [240, 532] width 157 height 25
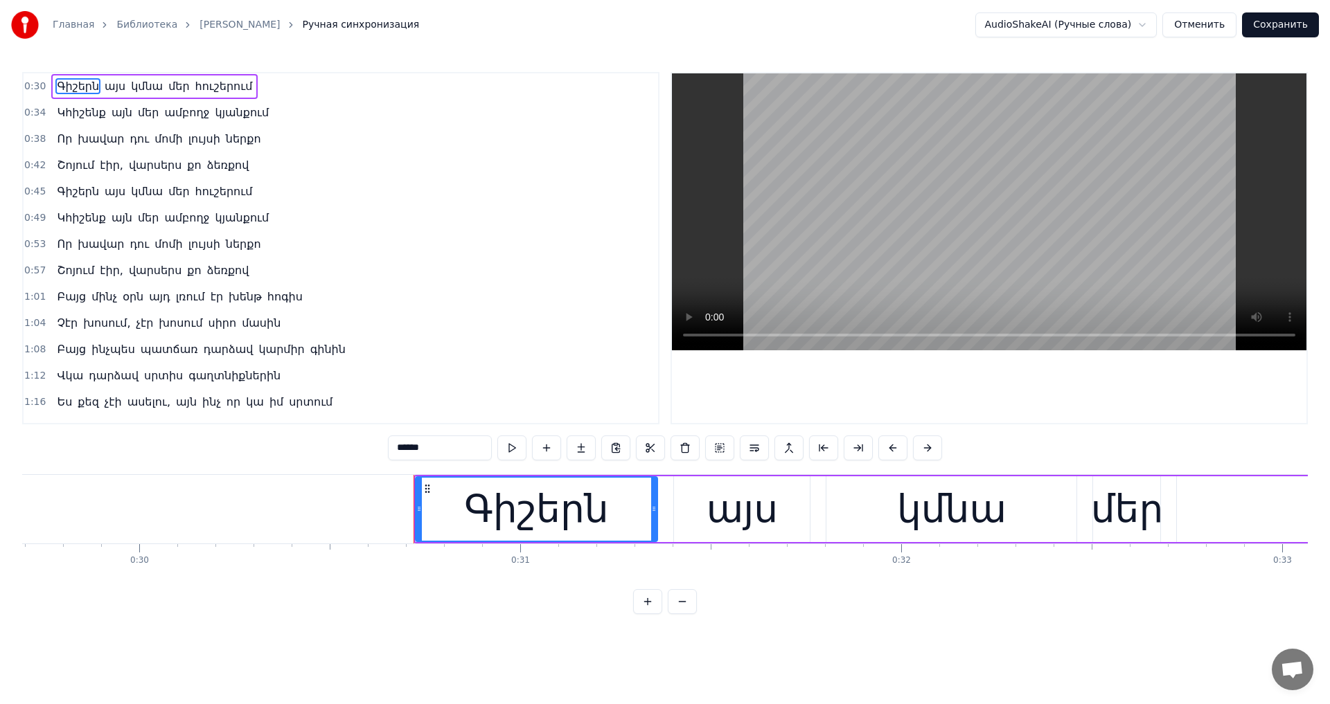
scroll to position [0, 11634]
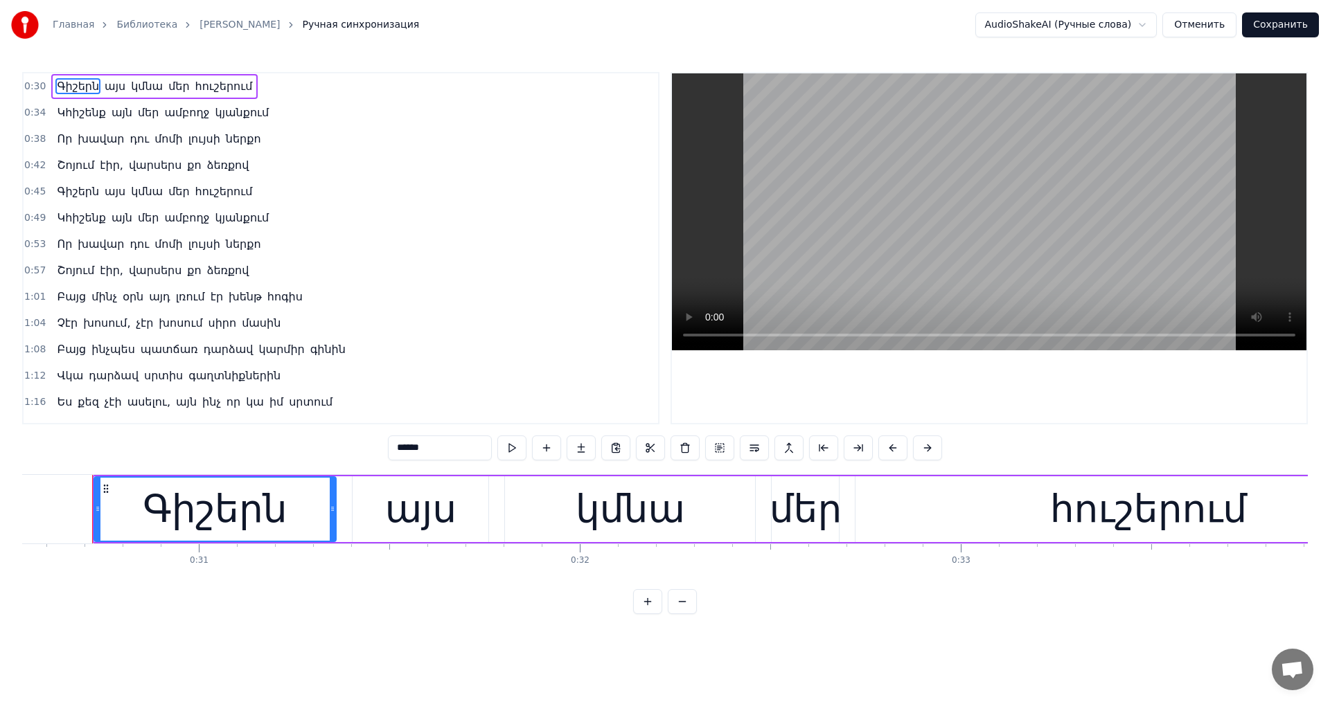
click at [185, 116] on span "ամբողջ" at bounding box center [187, 113] width 48 height 16
type input "******"
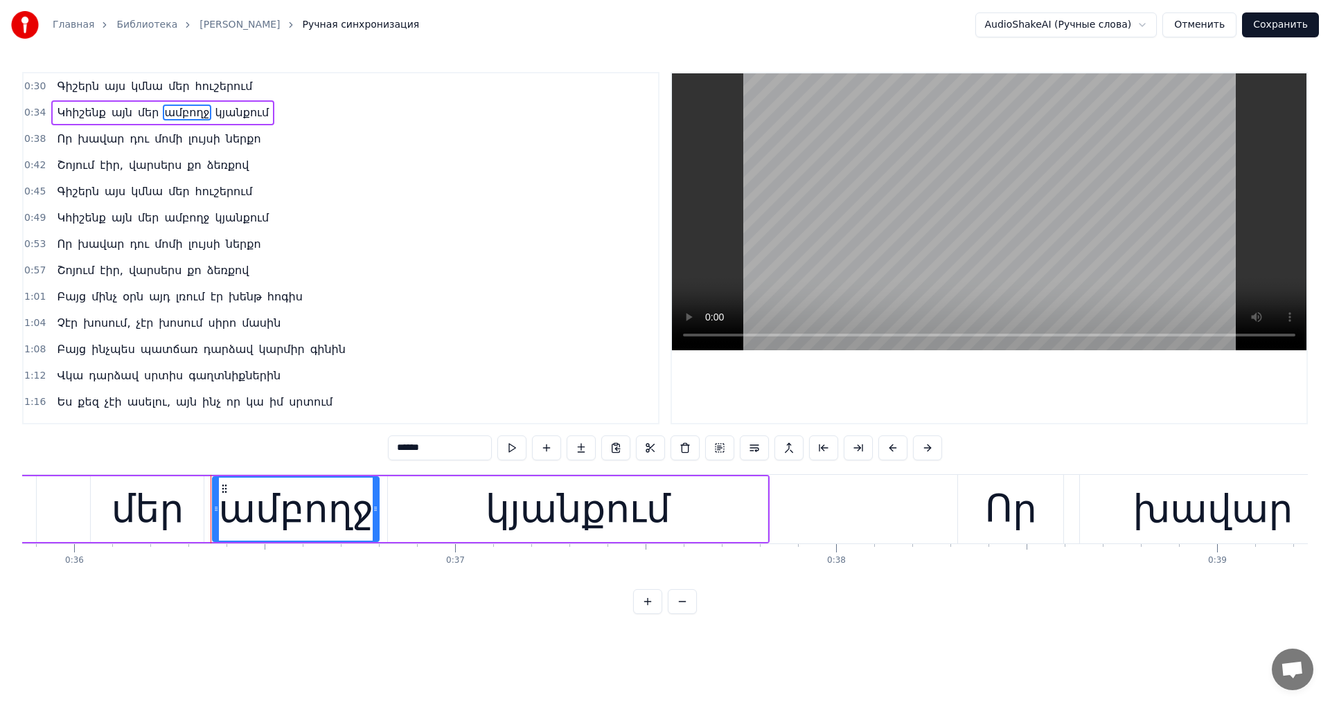
scroll to position [0, 13783]
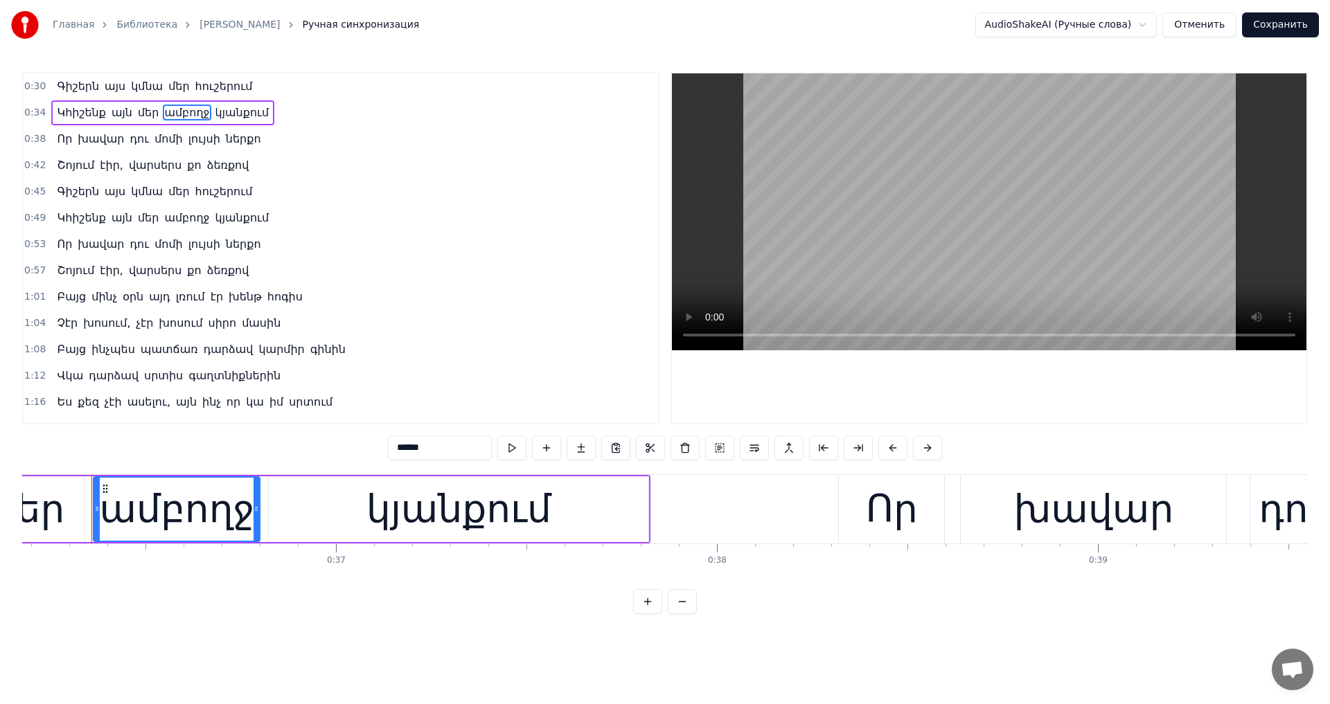
click at [238, 125] on div "Կհիշենք այն մեր ամբողջ կյանքում" at bounding box center [162, 112] width 223 height 25
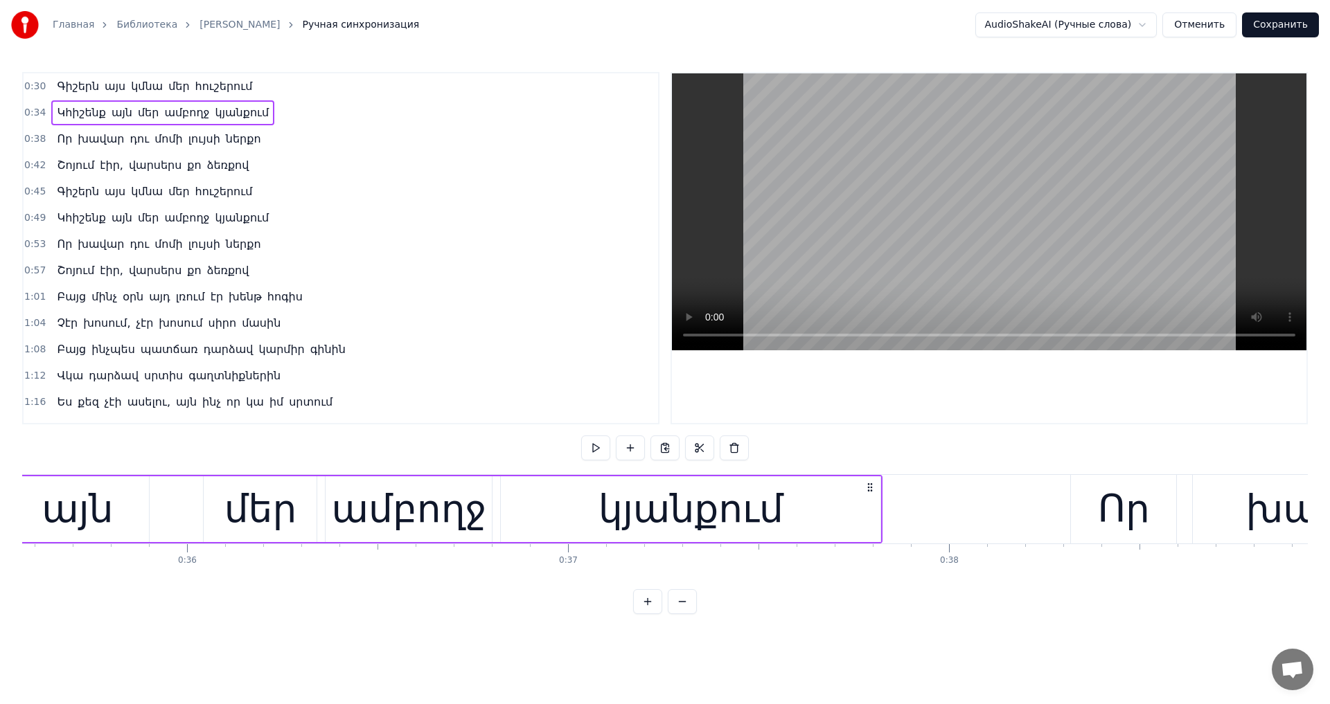
click at [220, 113] on span "կյանքում" at bounding box center [242, 113] width 57 height 16
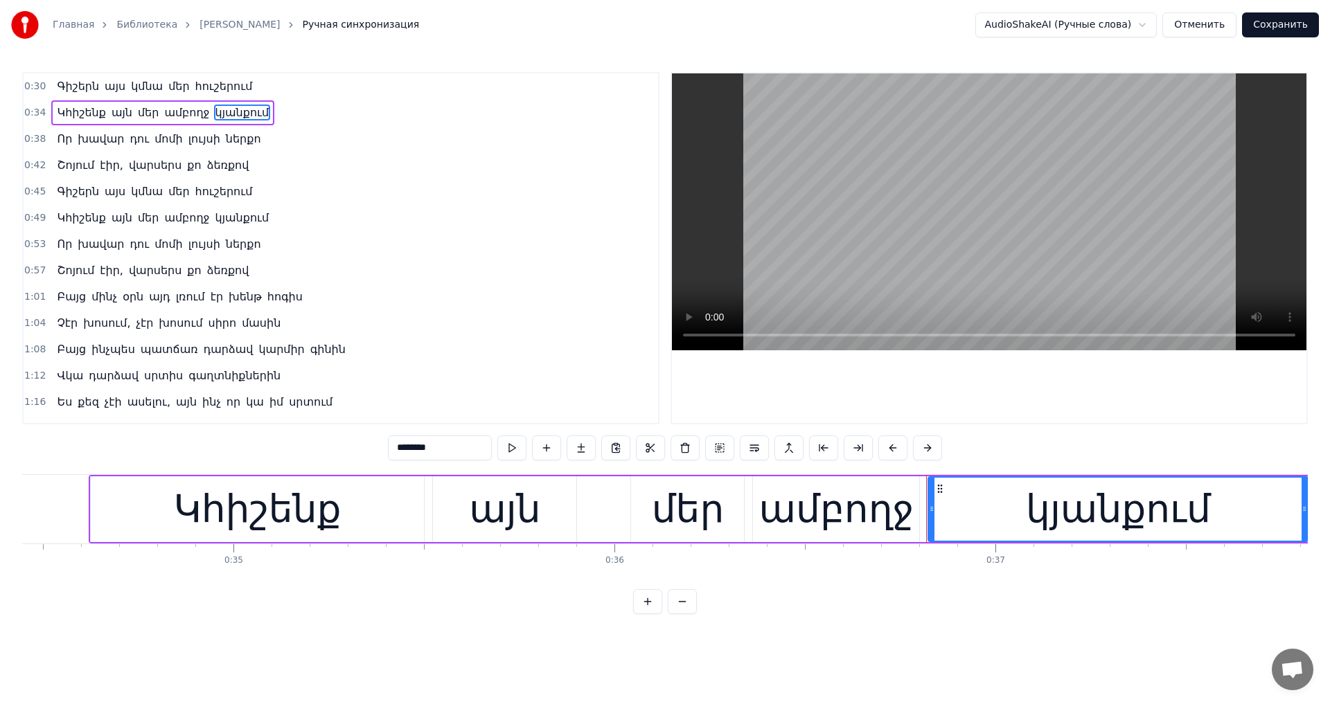
scroll to position [0, 13120]
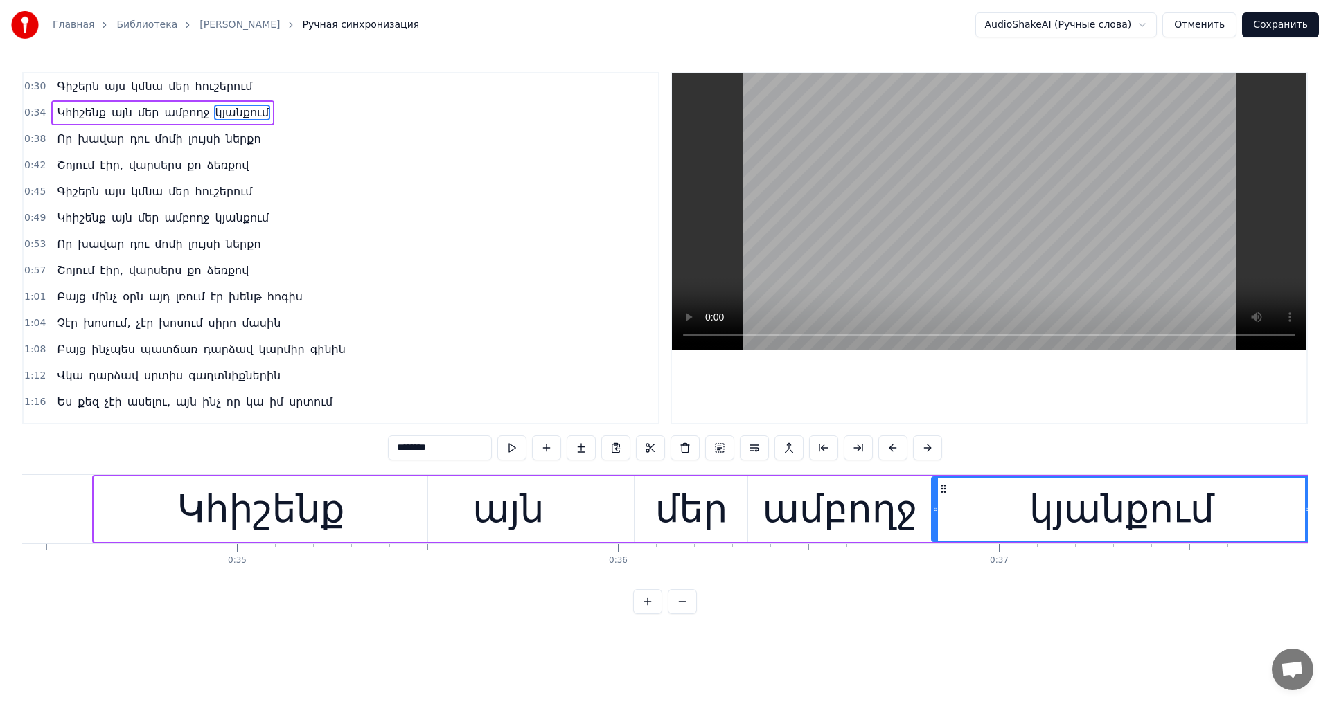
drag, startPoint x: 413, startPoint y: 450, endPoint x: 350, endPoint y: 445, distance: 63.2
click at [350, 445] on div "0:30 Գիշերն այս կմնա մեր հուշերում 0:34 Կհիշենք այն մեր ամբողջ կյանքում 0:38 Որ…" at bounding box center [665, 343] width 1286 height 542
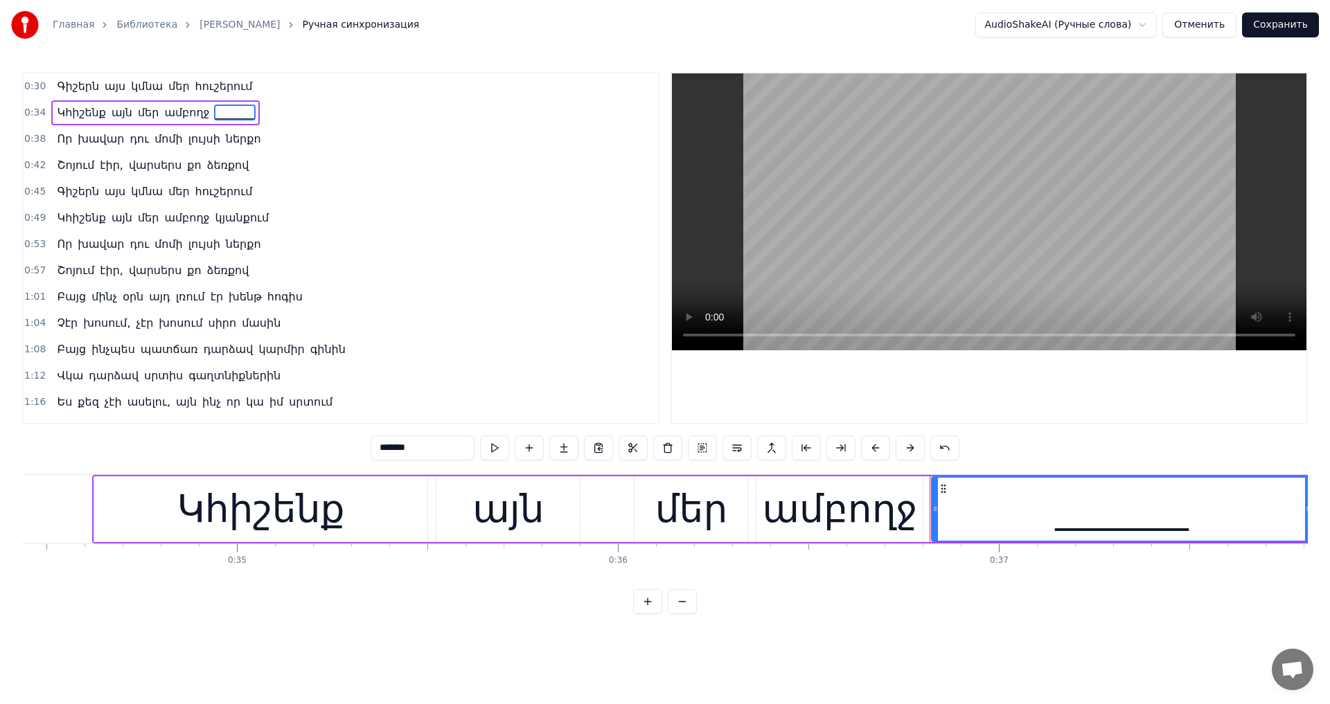
click at [153, 142] on span "մոմի" at bounding box center [168, 139] width 31 height 16
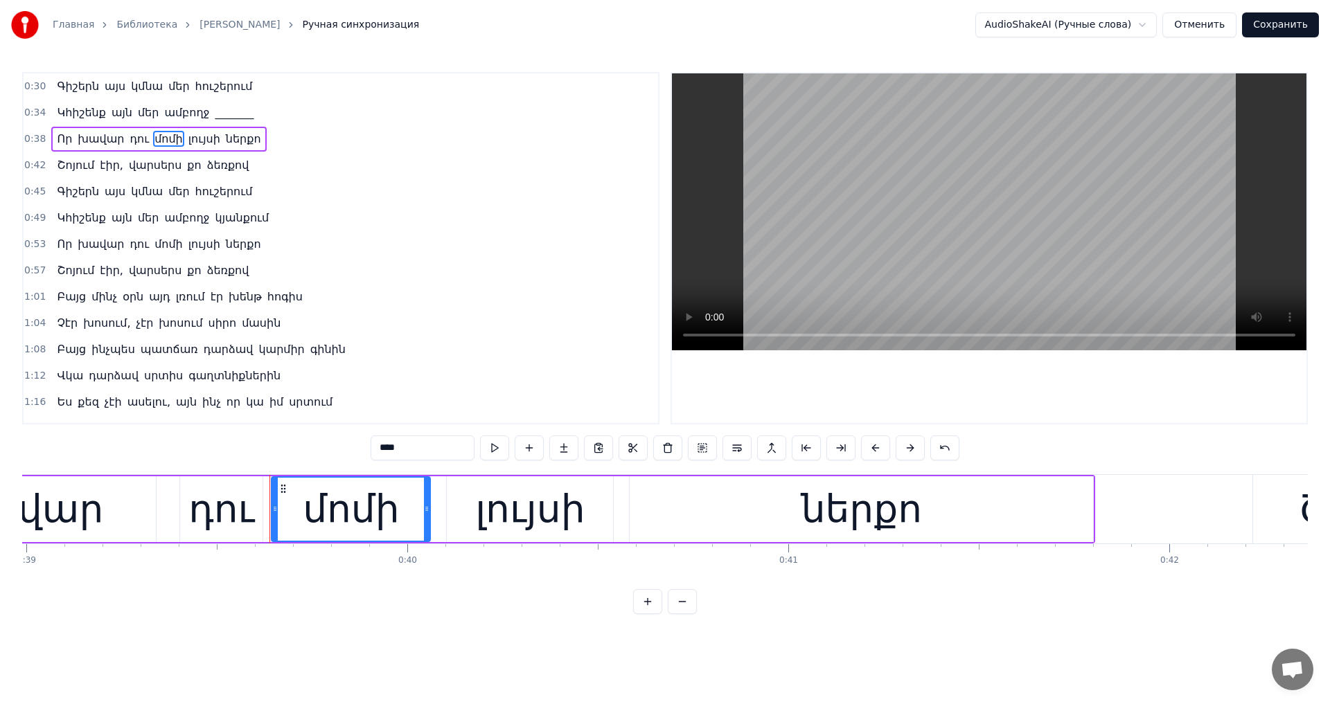
scroll to position [0, 15032]
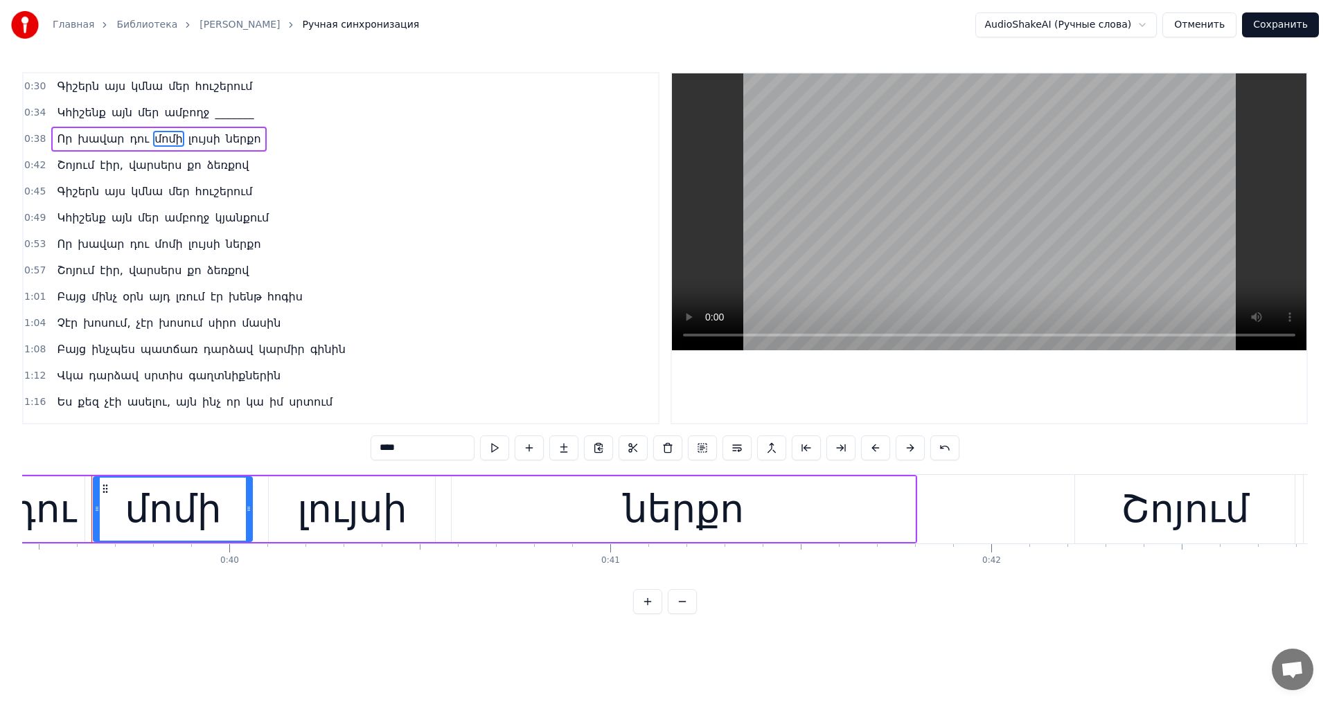
drag, startPoint x: 396, startPoint y: 450, endPoint x: 289, endPoint y: 442, distance: 107.7
click at [298, 444] on div "0:30 Գիշերն այս կմնա մեր հուշերում 0:34 Կհիշենք այն մեր ամբողջ _______ 0:38 Որ …" at bounding box center [665, 343] width 1286 height 542
click at [214, 166] on span "ձեռքով" at bounding box center [228, 165] width 45 height 16
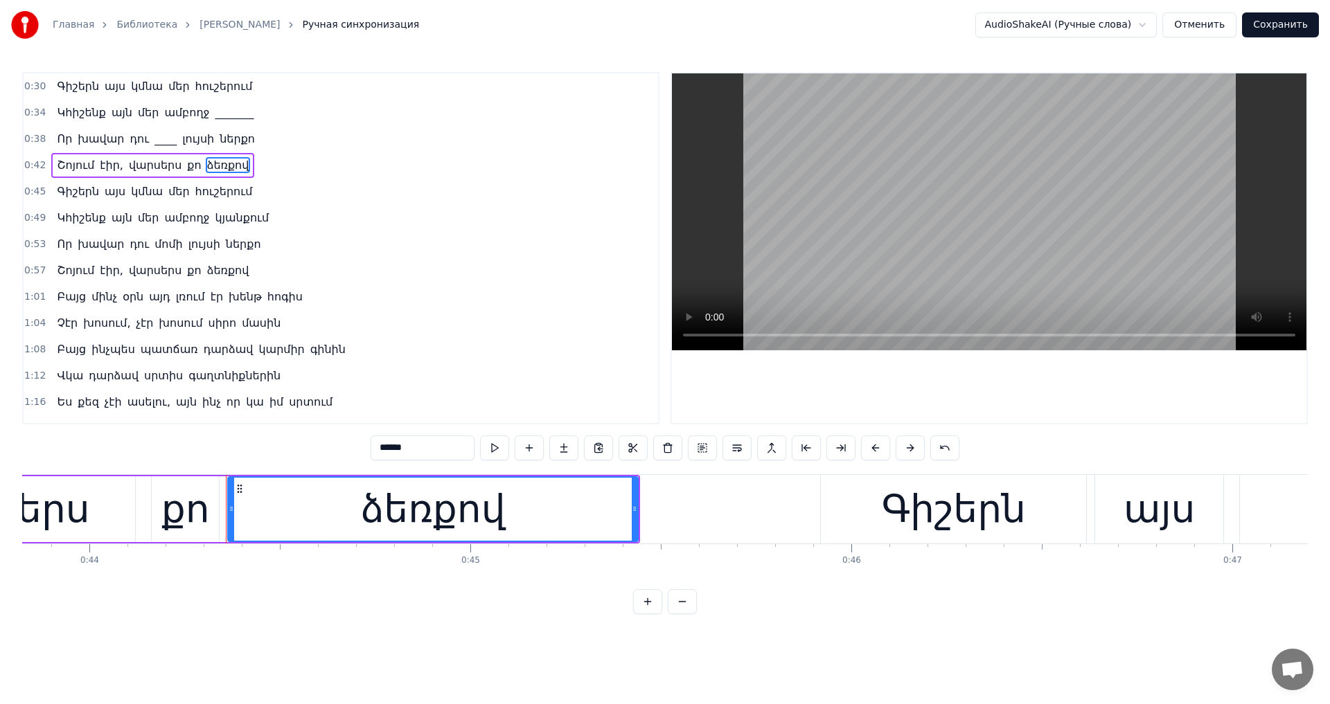
drag, startPoint x: 385, startPoint y: 452, endPoint x: 269, endPoint y: 442, distance: 116.8
click at [269, 442] on div "0:30 Գիշերն այս կմնա մեր հուշերում 0:34 Կհիշենք այն մեր ամբողջ _______ 0:38 Որ …" at bounding box center [665, 343] width 1286 height 542
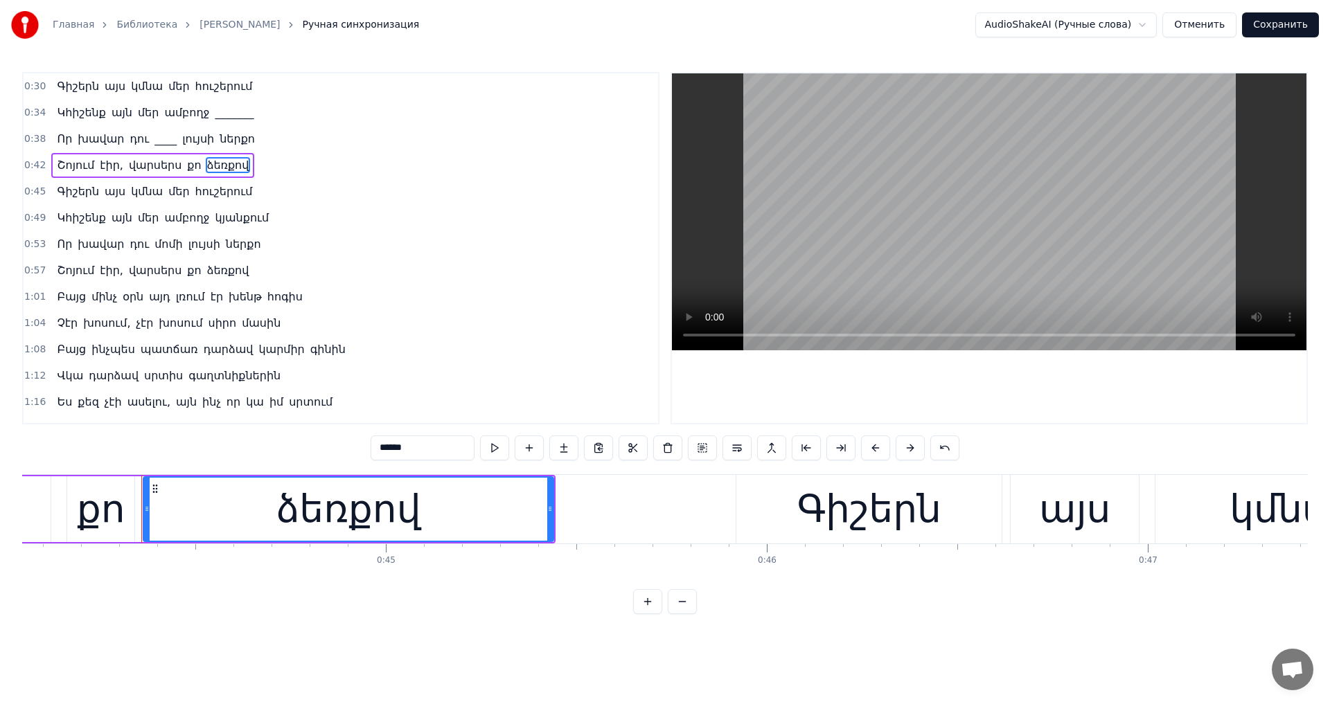
scroll to position [0, 16830]
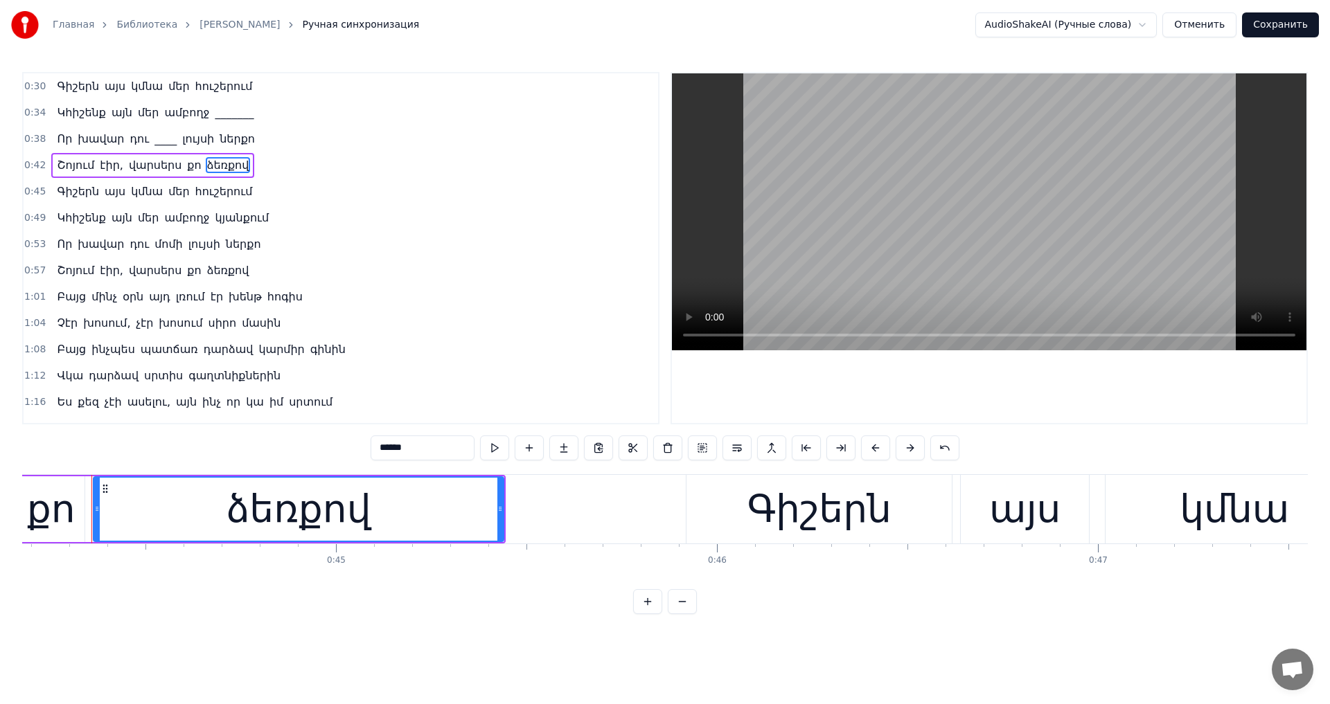
type input "*"
click at [199, 190] on span "հուշերում" at bounding box center [224, 192] width 60 height 16
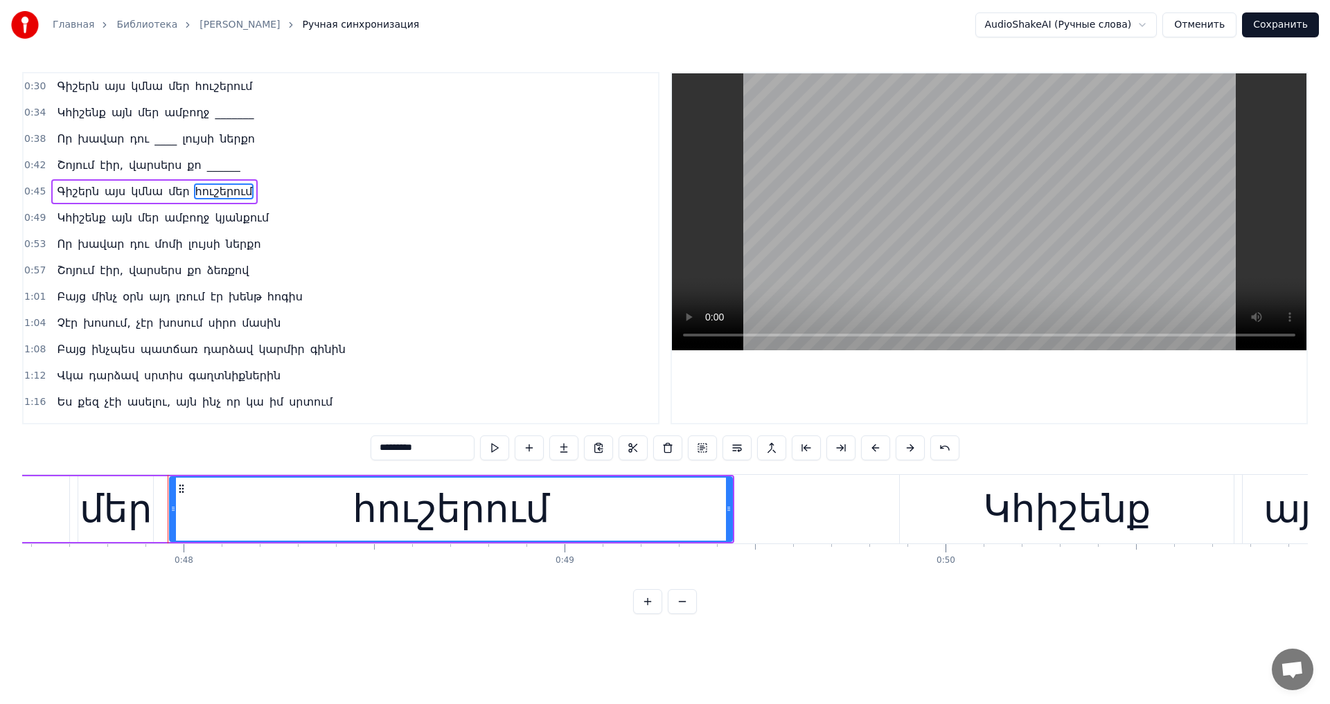
scroll to position [0, 18202]
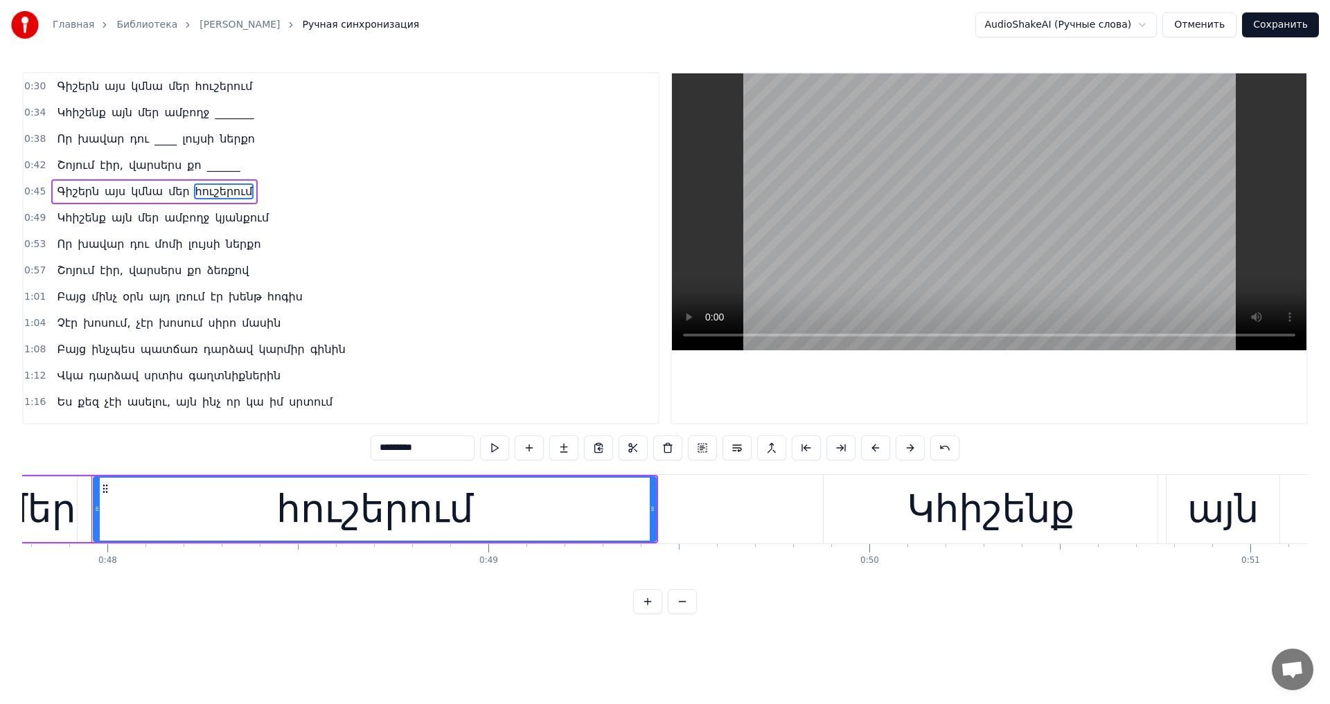
drag, startPoint x: 408, startPoint y: 443, endPoint x: 308, endPoint y: 450, distance: 100.0
click at [308, 450] on div "0:30 Գիշերն այս կմնա մեր հուշերում 0:34 Կհիշենք այն մեր ամբողջ _______ 0:38 Որ …" at bounding box center [665, 343] width 1286 height 542
click at [269, 289] on span "հոգիս" at bounding box center [285, 297] width 38 height 16
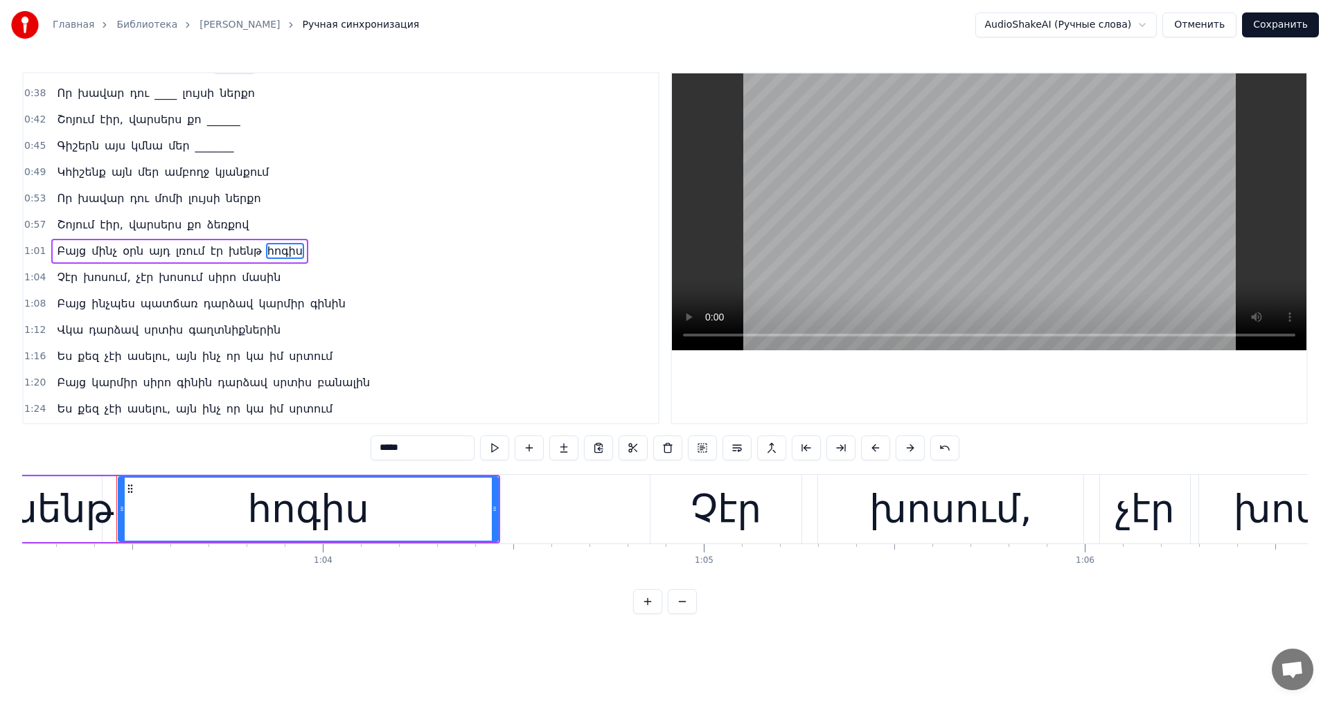
scroll to position [0, 24107]
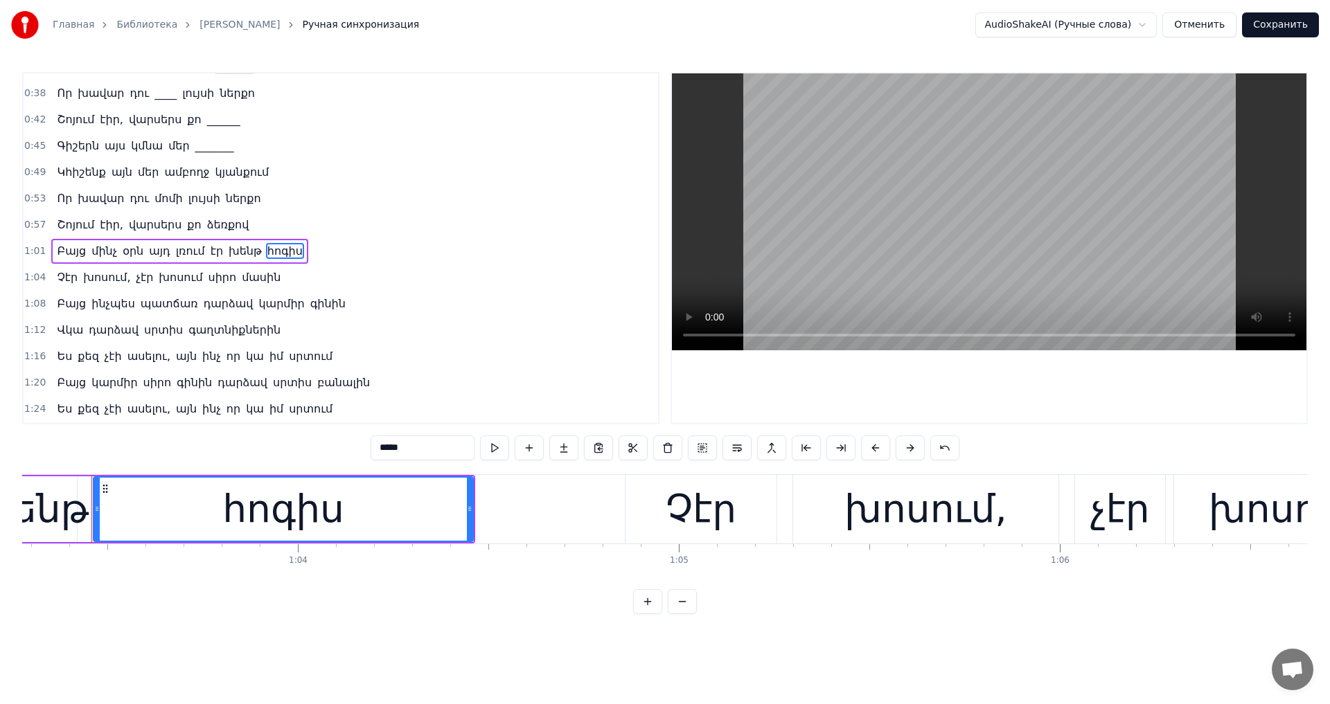
drag, startPoint x: 387, startPoint y: 458, endPoint x: 317, endPoint y: 452, distance: 70.9
click at [317, 452] on div "0:30 Գիշերն այս կմնա մեր հուշերում 0:34 Կհիշենք այն մեր ամբողջ _______ 0:38 Որ …" at bounding box center [665, 343] width 1286 height 542
drag, startPoint x: 168, startPoint y: 312, endPoint x: 189, endPoint y: 339, distance: 35.1
click at [167, 311] on span "պատճառ" at bounding box center [169, 304] width 60 height 16
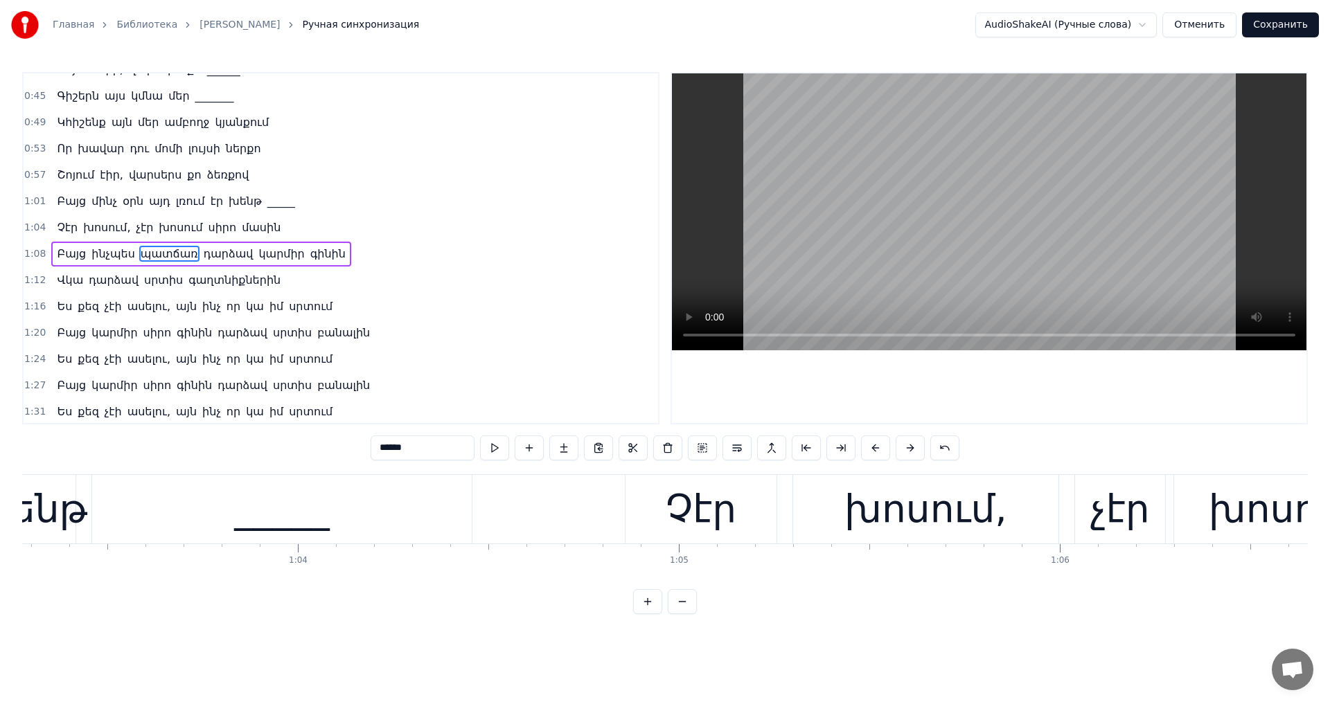
scroll to position [101, 0]
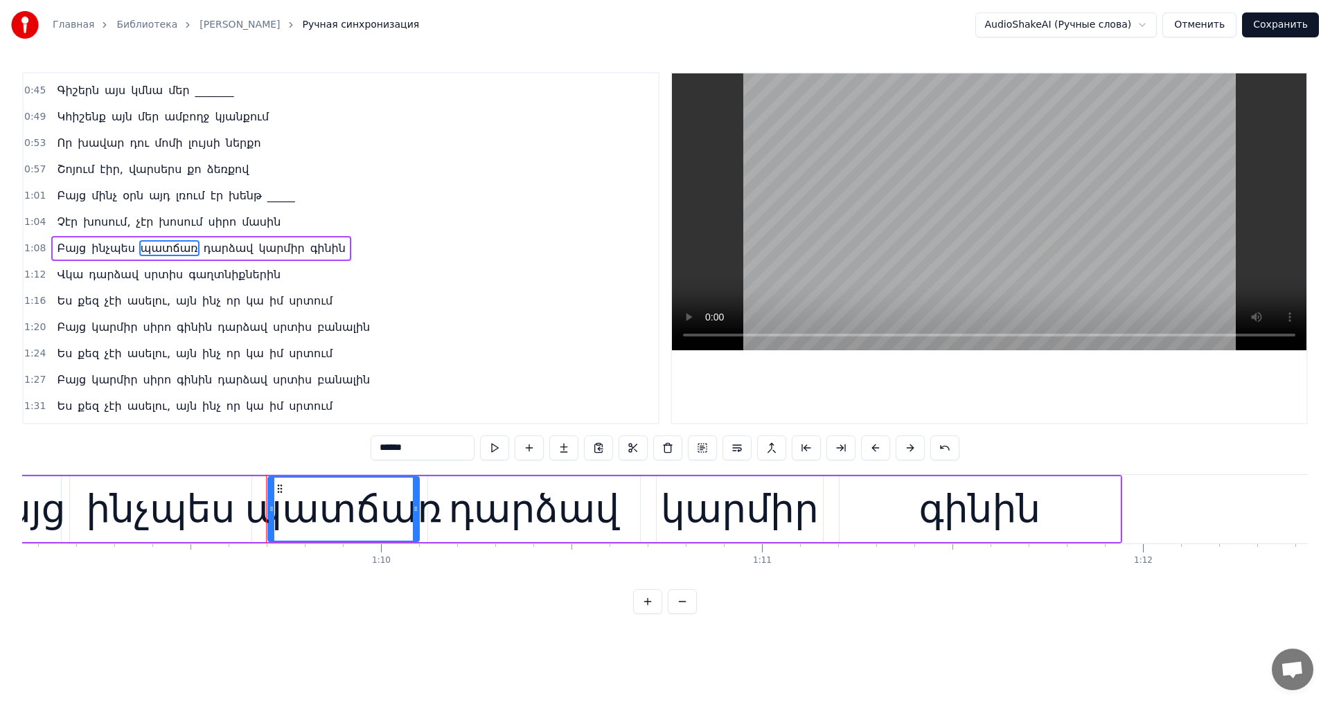
drag, startPoint x: 385, startPoint y: 447, endPoint x: 319, endPoint y: 450, distance: 66.6
click at [319, 450] on div "0:30 Գիշերն այս կմնա մեր հուշերում 0:34 Կհիշենք այն մեր ամբողջ _______ 0:38 Որ …" at bounding box center [665, 343] width 1286 height 542
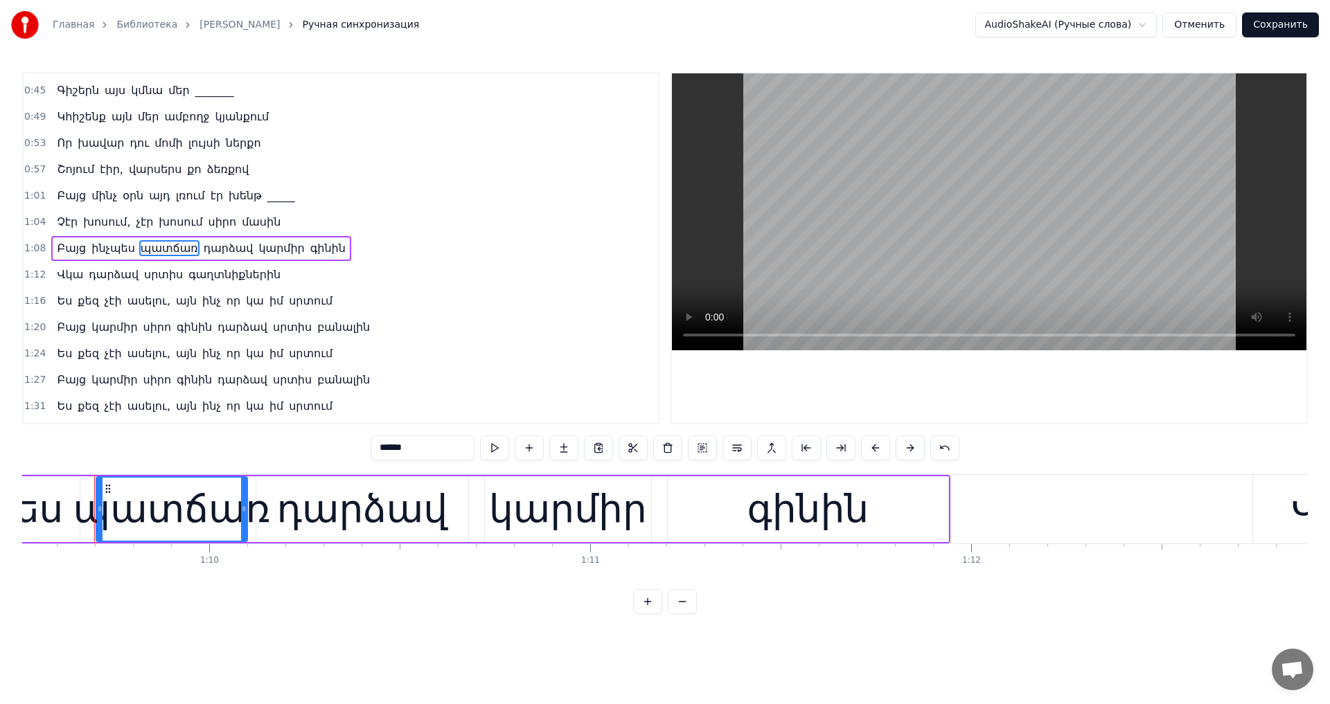
scroll to position [0, 26484]
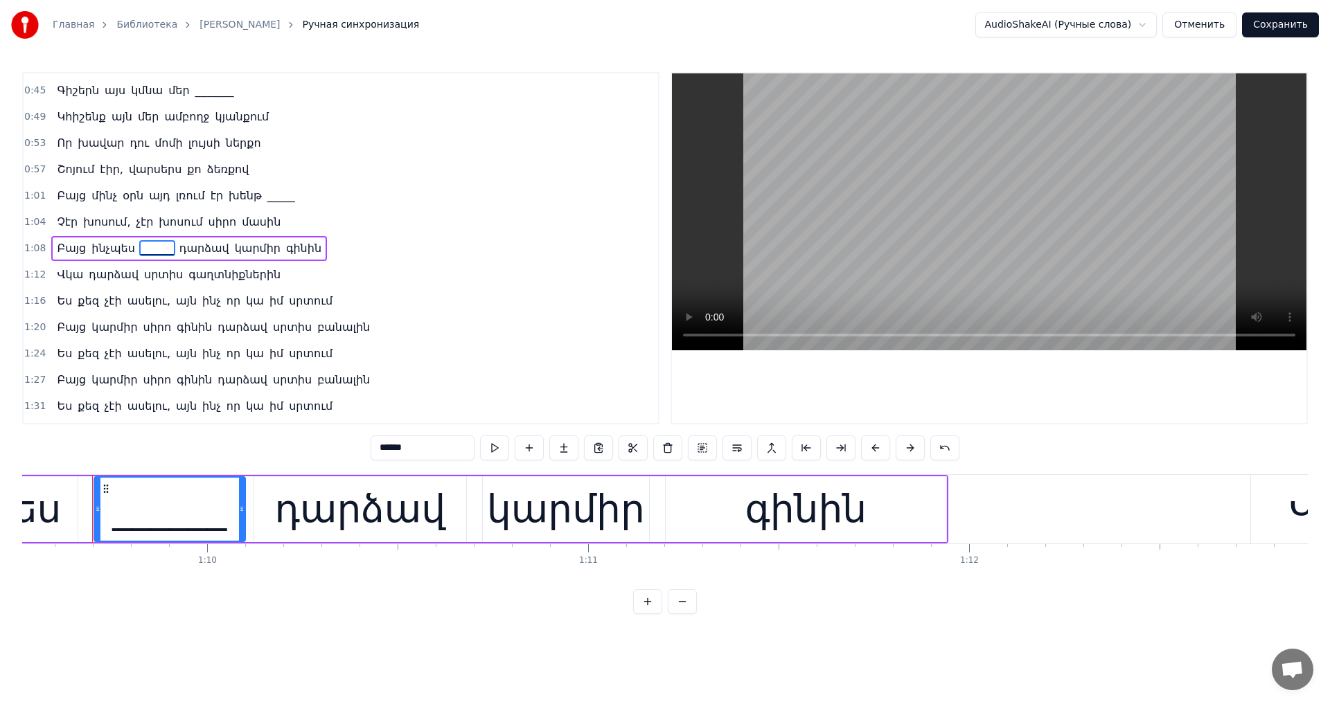
type input "******"
click at [1301, 28] on button "Сохранить" at bounding box center [1280, 24] width 77 height 25
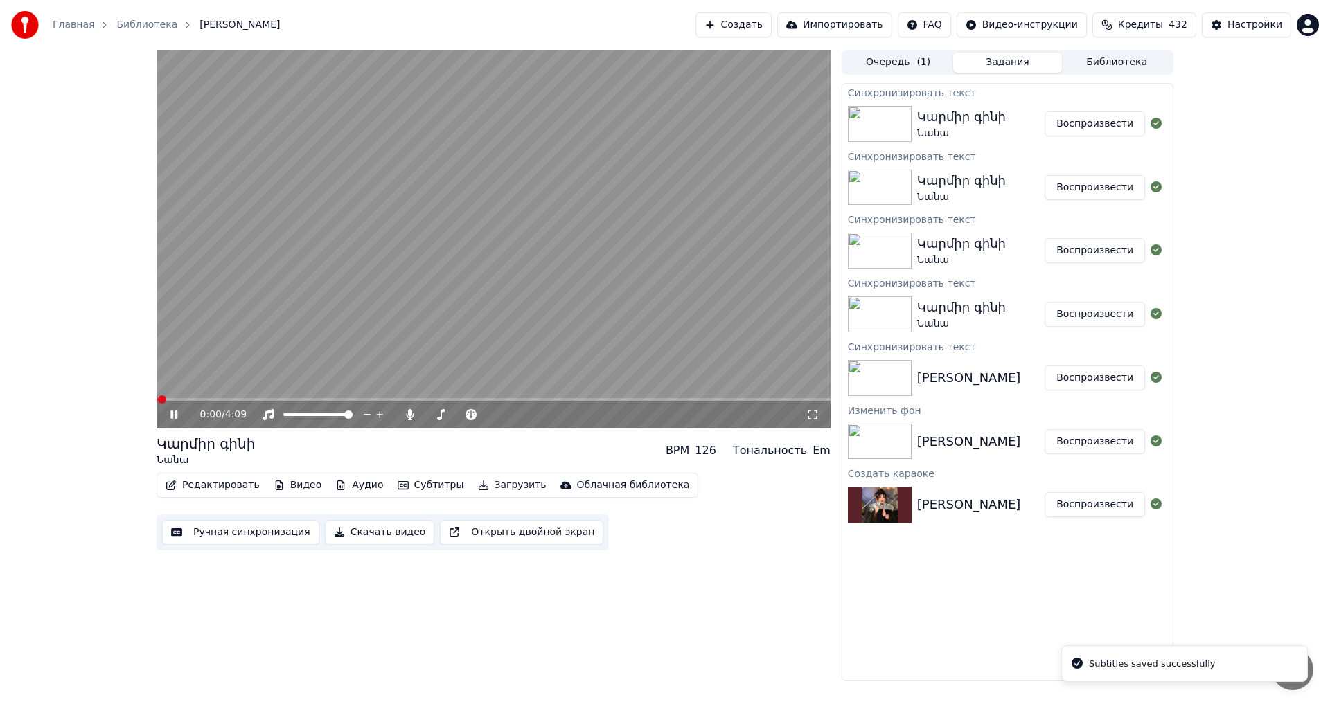
click at [263, 399] on span at bounding box center [494, 399] width 674 height 3
click at [237, 399] on span at bounding box center [210, 399] width 106 height 3
click at [177, 419] on icon at bounding box center [184, 414] width 33 height 11
click at [239, 333] on video at bounding box center [494, 239] width 674 height 379
click at [221, 399] on span at bounding box center [189, 399] width 64 height 3
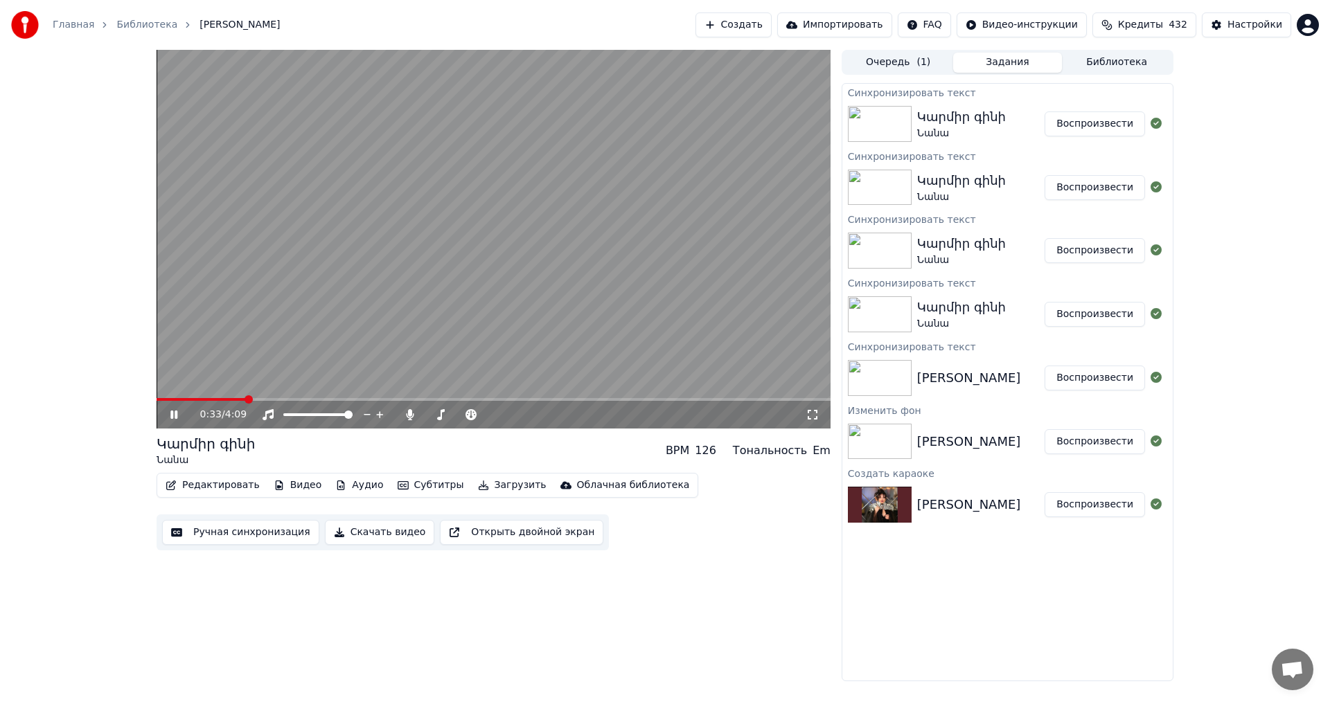
click at [436, 201] on video at bounding box center [494, 239] width 674 height 379
click at [687, 522] on div "Редактировать Видео Аудио Субтитры Загрузить Облачная библиотека Ручная синхрон…" at bounding box center [494, 512] width 674 height 78
click at [620, 190] on video at bounding box center [494, 239] width 674 height 379
click at [615, 188] on video at bounding box center [494, 239] width 674 height 379
click at [502, 264] on video at bounding box center [494, 239] width 674 height 379
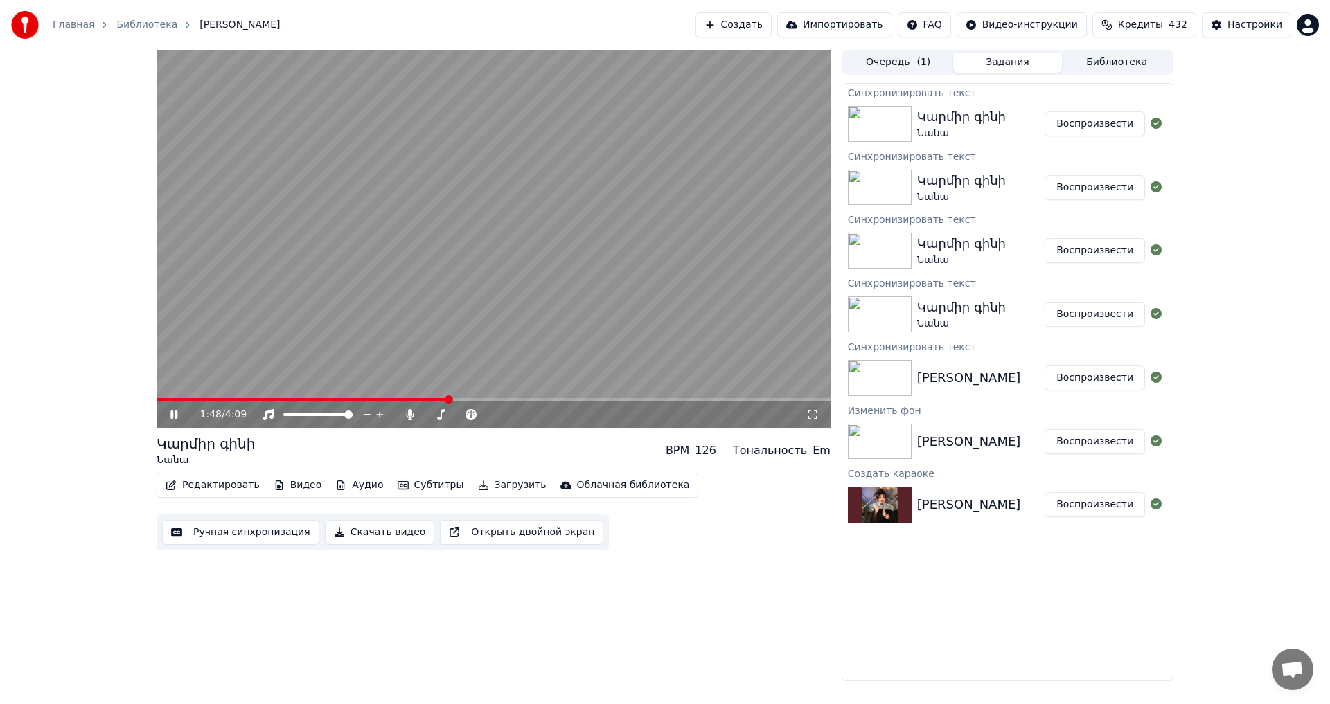
click at [469, 287] on video at bounding box center [494, 239] width 674 height 379
click at [426, 415] on span at bounding box center [459, 415] width 69 height 3
click at [521, 416] on icon at bounding box center [521, 415] width 13 height 14
click at [303, 399] on span at bounding box center [303, 399] width 292 height 3
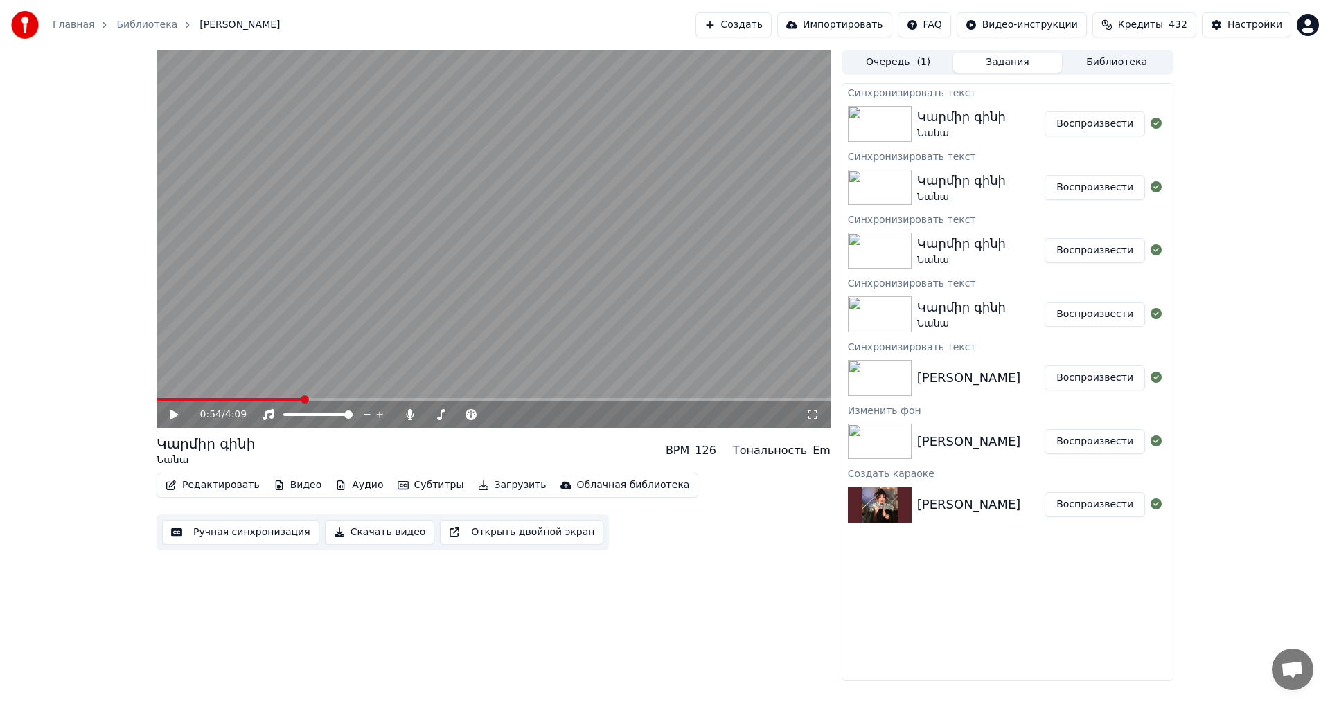
click at [413, 307] on video at bounding box center [494, 239] width 674 height 379
click at [409, 300] on video at bounding box center [494, 239] width 674 height 379
click at [161, 398] on span at bounding box center [233, 399] width 152 height 3
click at [491, 496] on div "Редактировать Видео Аудио Субтитры Загрузить Облачная библиотека" at bounding box center [428, 485] width 542 height 25
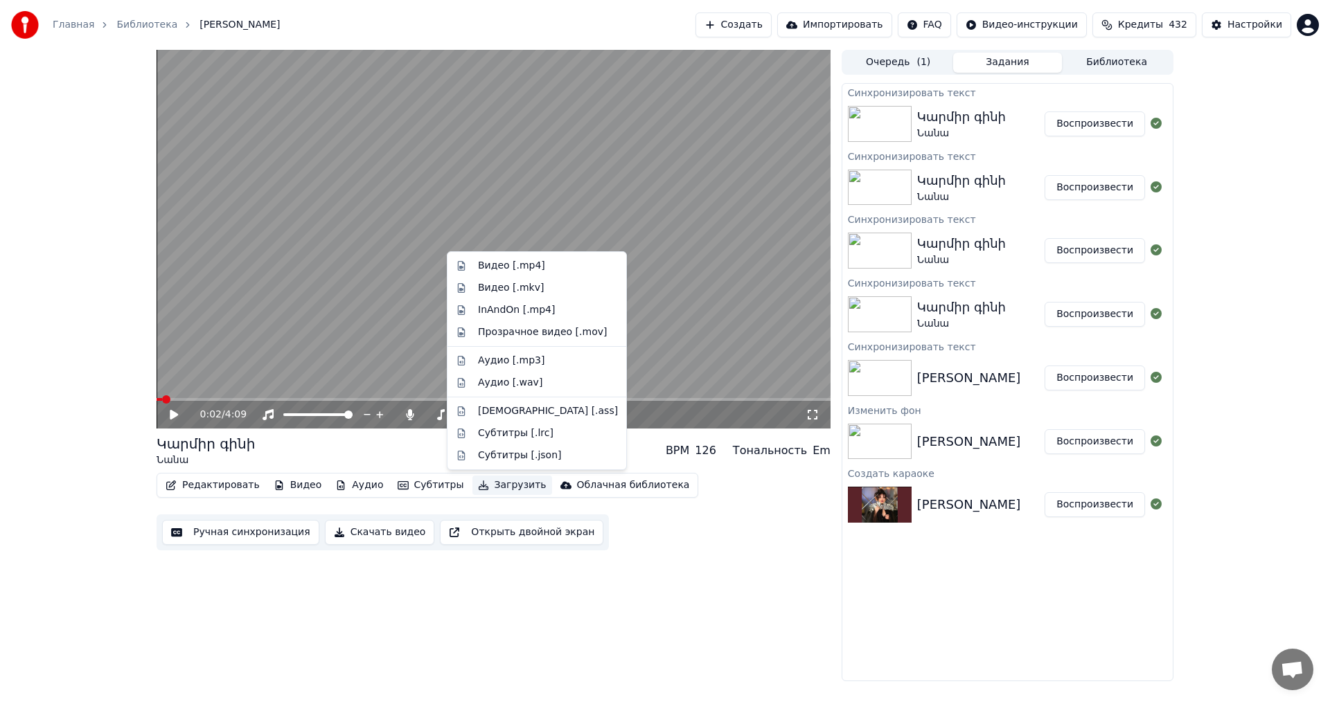
click at [492, 490] on button "Загрузить" at bounding box center [512, 485] width 80 height 19
click at [535, 270] on div "Видео [.mp4]" at bounding box center [511, 266] width 67 height 14
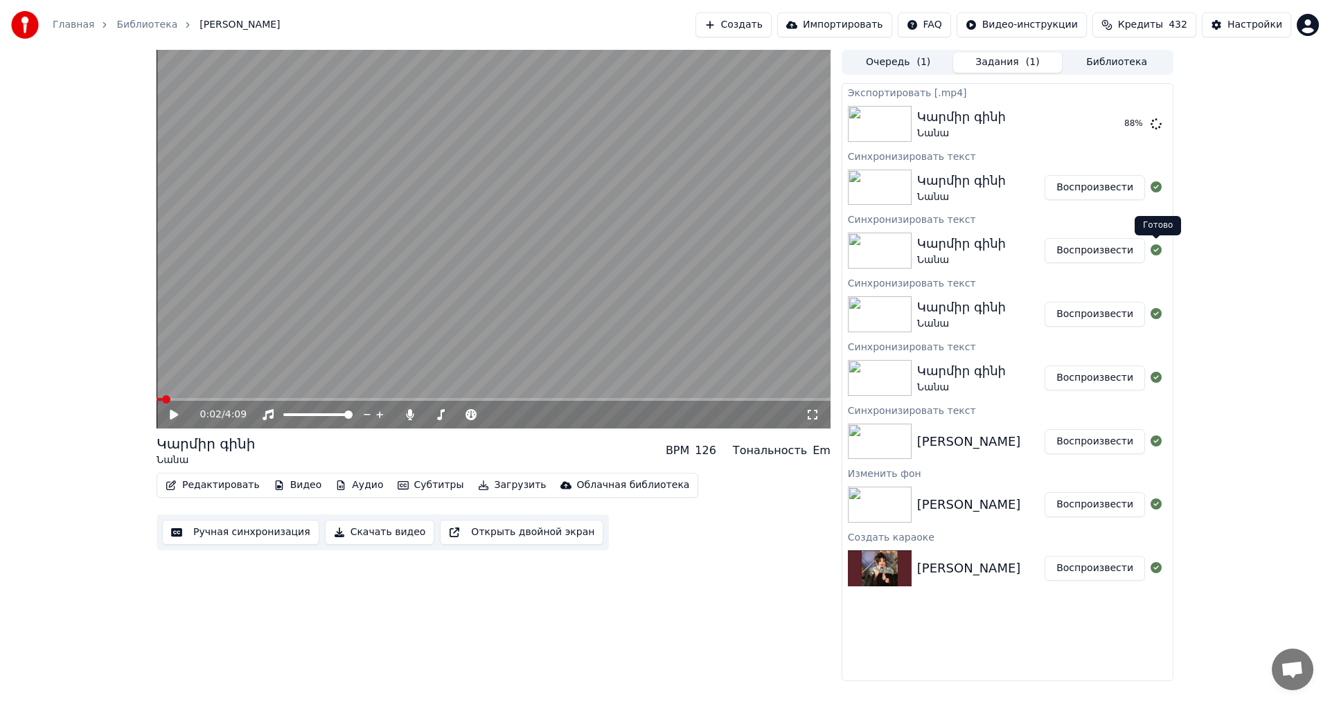
click at [1214, 228] on div "0:02 / 4:09 Կարմիր գինի Նանա BPM 126 Тональность Em Редактировать Видео Аудио С…" at bounding box center [665, 366] width 1330 height 632
click at [603, 446] on div "Կարմիր գինի Նանա BPM 126 Тональность Em" at bounding box center [494, 450] width 674 height 33
click at [1124, 130] on button "Показать" at bounding box center [1109, 124] width 71 height 25
click at [1314, 161] on div "0:02 / 4:09 Կարմիր գինի Նանա BPM 126 Тональность Em Редактировать Видео Аудио С…" at bounding box center [665, 366] width 1330 height 632
click at [711, 39] on div "Главная Библиотека Կարմիր գինի • Նանա Создать Импортировать FAQ Видео-инструкци…" at bounding box center [665, 25] width 1330 height 50
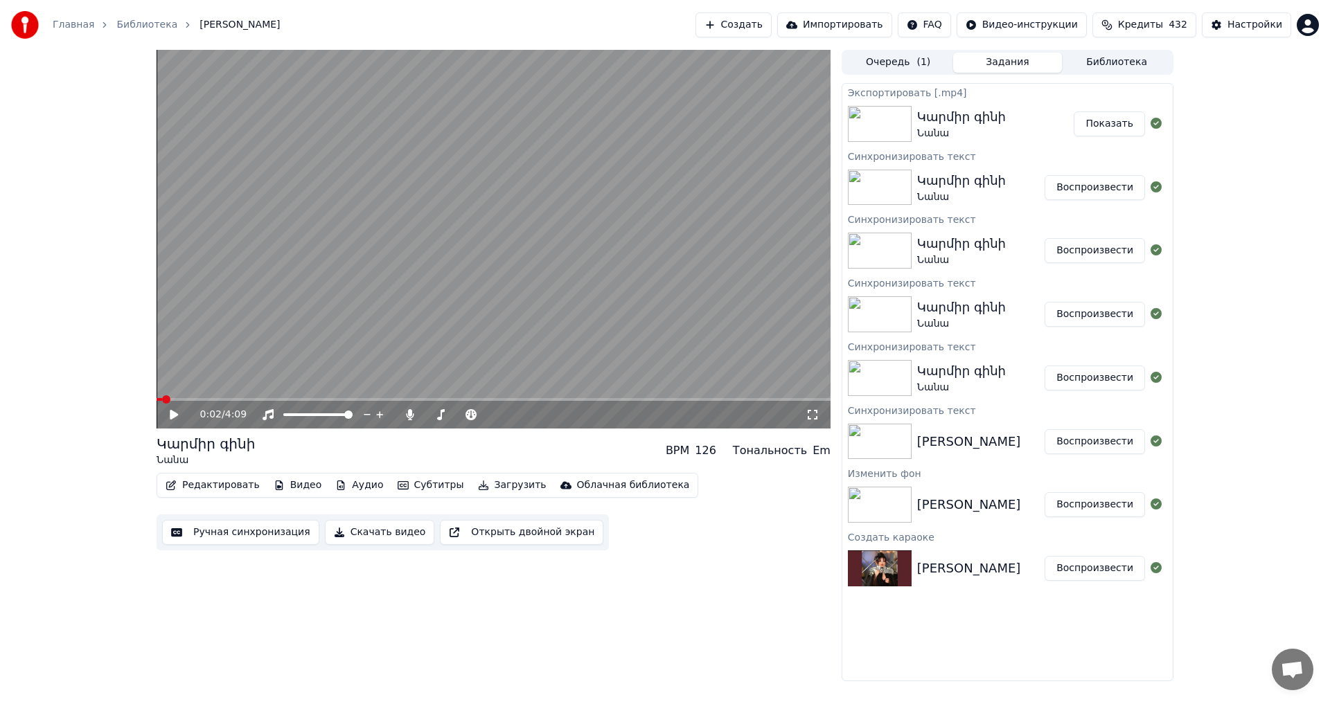
click at [713, 35] on button "Создать" at bounding box center [733, 24] width 76 height 25
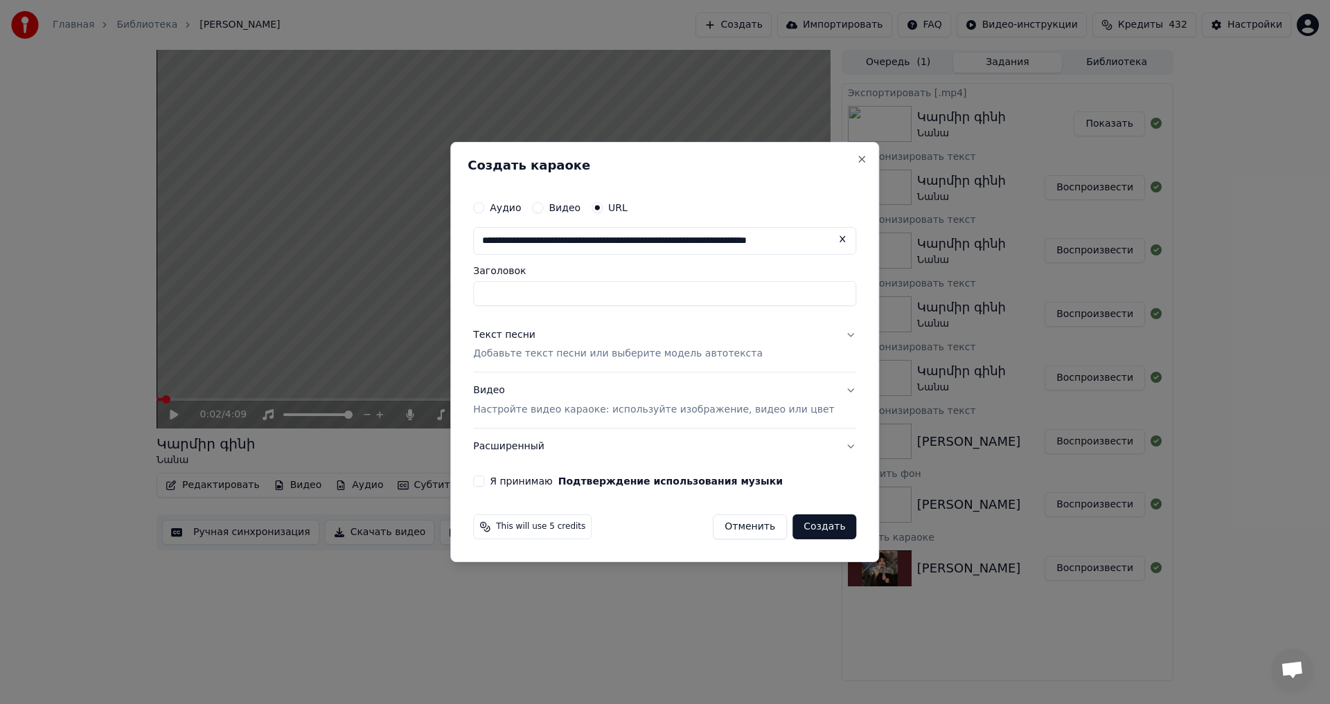
scroll to position [0, 60]
type input "**********"
click at [537, 352] on p "Добавьте текст песни или выберите модель автотекста" at bounding box center [618, 355] width 290 height 14
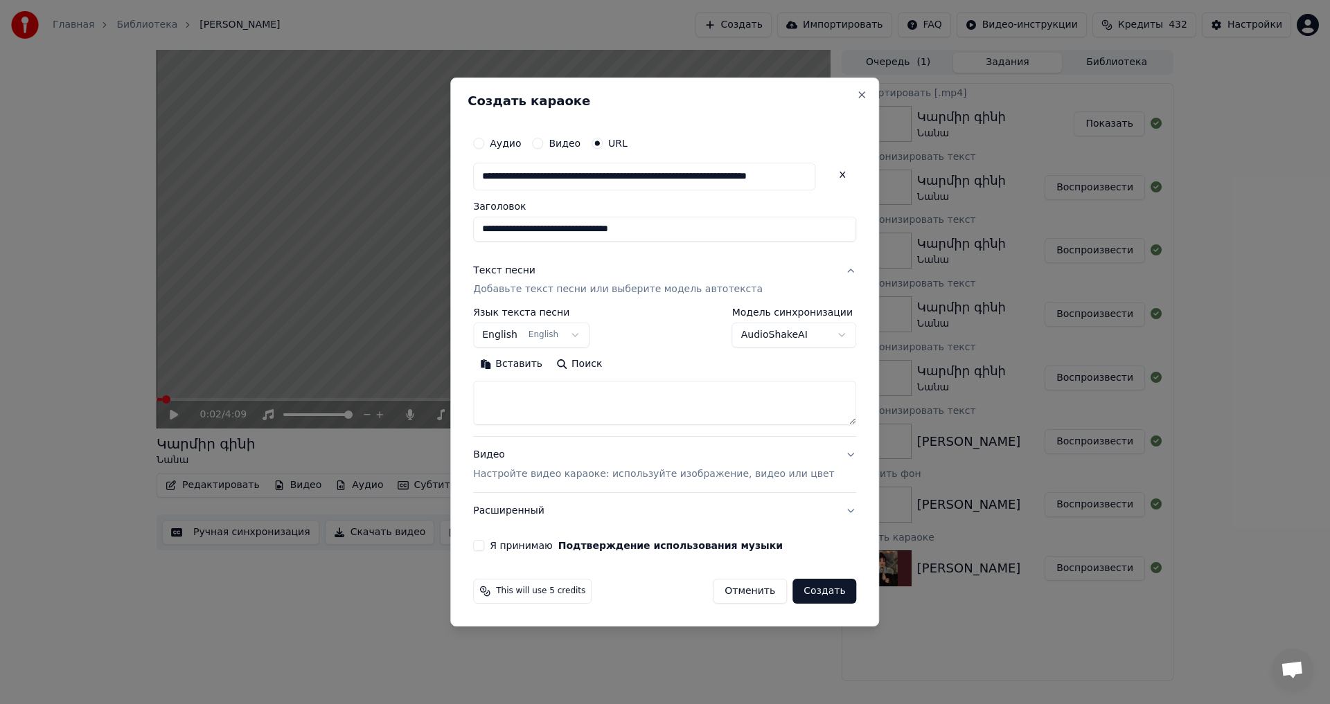
click at [537, 396] on textarea at bounding box center [664, 404] width 383 height 44
paste textarea "**********"
drag, startPoint x: 583, startPoint y: 411, endPoint x: 503, endPoint y: 407, distance: 79.8
click at [503, 407] on textarea at bounding box center [644, 404] width 342 height 44
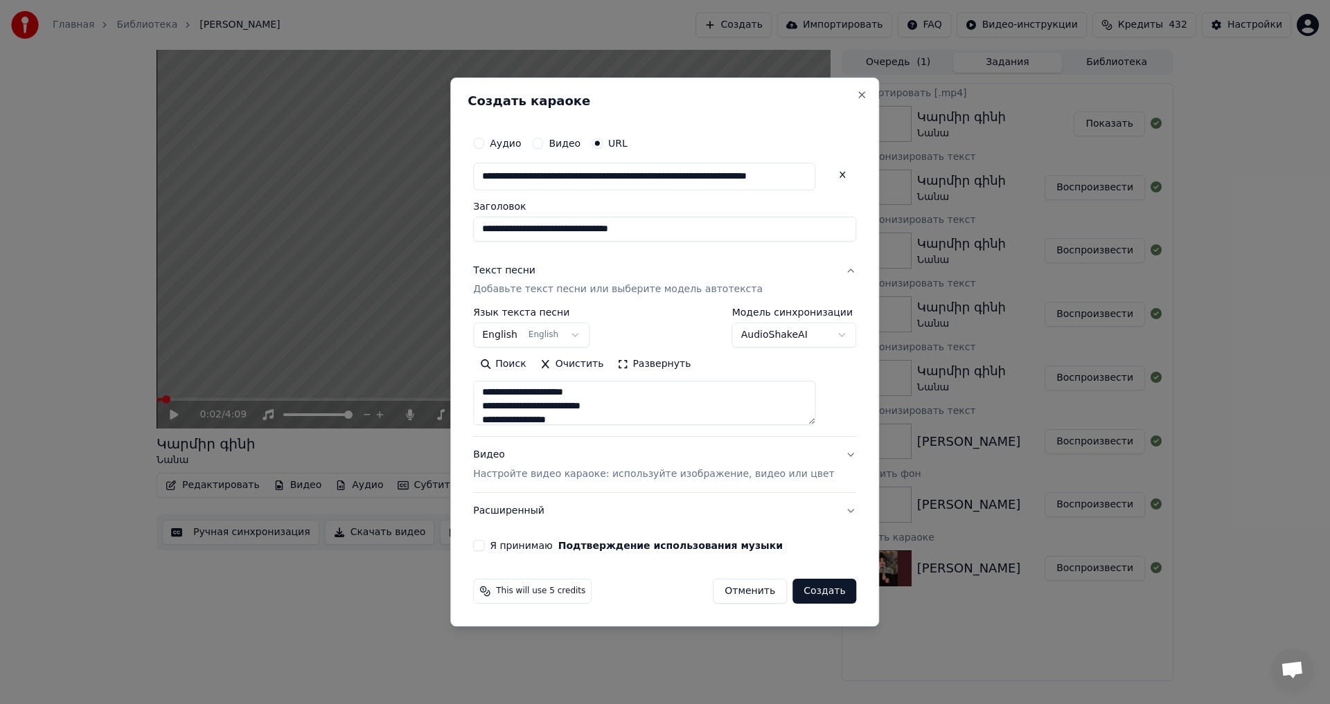
click at [579, 393] on textarea at bounding box center [644, 404] width 342 height 44
click at [583, 398] on textarea at bounding box center [644, 404] width 342 height 44
drag, startPoint x: 560, startPoint y: 391, endPoint x: 511, endPoint y: 391, distance: 49.9
click at [511, 391] on textarea at bounding box center [644, 404] width 342 height 44
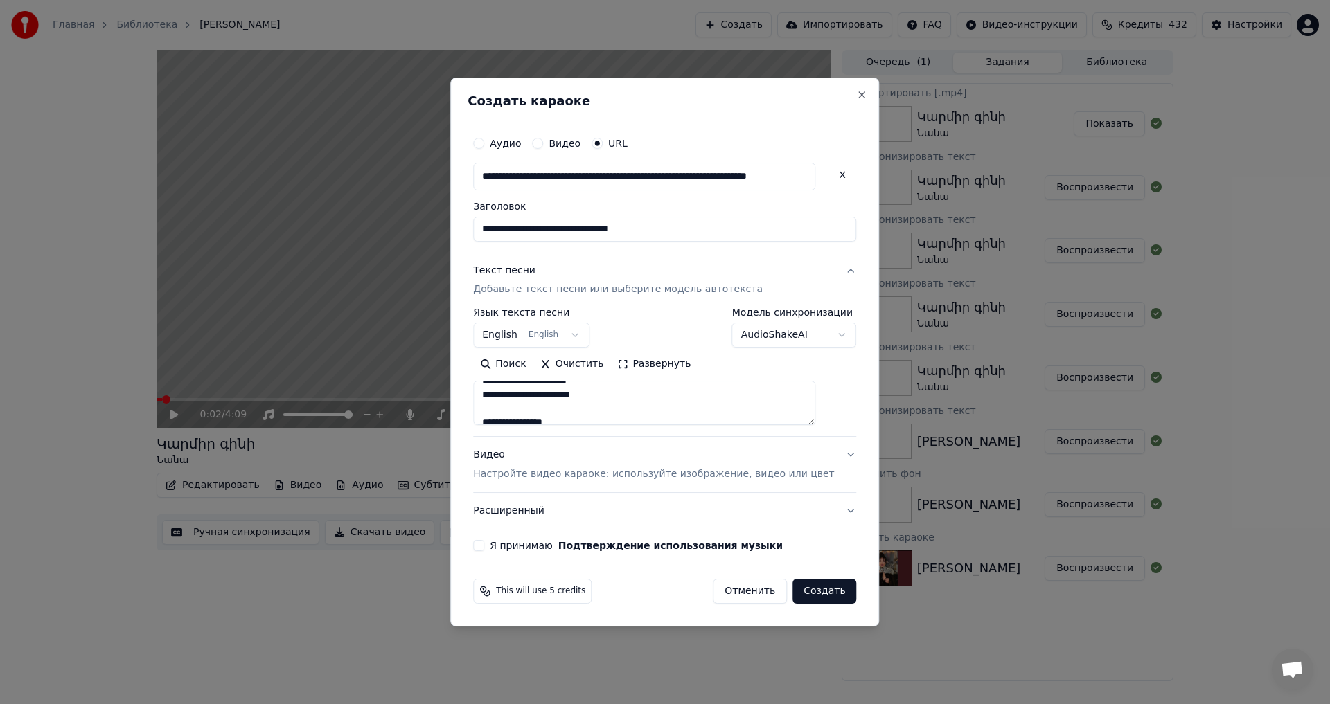
scroll to position [470, 0]
click at [562, 406] on textarea at bounding box center [644, 404] width 342 height 44
drag, startPoint x: 579, startPoint y: 407, endPoint x: 517, endPoint y: 384, distance: 65.8
click at [515, 382] on textarea at bounding box center [644, 404] width 342 height 44
click at [535, 404] on textarea at bounding box center [644, 404] width 342 height 44
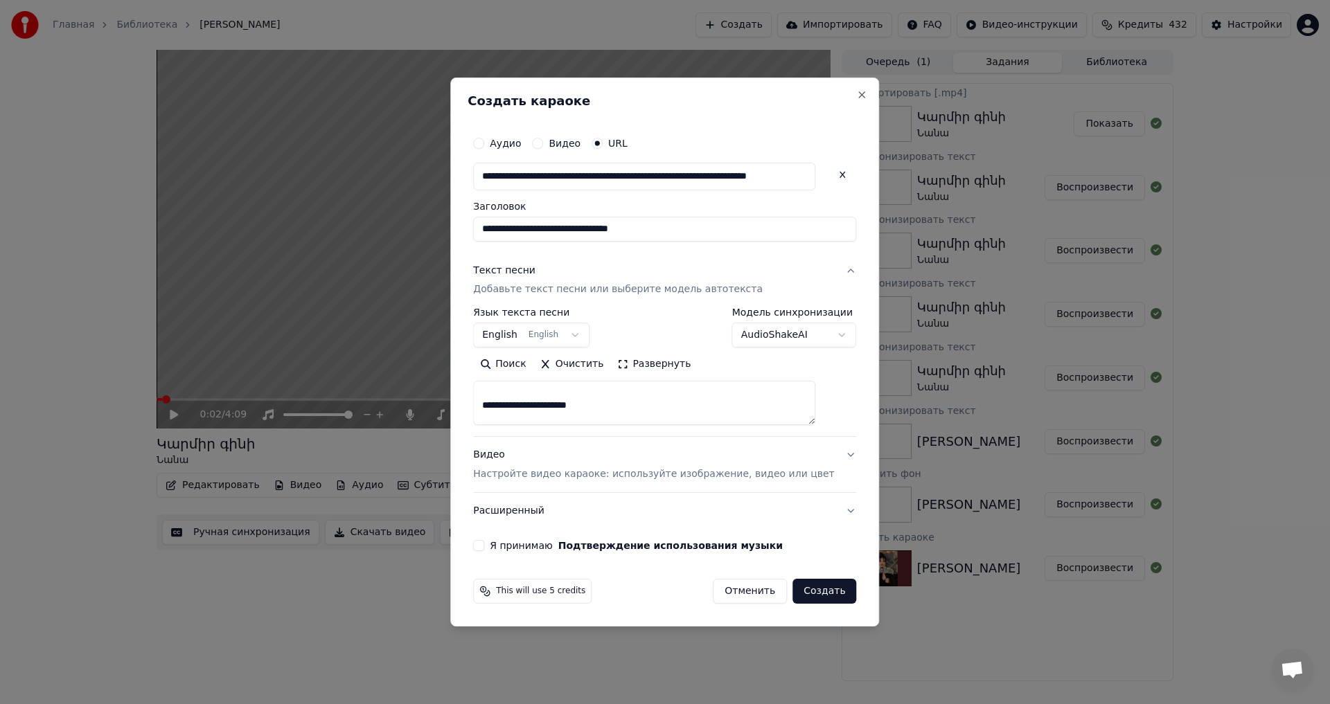
scroll to position [456, 0]
click at [558, 414] on textarea at bounding box center [644, 404] width 342 height 44
click at [572, 418] on textarea at bounding box center [644, 404] width 342 height 44
type textarea "**********"
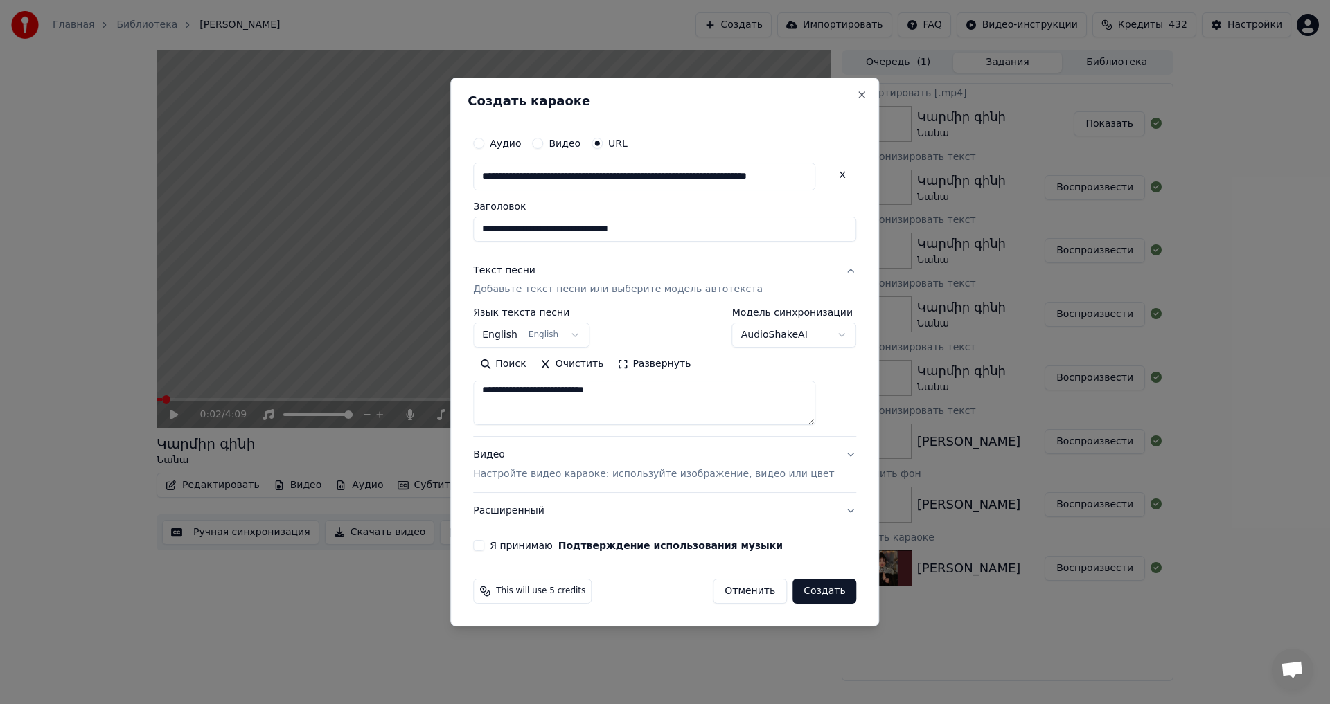
click at [484, 543] on button "Я принимаю Подтверждение использования музыки" at bounding box center [478, 545] width 11 height 11
click at [792, 585] on button "Создать" at bounding box center [824, 591] width 64 height 25
select select "**"
select select
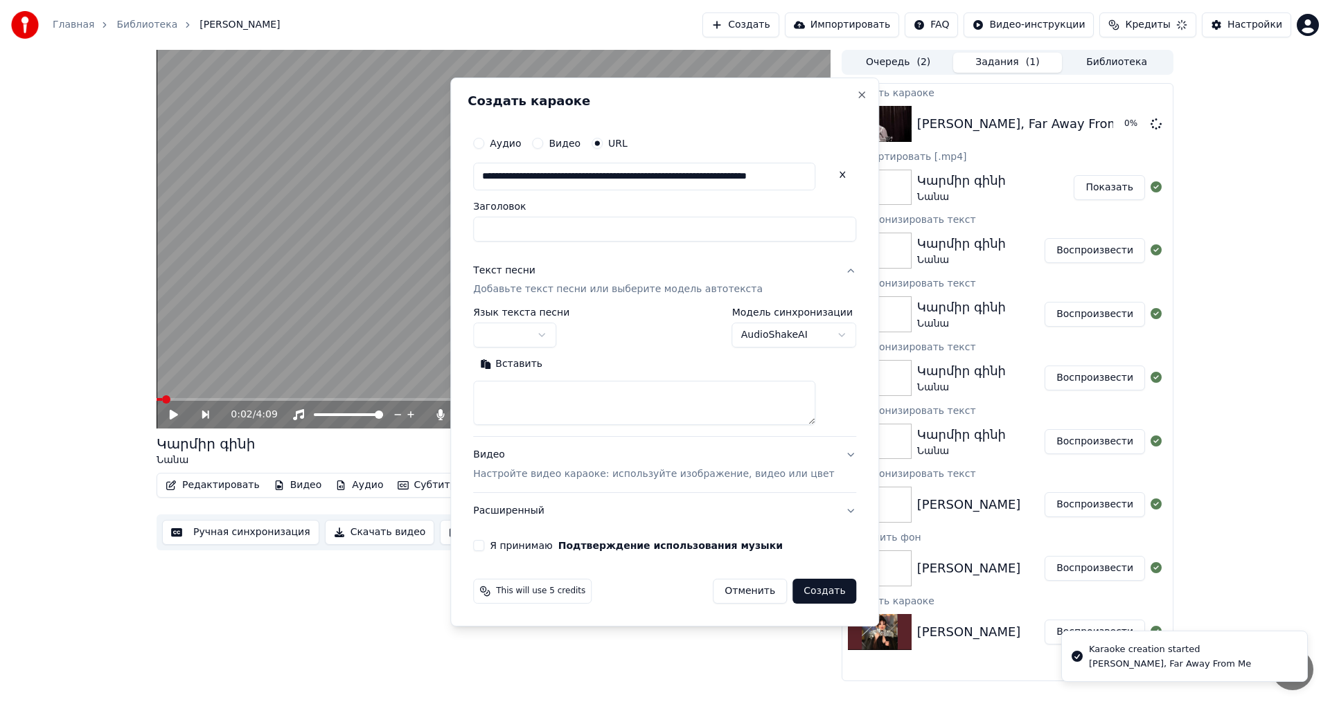
scroll to position [0, 0]
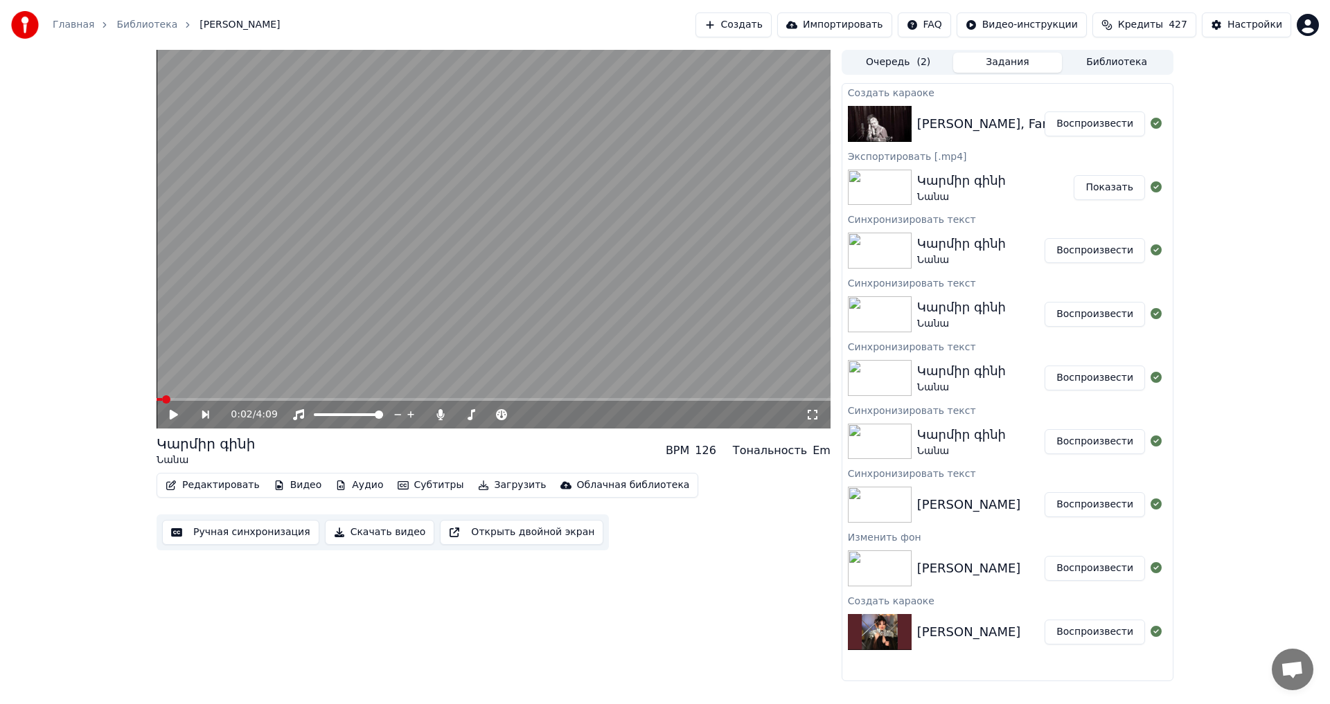
click at [1094, 127] on button "Воспроизвести" at bounding box center [1095, 124] width 100 height 25
click at [360, 298] on video at bounding box center [494, 239] width 674 height 379
click at [287, 492] on button "Видео" at bounding box center [298, 485] width 60 height 19
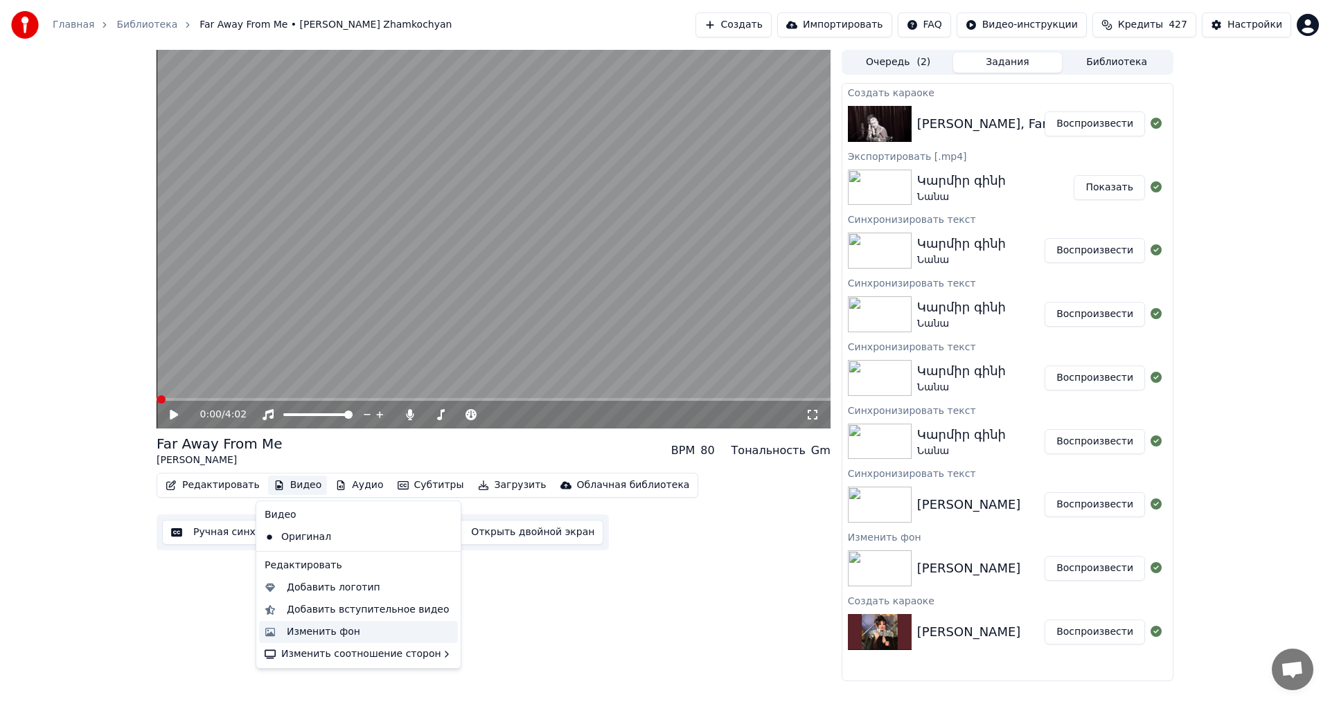
click at [326, 627] on div "Изменить фон" at bounding box center [323, 633] width 73 height 14
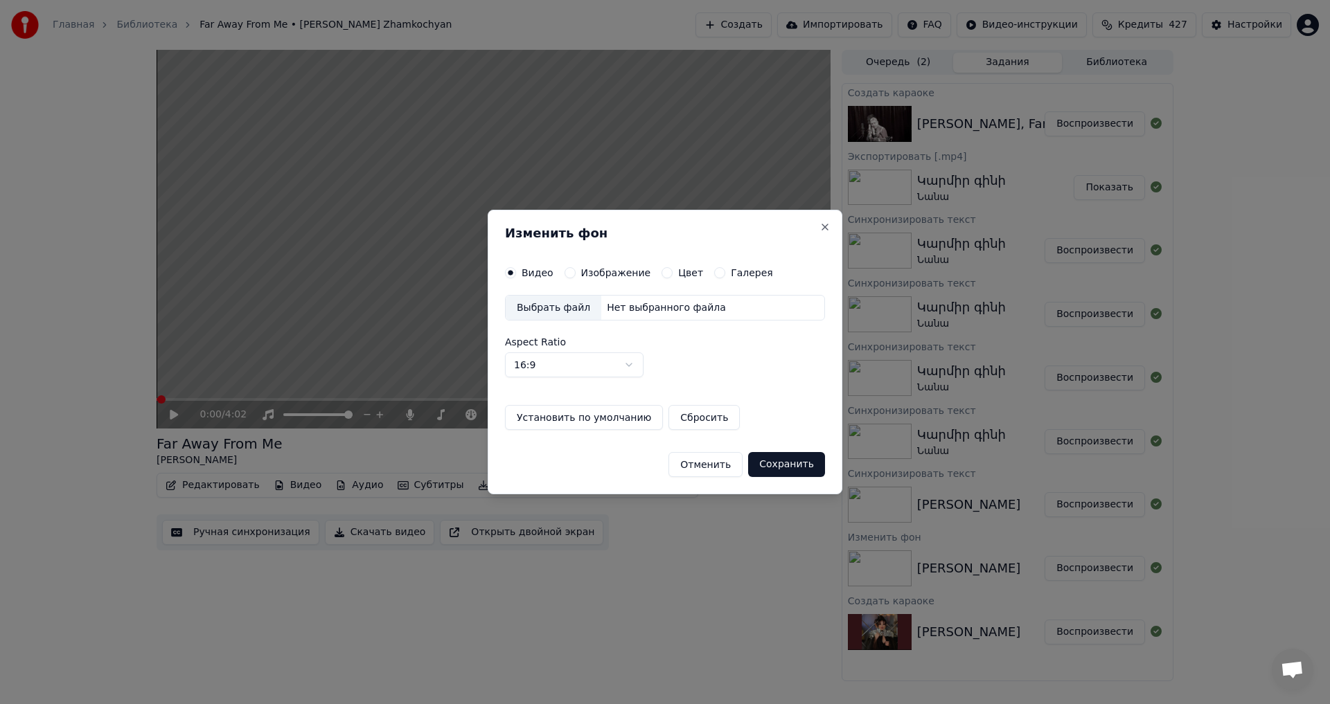
click at [568, 274] on button "Изображение" at bounding box center [570, 272] width 11 height 11
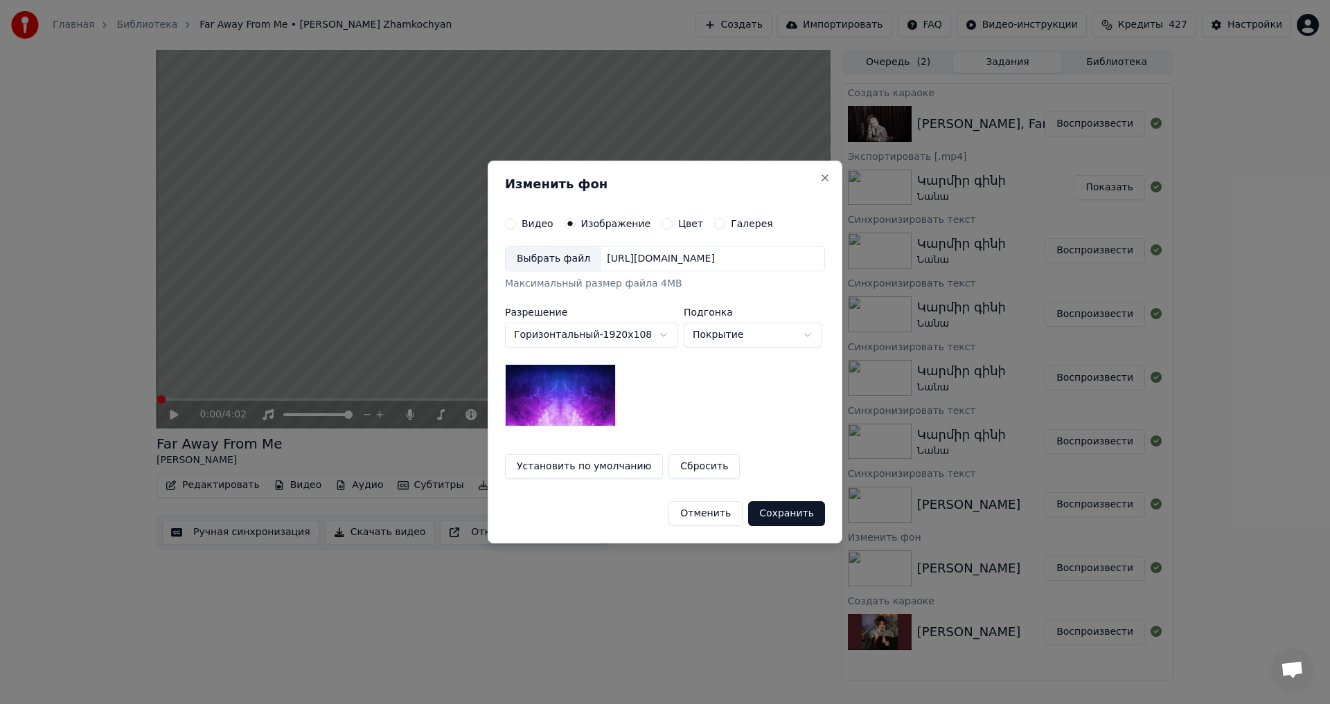
click at [553, 271] on div "Выбрать файл" at bounding box center [554, 259] width 96 height 25
click at [781, 517] on button "Сохранить" at bounding box center [786, 514] width 77 height 25
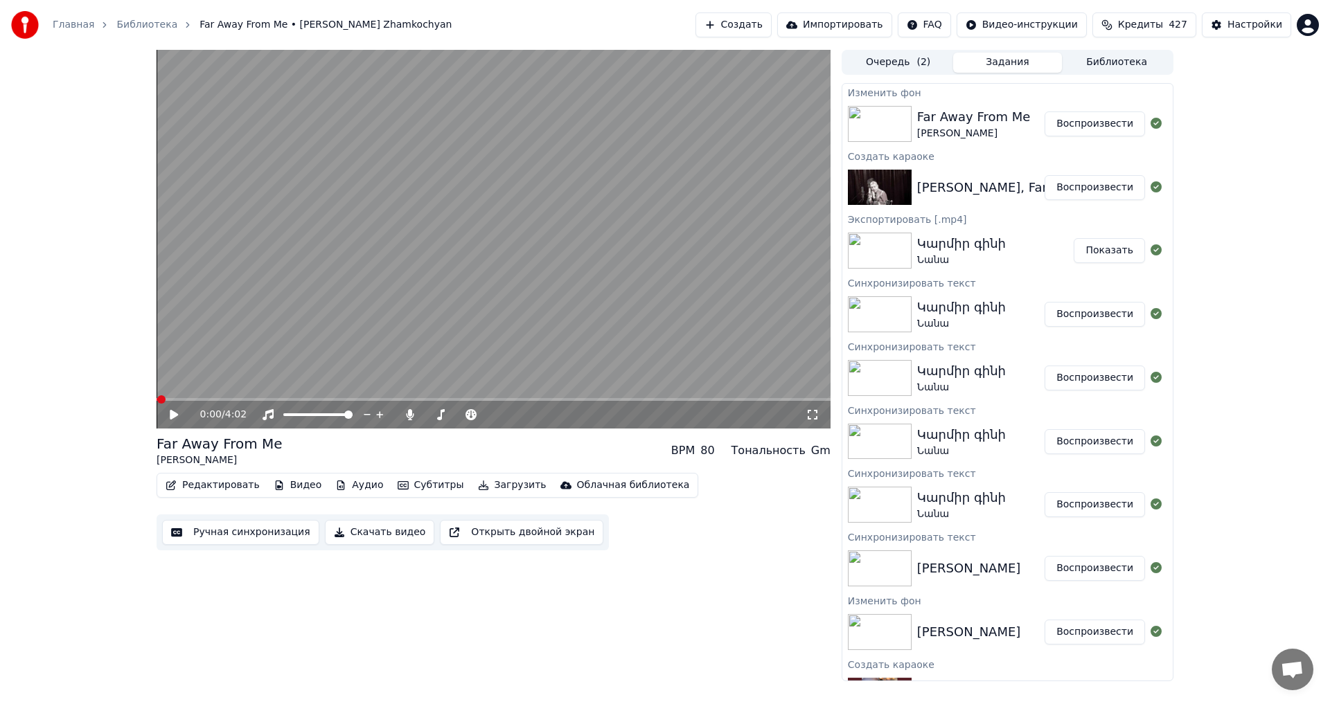
click at [1065, 129] on button "Воспроизвести" at bounding box center [1095, 124] width 100 height 25
click at [495, 415] on span at bounding box center [490, 415] width 8 height 8
click at [363, 268] on video at bounding box center [494, 239] width 674 height 379
click at [195, 487] on button "Редактировать" at bounding box center [212, 485] width 105 height 19
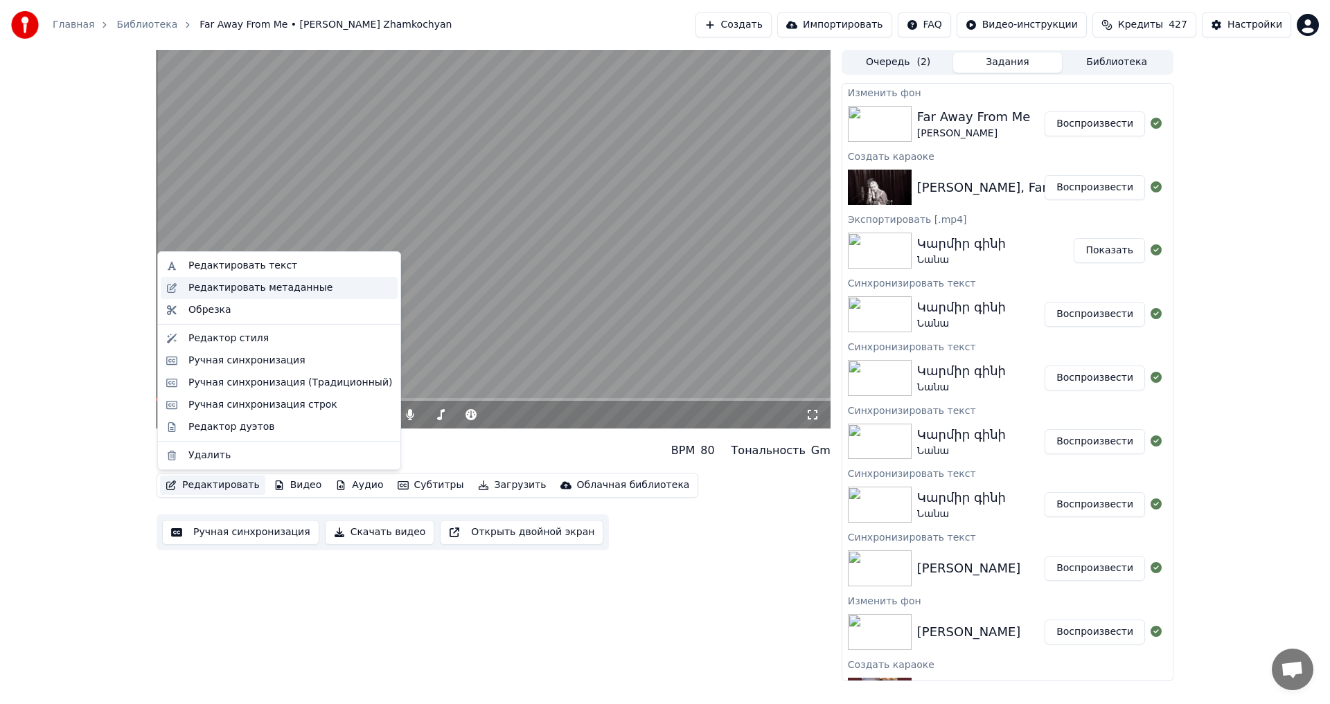
click at [224, 294] on div "Редактировать метаданные" at bounding box center [260, 288] width 144 height 14
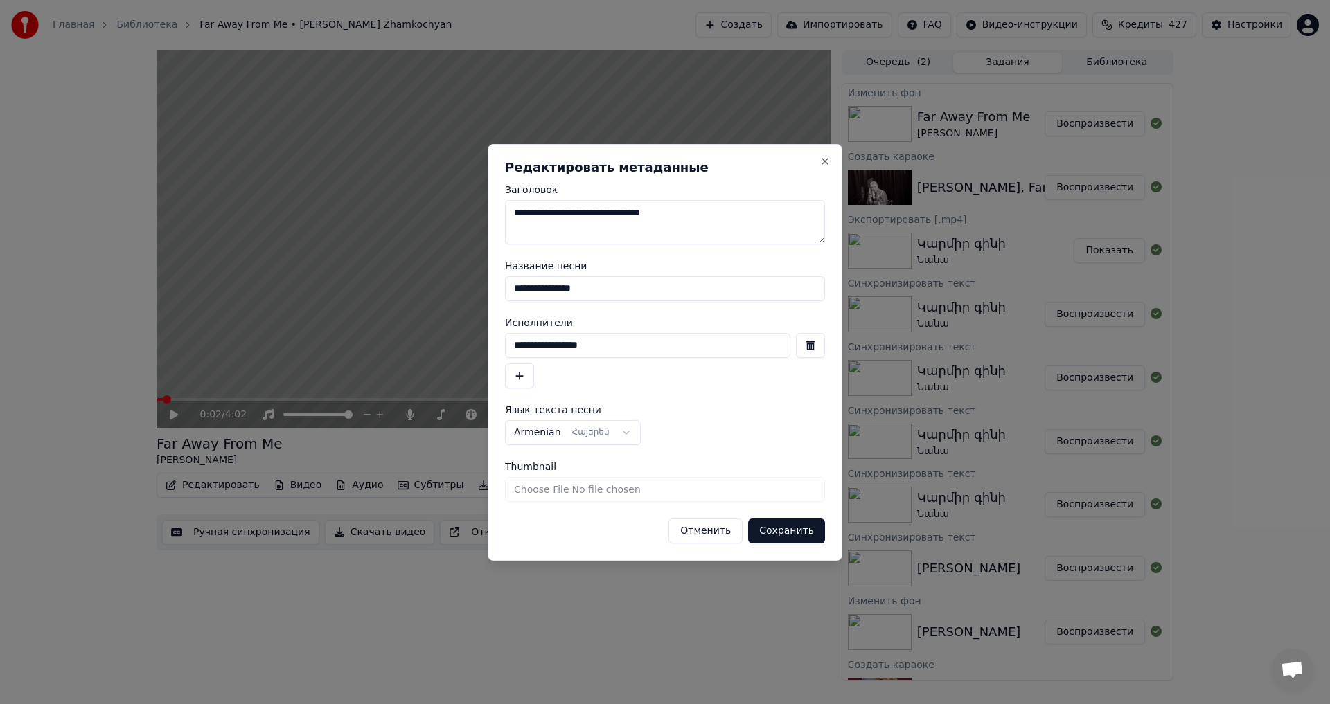
drag, startPoint x: 453, startPoint y: 337, endPoint x: 400, endPoint y: 337, distance: 53.3
click at [400, 337] on body "Главная Библиотека Far Away From Me • [PERSON_NAME] Zhamkochyan Создать Импорти…" at bounding box center [665, 352] width 1330 height 704
type input "**********"
drag, startPoint x: 603, startPoint y: 295, endPoint x: 431, endPoint y: 295, distance: 171.8
click at [431, 295] on body "Главная Библиотека Far Away From Me • [PERSON_NAME] Zhamkochyan Создать Импорти…" at bounding box center [665, 352] width 1330 height 704
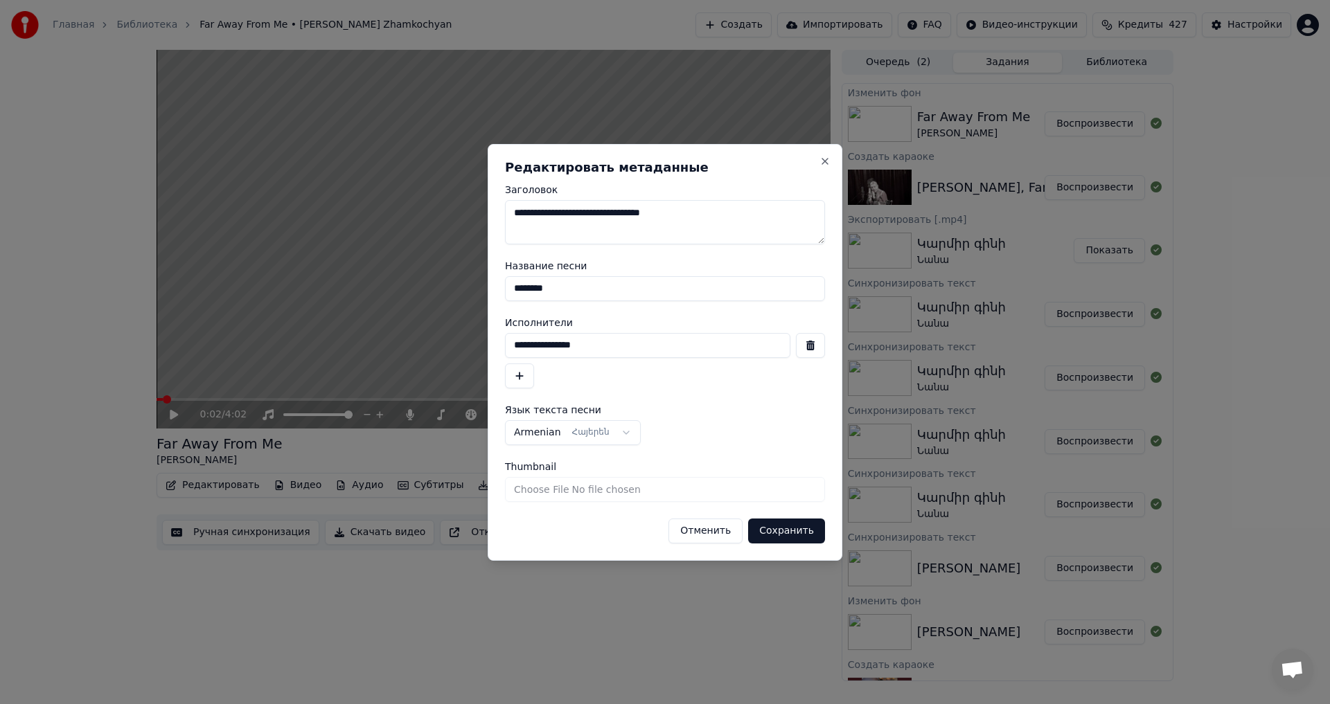
type input "********"
drag, startPoint x: 752, startPoint y: 218, endPoint x: 760, endPoint y: 218, distance: 7.6
click at [760, 218] on textarea "**********" at bounding box center [665, 222] width 320 height 44
type textarea "**********"
click at [790, 531] on button "Сохранить" at bounding box center [786, 531] width 77 height 25
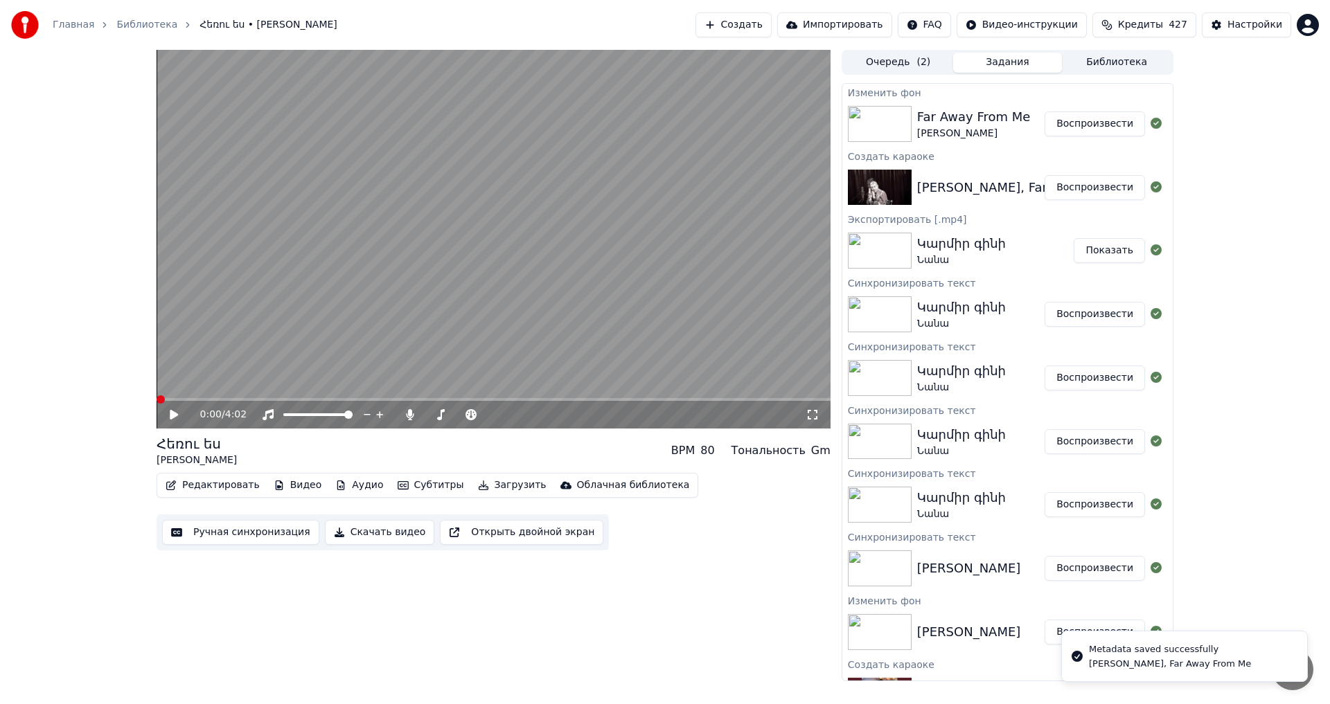
click at [172, 416] on icon at bounding box center [174, 415] width 8 height 10
click at [326, 314] on video at bounding box center [494, 239] width 674 height 379
click at [220, 400] on span at bounding box center [494, 399] width 674 height 3
click at [270, 399] on span at bounding box center [214, 399] width 114 height 3
click at [261, 400] on span at bounding box center [216, 399] width 118 height 3
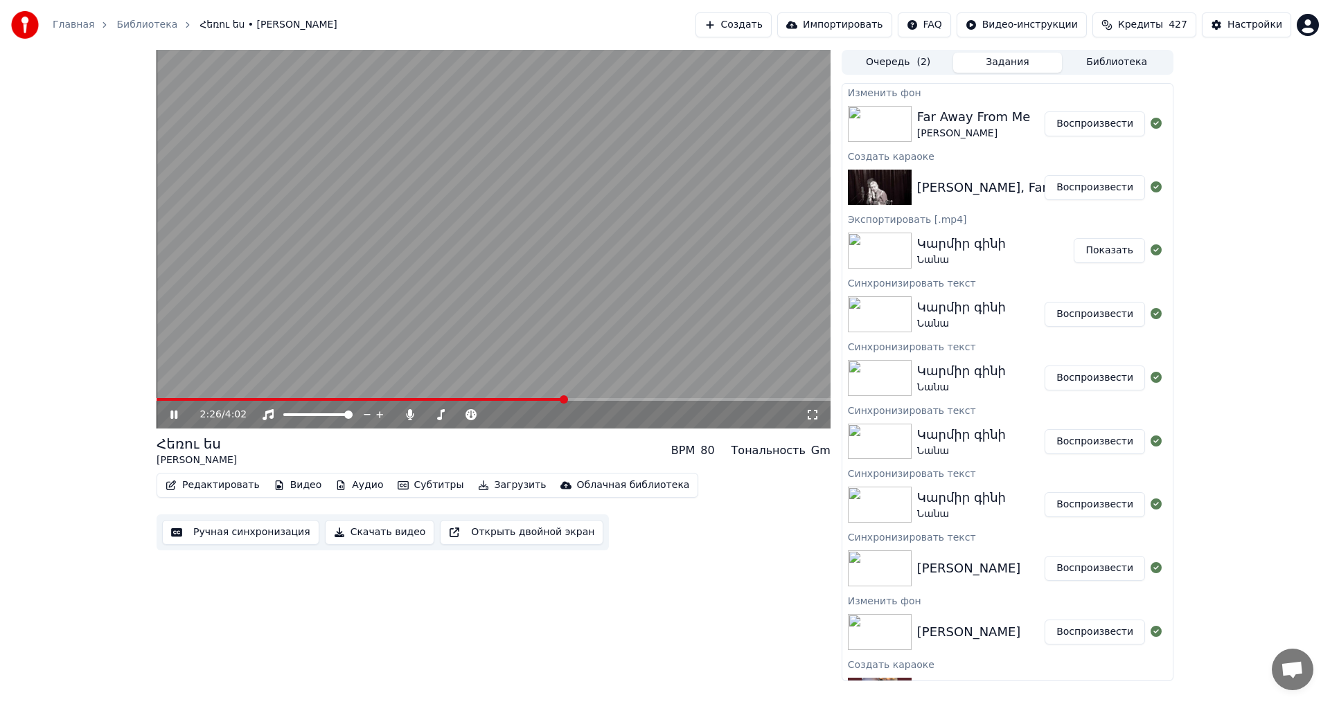
click at [504, 315] on video at bounding box center [494, 239] width 674 height 379
click at [427, 413] on div at bounding box center [473, 415] width 112 height 14
click at [428, 416] on span at bounding box center [459, 415] width 69 height 3
click at [504, 415] on icon at bounding box center [509, 415] width 13 height 14
click at [297, 400] on span at bounding box center [227, 399] width 141 height 3
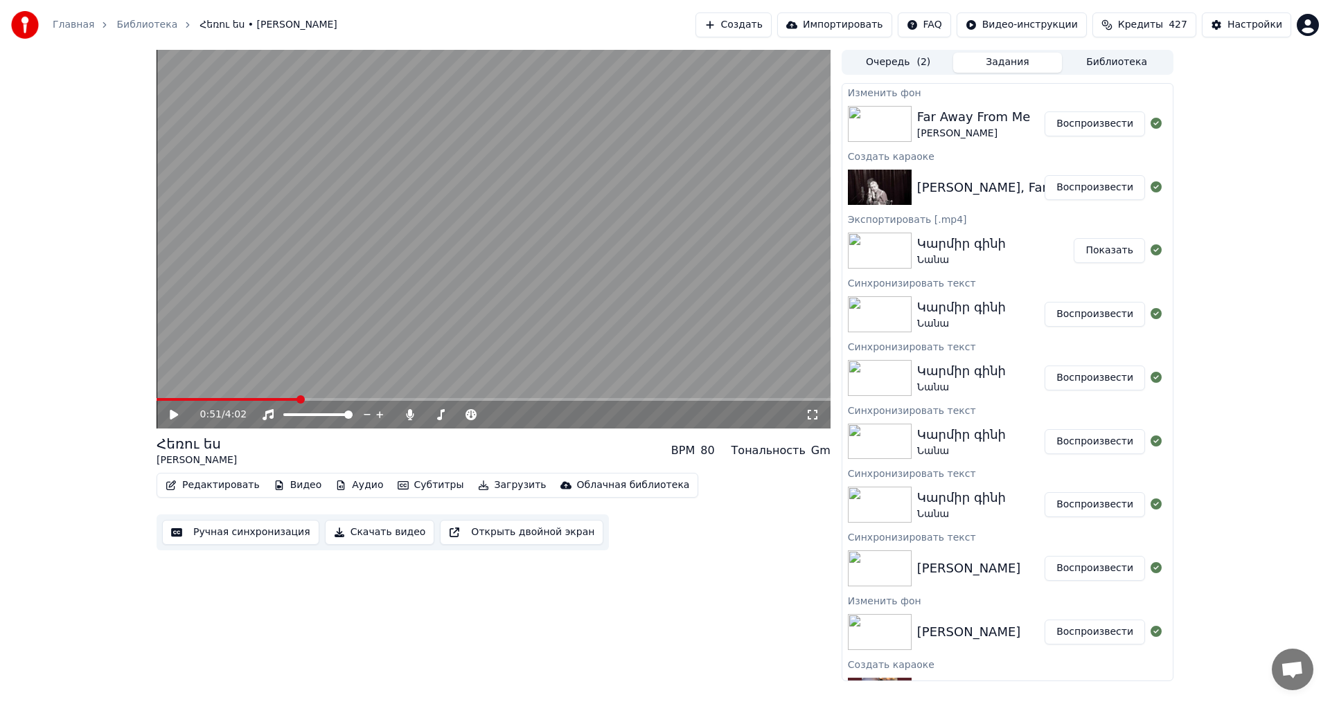
click at [421, 303] on video at bounding box center [494, 239] width 674 height 379
click at [477, 290] on video at bounding box center [494, 239] width 674 height 379
click at [479, 484] on button "Загрузить" at bounding box center [512, 485] width 80 height 19
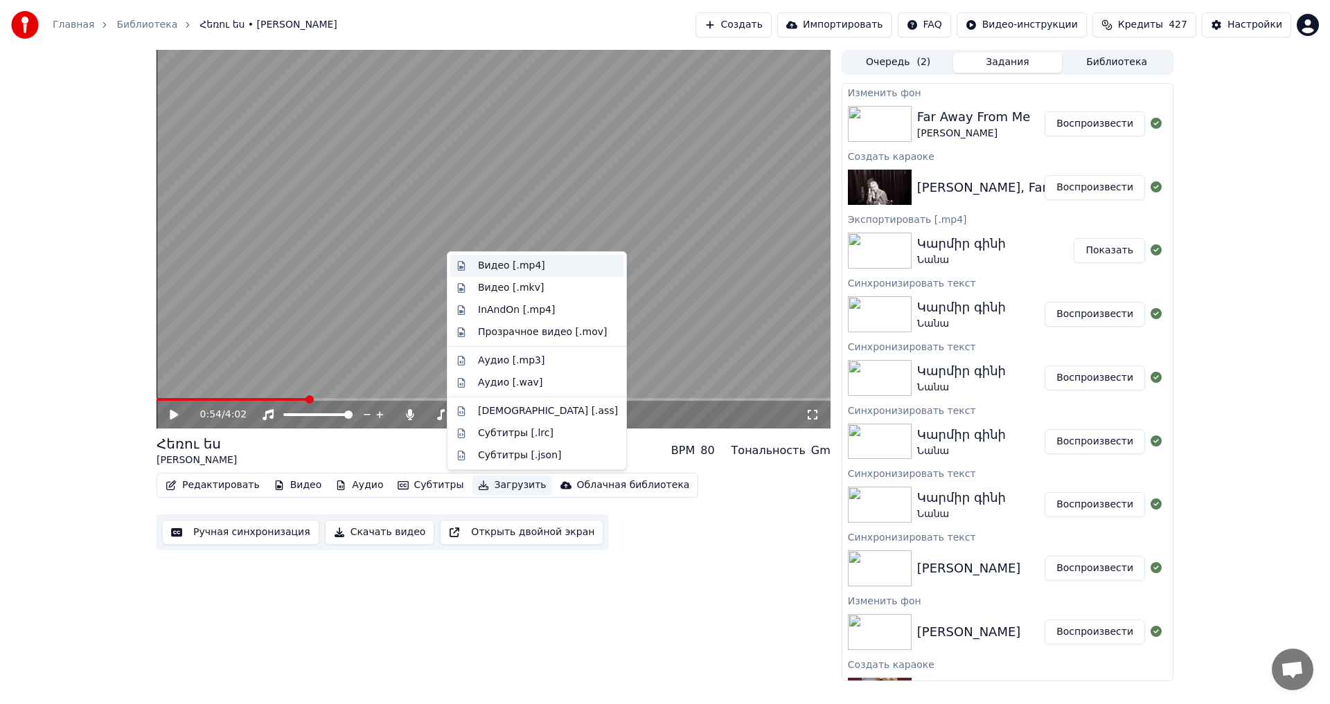
click at [470, 266] on div "Видео [.mp4]" at bounding box center [536, 266] width 173 height 22
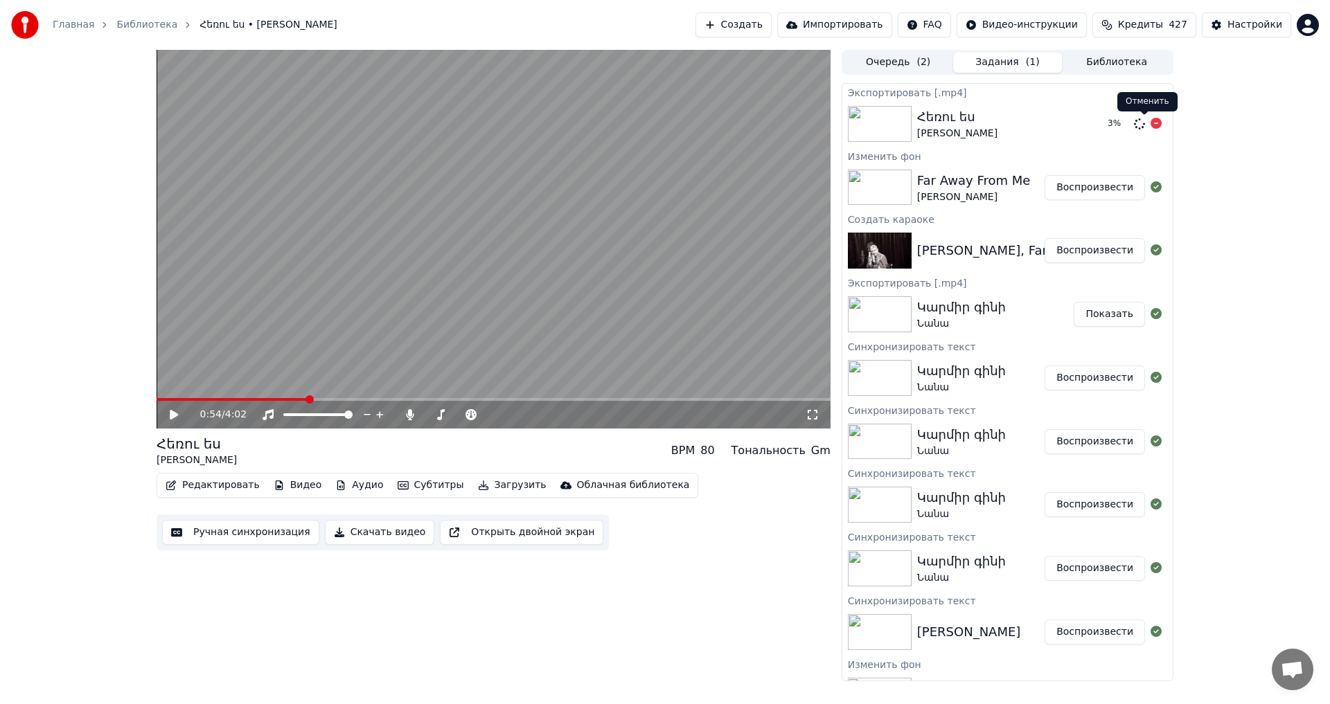
click at [1151, 124] on icon at bounding box center [1156, 123] width 11 height 11
click at [220, 538] on button "Ручная синхронизация" at bounding box center [240, 532] width 157 height 25
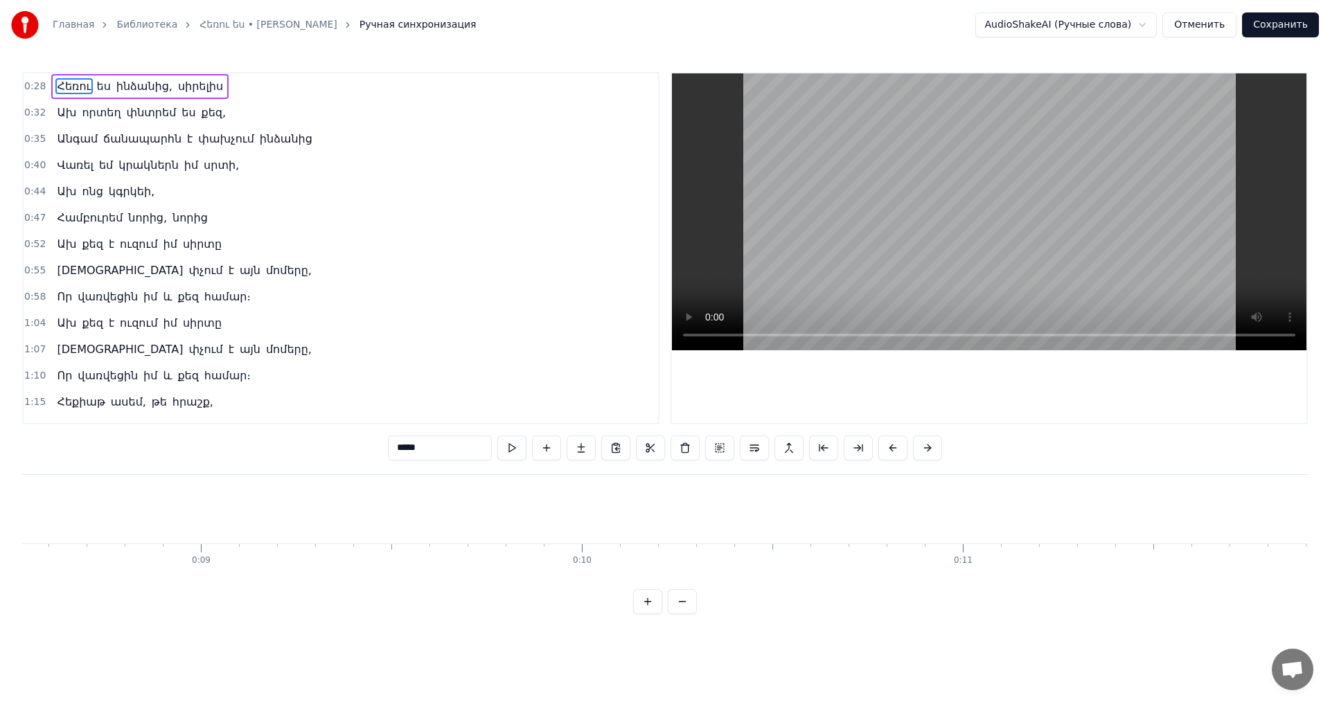
scroll to position [0, 10742]
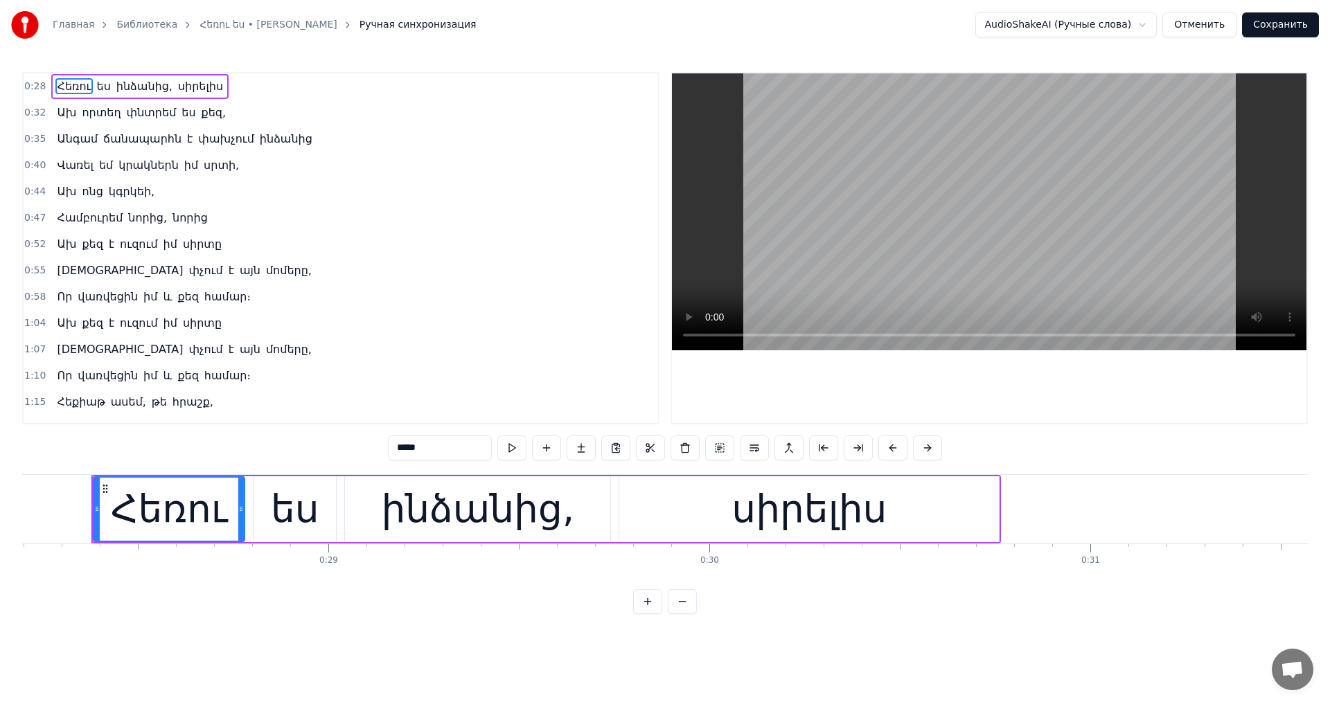
click at [202, 145] on span "փախչում" at bounding box center [226, 139] width 59 height 16
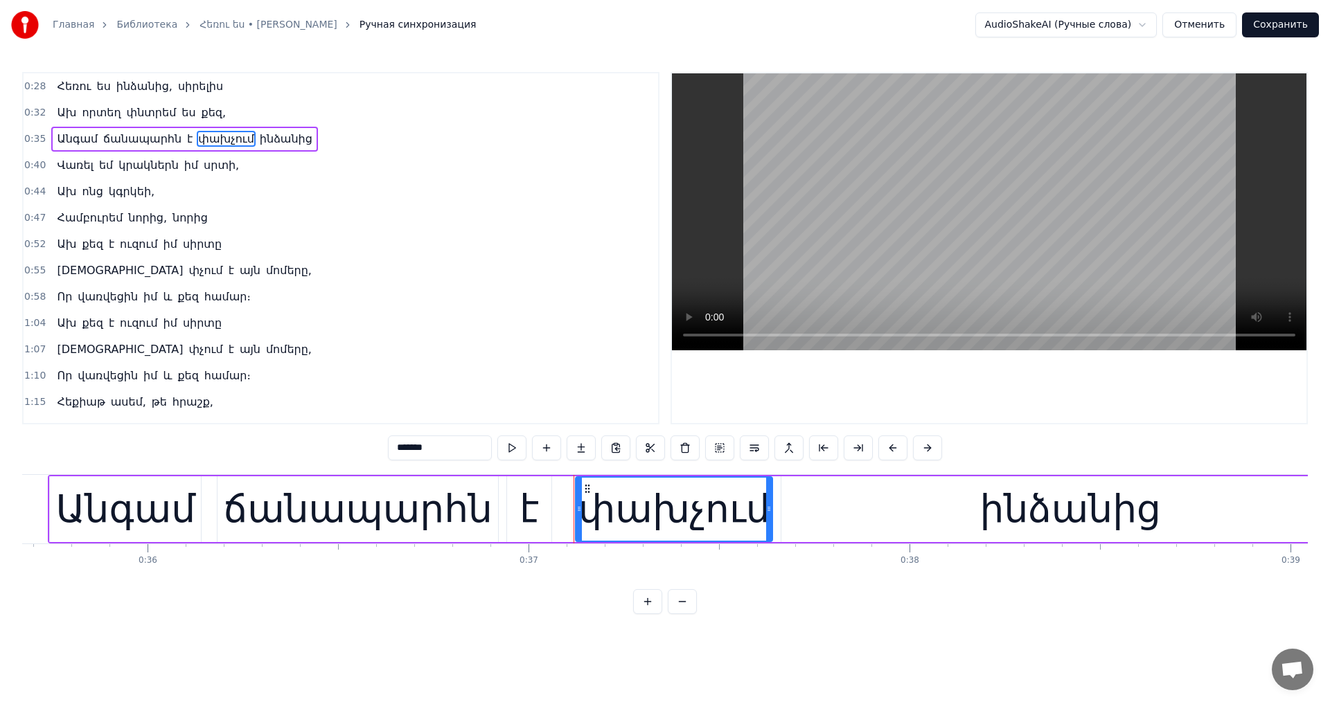
drag, startPoint x: 428, startPoint y: 445, endPoint x: 326, endPoint y: 449, distance: 101.9
click at [326, 449] on div "0:28 Հեռու ես ինձանից, սիրելիս 0:32 Ախ որտեղ փնտրեմ ես քեզ, 0:35 Անգամ ճանապարհ…" at bounding box center [665, 343] width 1286 height 542
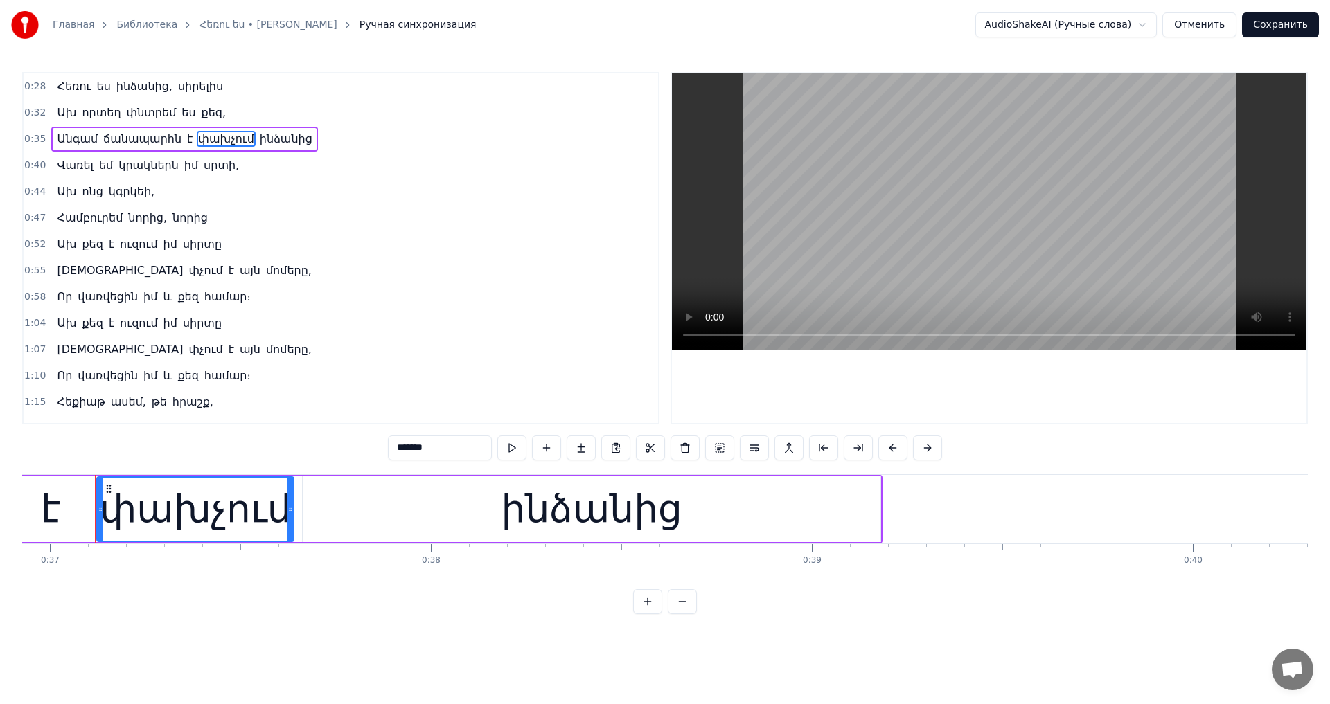
scroll to position [0, 14072]
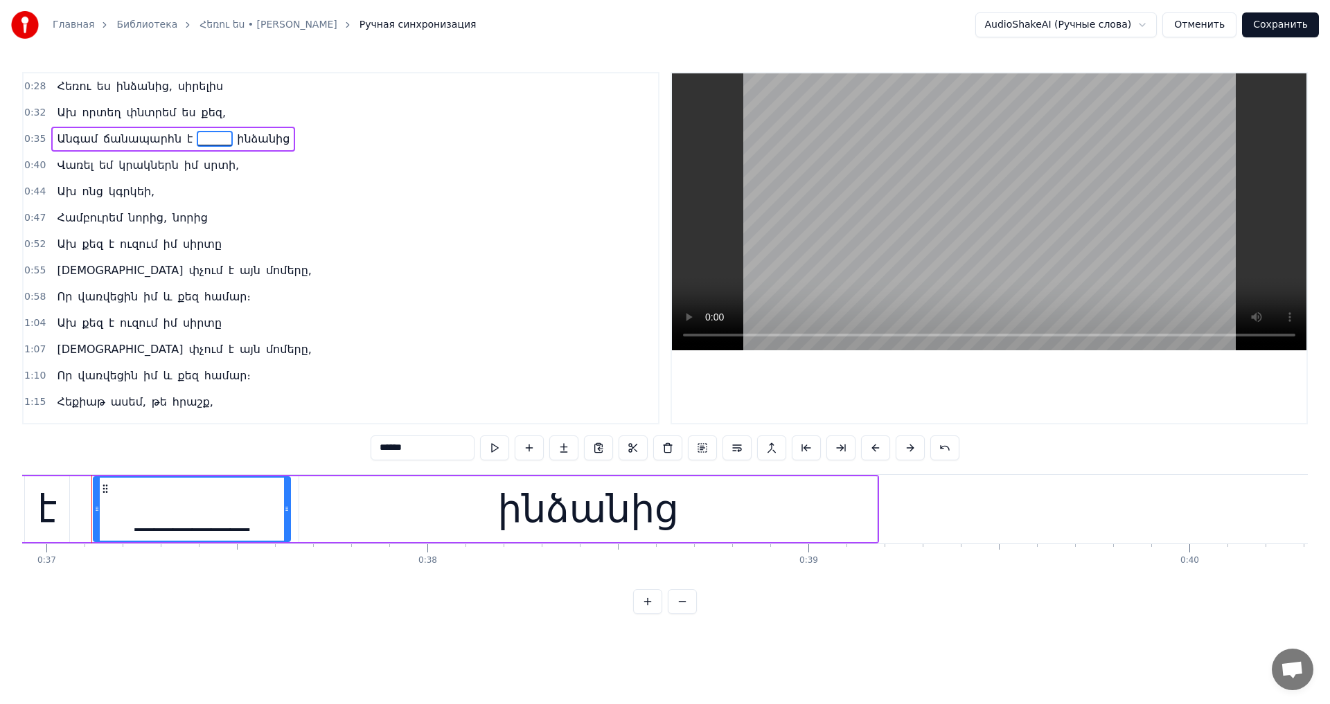
click at [112, 194] on span "կգրկեի," at bounding box center [131, 192] width 48 height 16
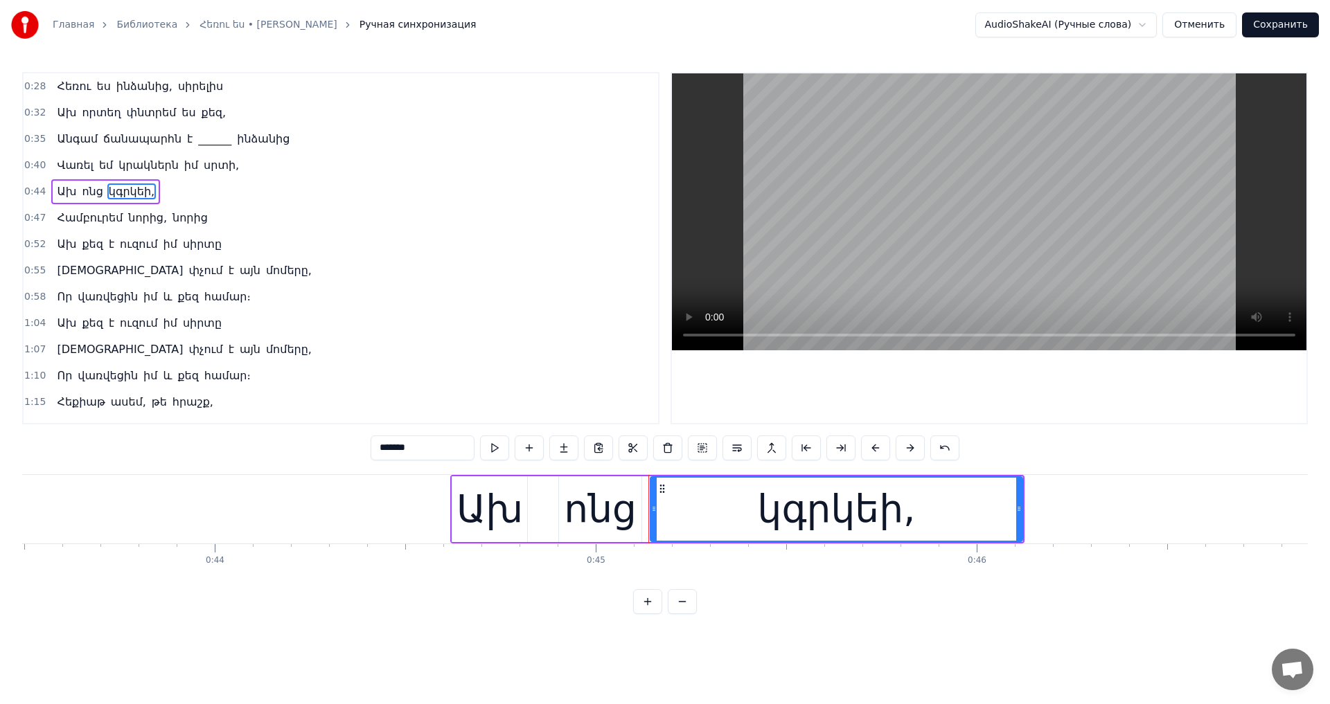
drag, startPoint x: 351, startPoint y: 444, endPoint x: 299, endPoint y: 440, distance: 52.1
click at [299, 440] on div "0:28 Հեռու ես ինձանից, սիրելիս 0:32 Ախ որտեղ փնտրեմ ես քեզ, 0:35 Անգամ ճանապարհ…" at bounding box center [665, 343] width 1286 height 542
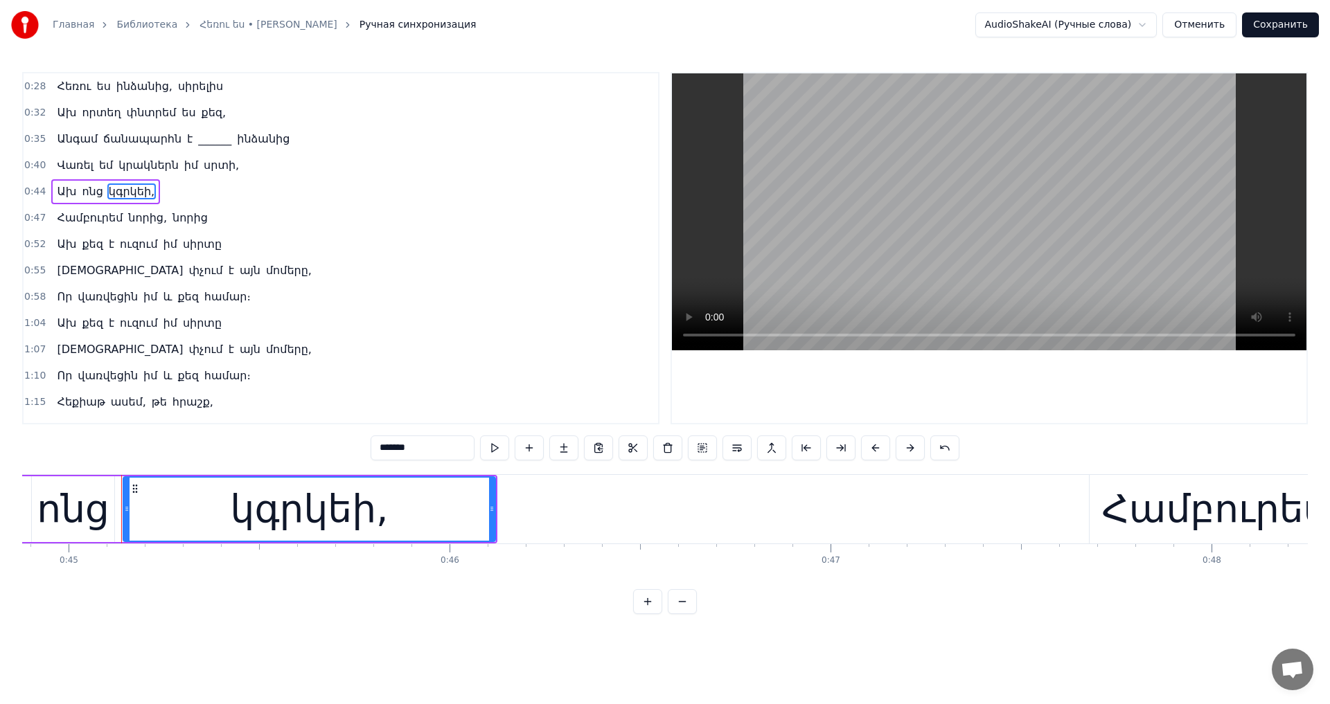
scroll to position [0, 17128]
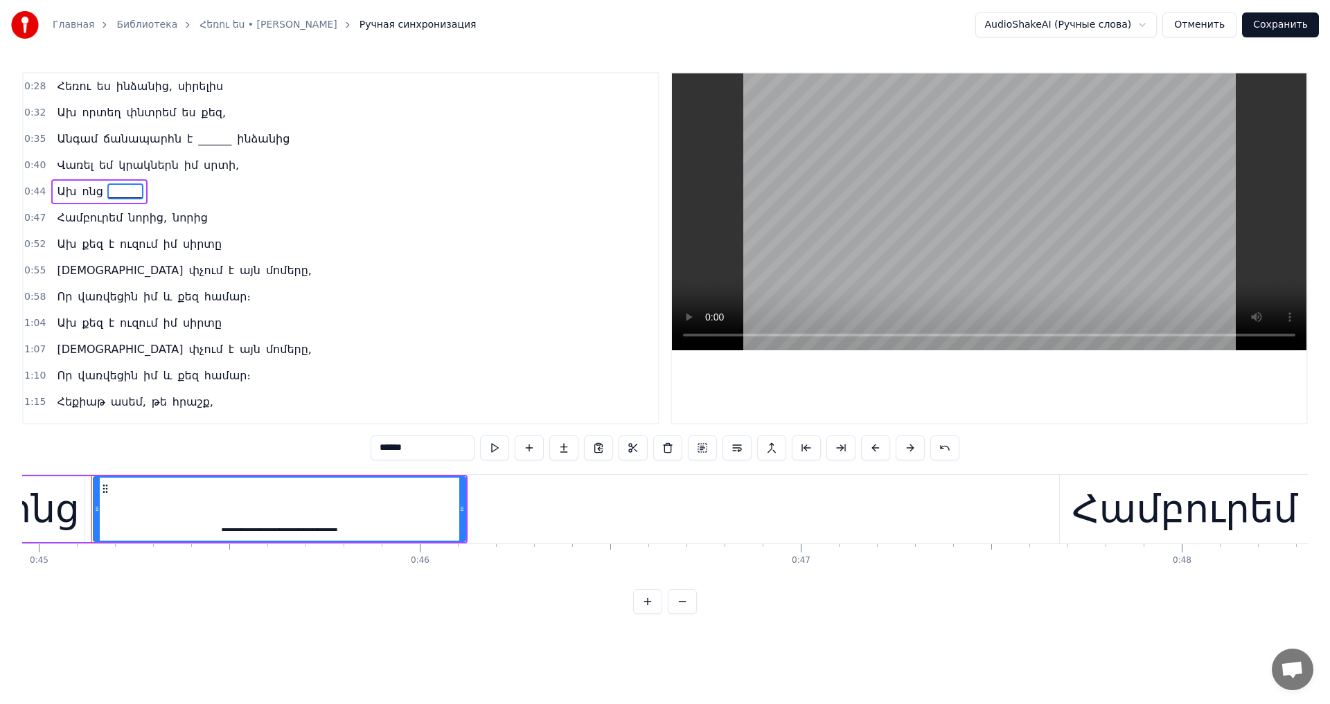
click at [79, 264] on span "[DEMOGRAPHIC_DATA]" at bounding box center [119, 271] width 129 height 16
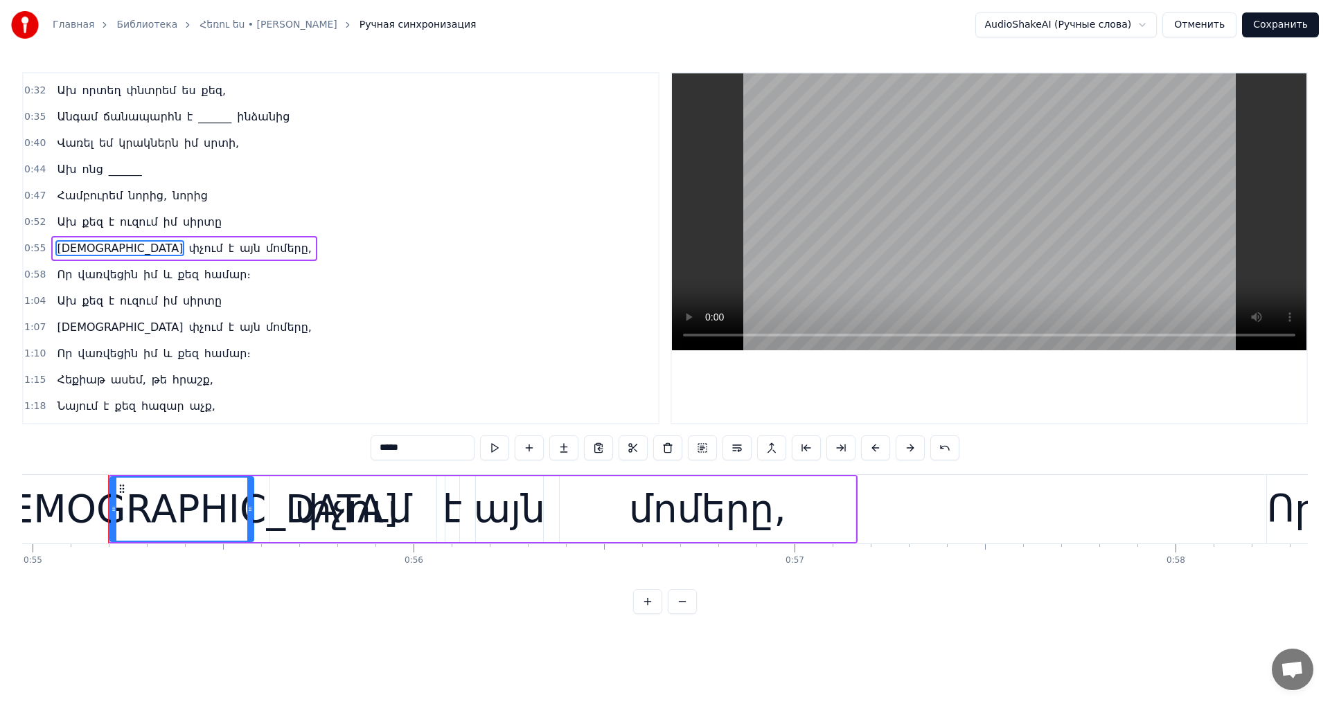
drag, startPoint x: 384, startPoint y: 447, endPoint x: 312, endPoint y: 441, distance: 71.6
click at [312, 441] on div "0:28 Հեռու ես ինձանից, սիրելիս 0:32 Ախ որտեղ փնտրեմ ես քեզ, 0:35 Անգամ ճանապարհ…" at bounding box center [665, 343] width 1286 height 542
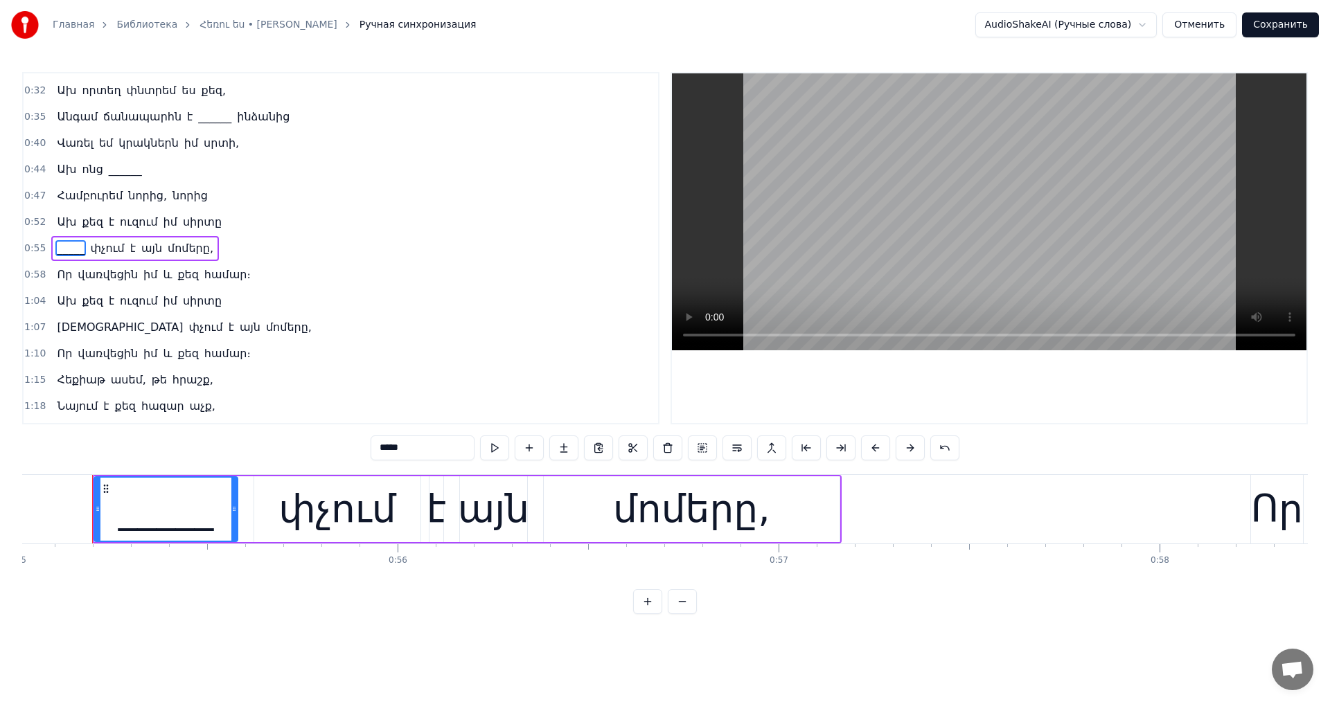
click at [171, 382] on span "հրաշք," at bounding box center [193, 380] width 44 height 16
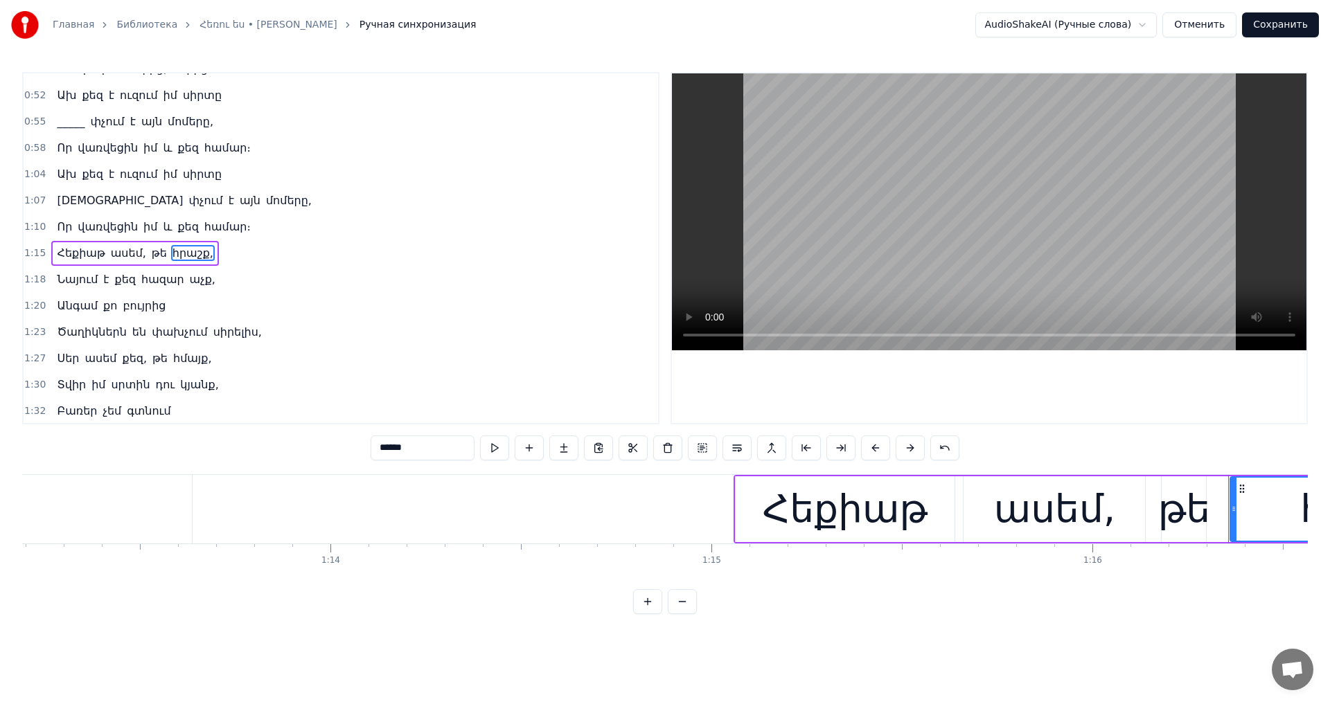
scroll to position [0, 29021]
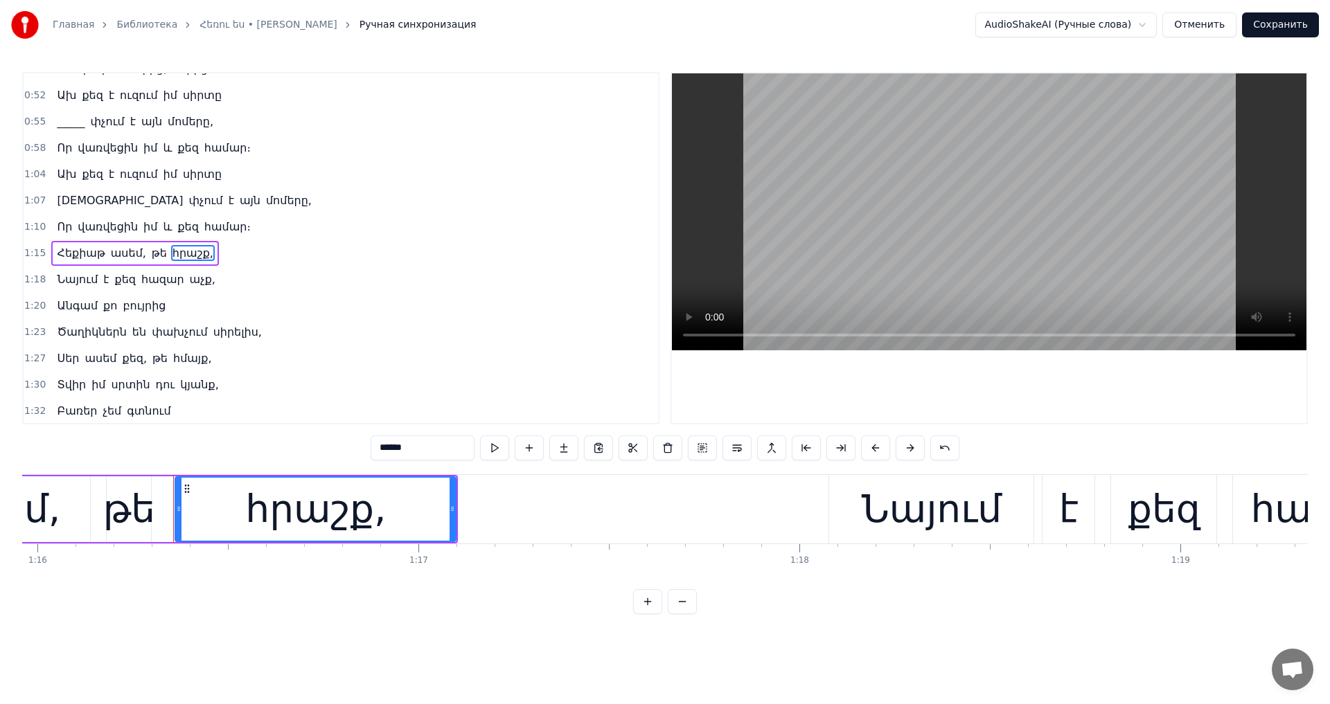
drag, startPoint x: 388, startPoint y: 452, endPoint x: 305, endPoint y: 441, distance: 83.1
click at [305, 441] on div "0:28 Հեռու ես ինձանից, սիրելիս 0:32 Ախ որտեղ փնտրեմ ես քեզ, 0:35 Անգամ ճանապարհ…" at bounding box center [665, 343] width 1286 height 542
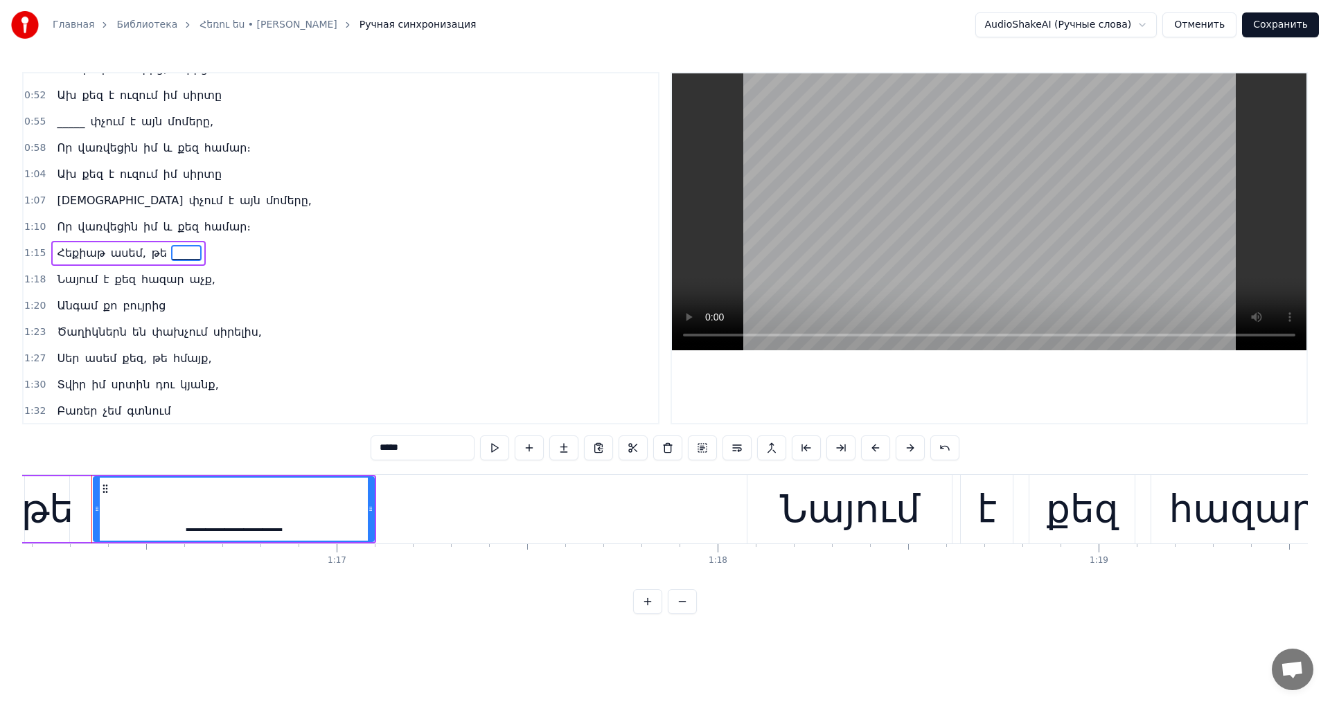
click at [188, 276] on span "աչք," at bounding box center [202, 280] width 28 height 16
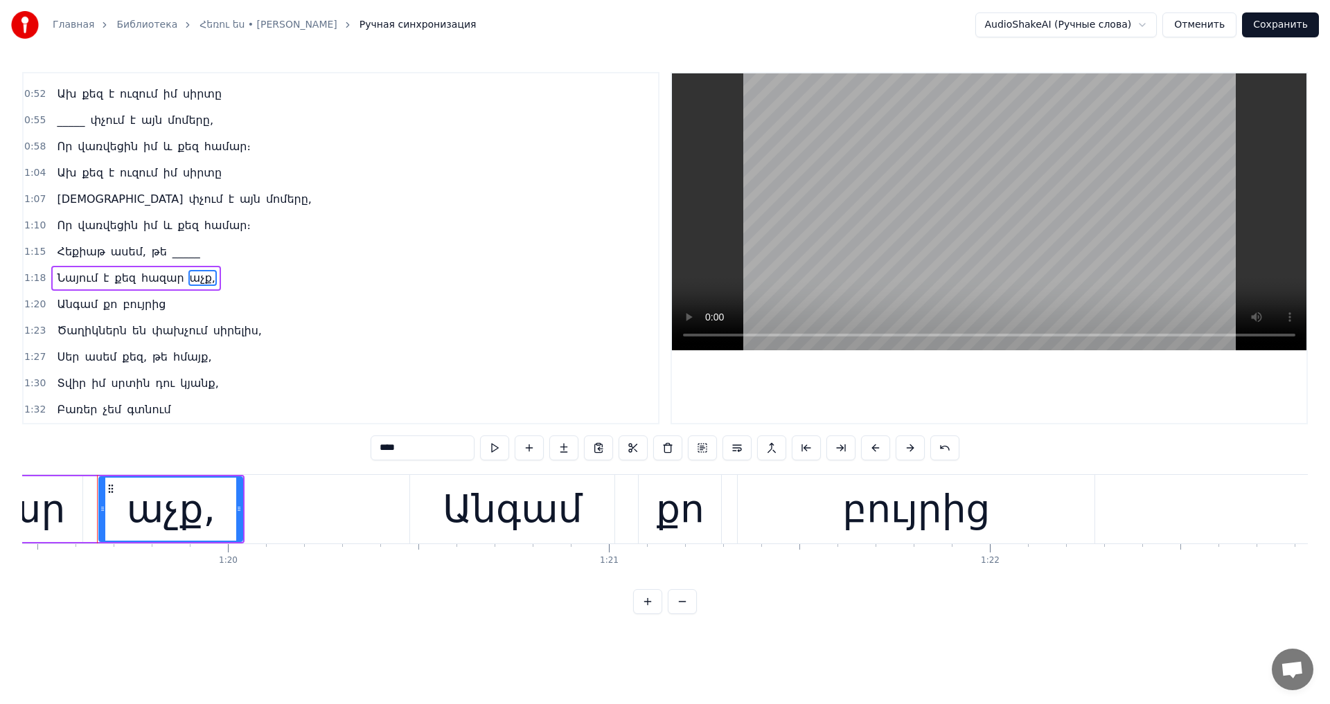
drag, startPoint x: 387, startPoint y: 447, endPoint x: 242, endPoint y: 413, distance: 148.2
click at [254, 414] on div "0:28 Հեռու ես ինձանից, սիրելիս 0:32 Ախ որտեղ փնտրեմ ես քեզ, 0:35 Անգամ ճանապարհ…" at bounding box center [665, 343] width 1286 height 542
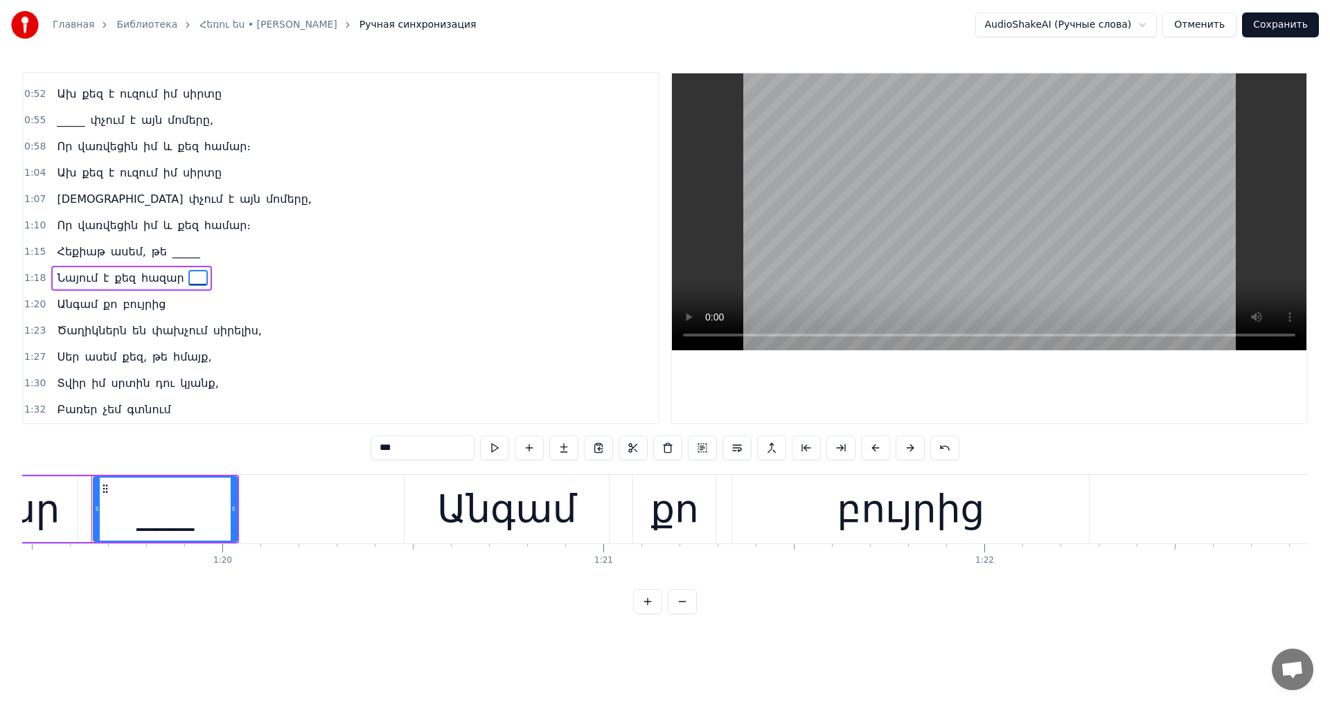
click at [83, 337] on span "Ծաղիկներն" at bounding box center [91, 331] width 72 height 16
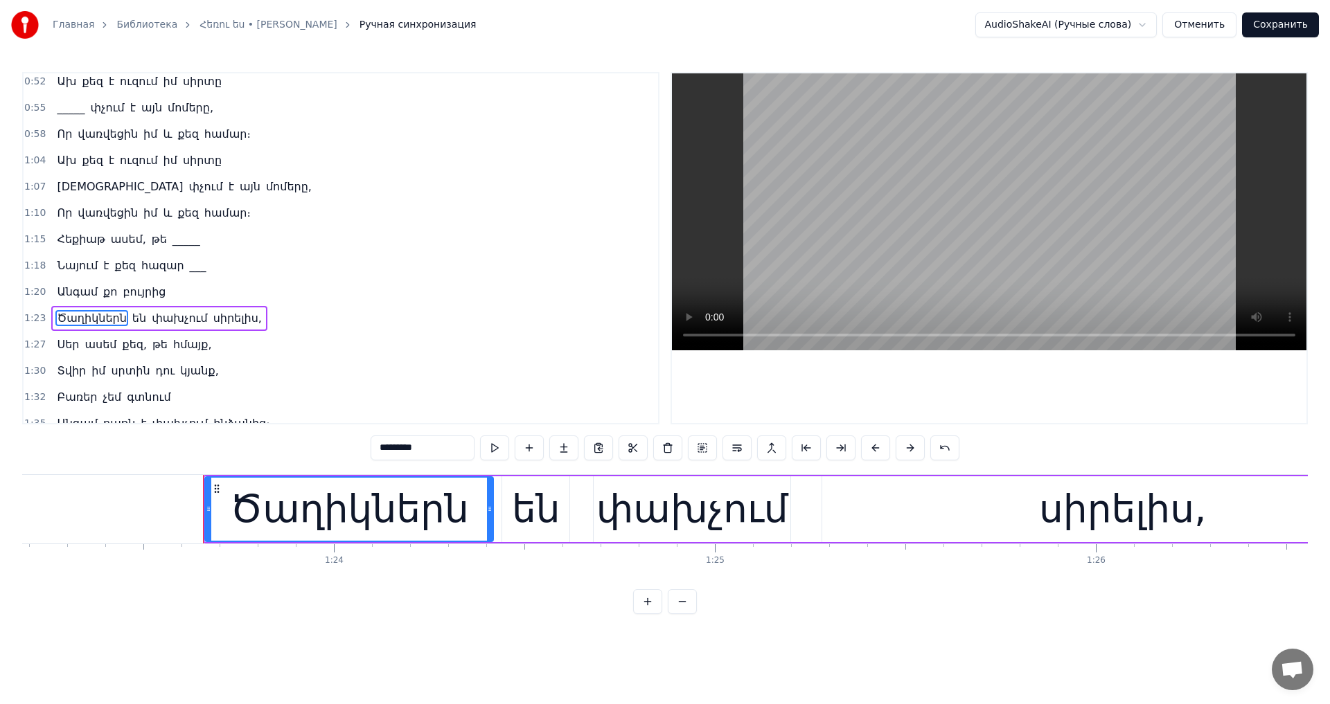
scroll to position [0, 31802]
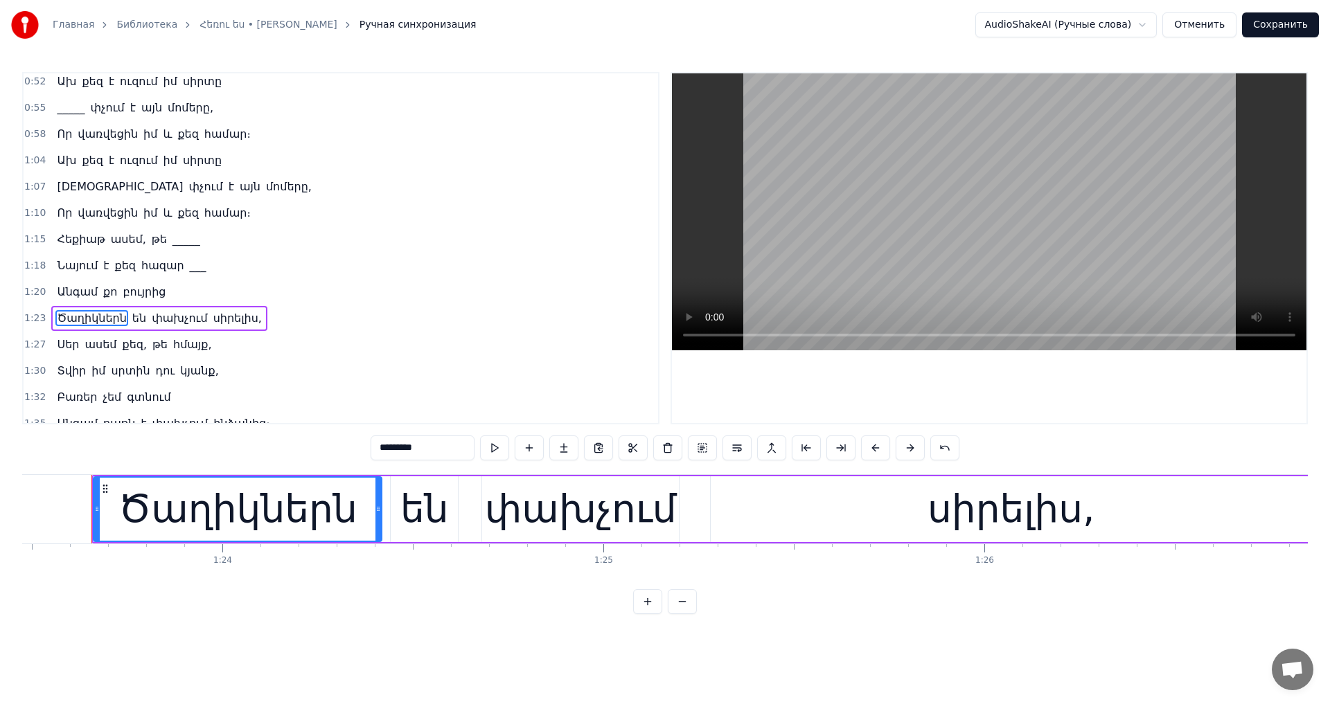
drag, startPoint x: 415, startPoint y: 454, endPoint x: 310, endPoint y: 450, distance: 105.3
click at [310, 450] on div "0:28 Հեռու ես ինձանից, սիրելիս 0:32 Ախ որտեղ փնտրեմ ես քեզ, 0:35 Անգամ ճանապարհ…" at bounding box center [665, 343] width 1286 height 542
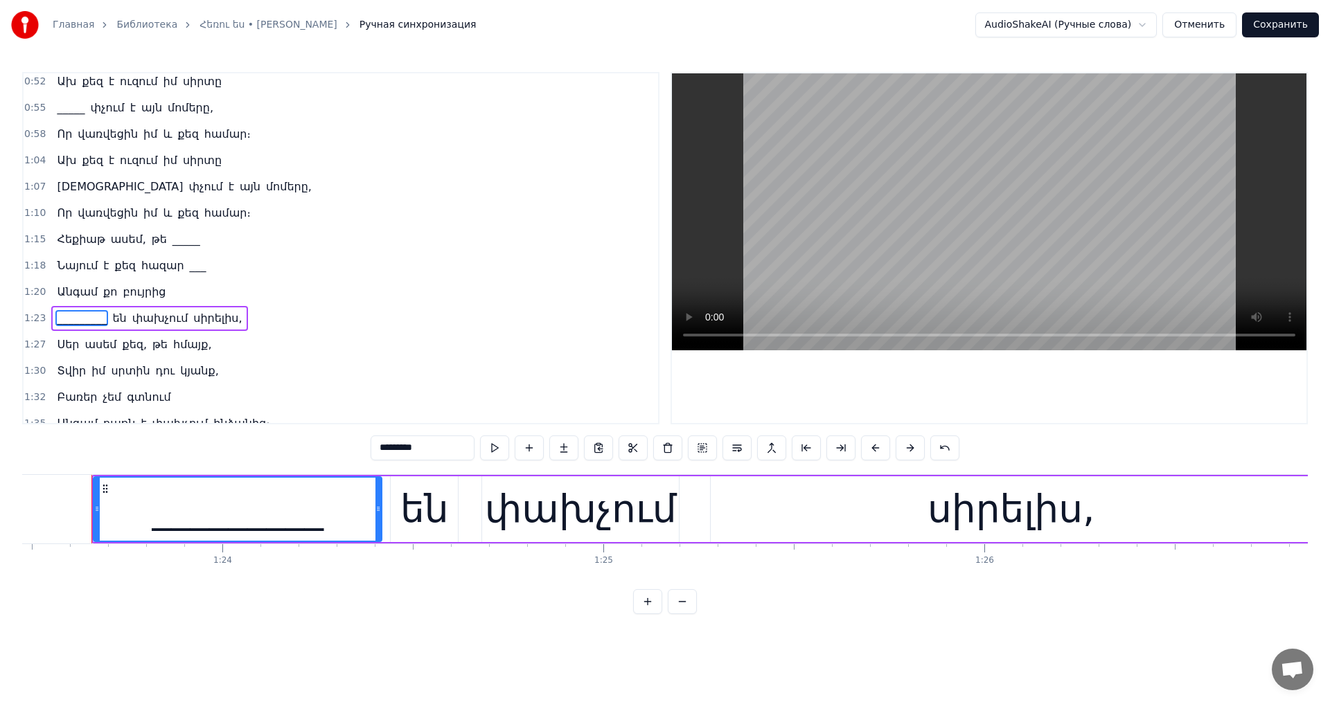
type input "*********"
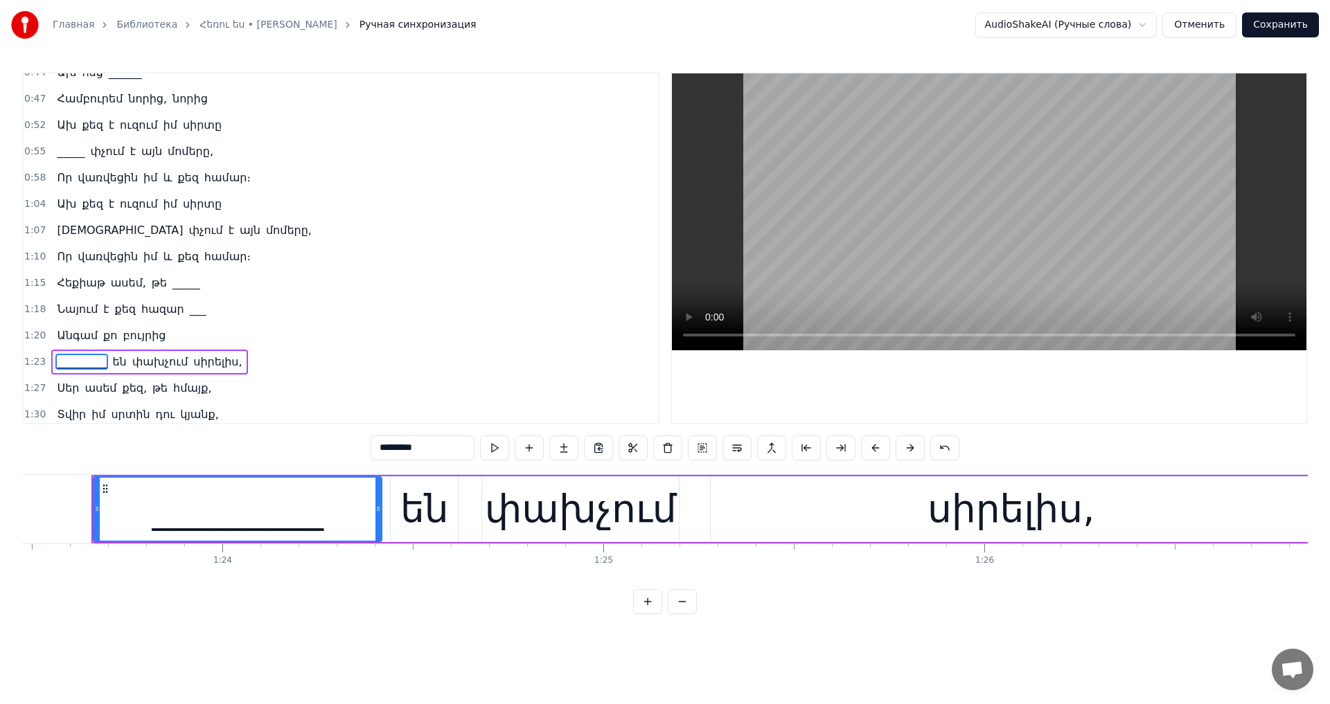
scroll to position [139, 0]
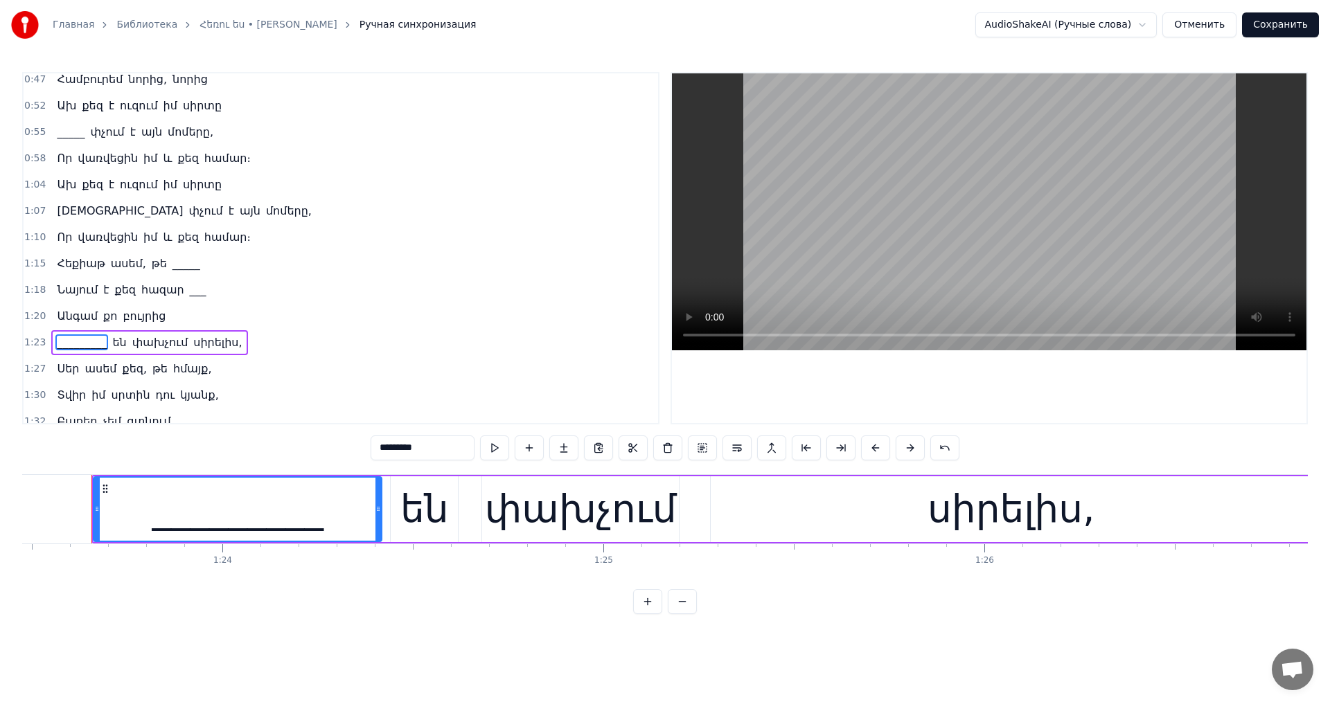
click at [1297, 23] on button "Сохранить" at bounding box center [1280, 24] width 77 height 25
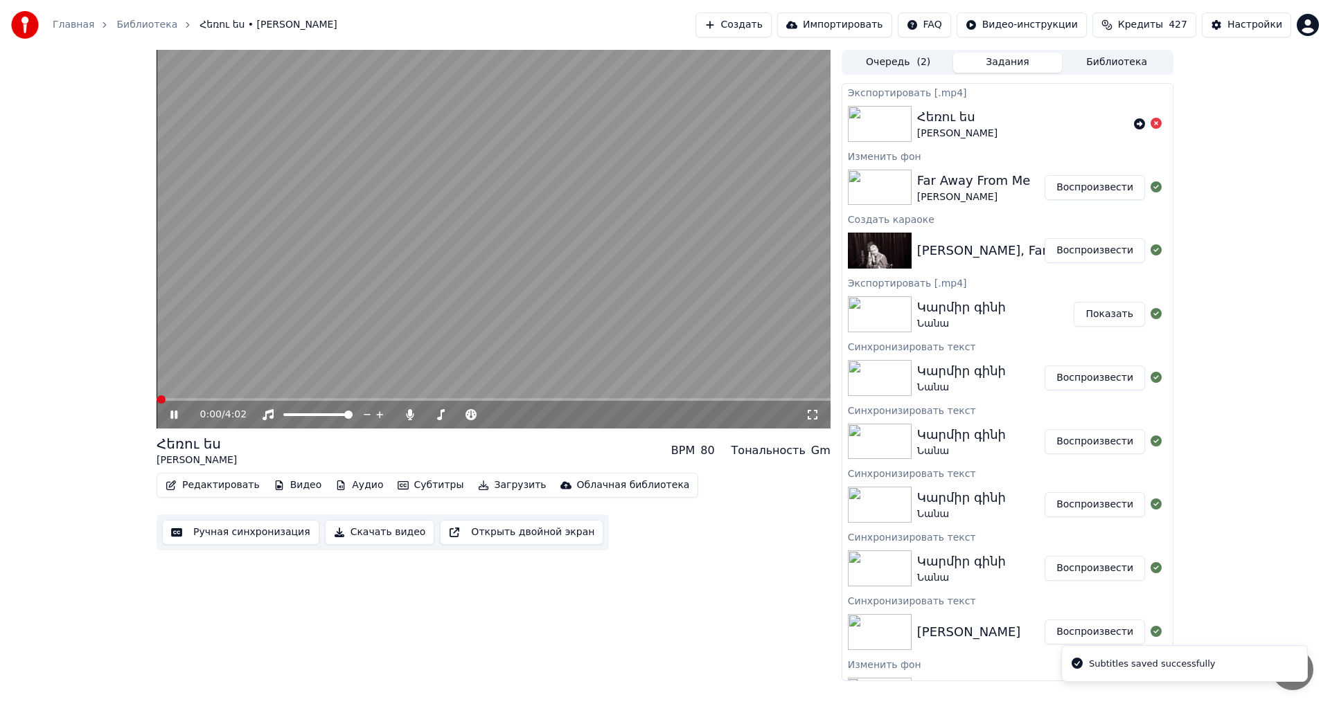
click at [240, 401] on span at bounding box center [494, 399] width 674 height 3
click at [225, 400] on span at bounding box center [191, 399] width 69 height 3
click at [495, 419] on span at bounding box center [490, 415] width 8 height 8
